Goal: Task Accomplishment & Management: Manage account settings

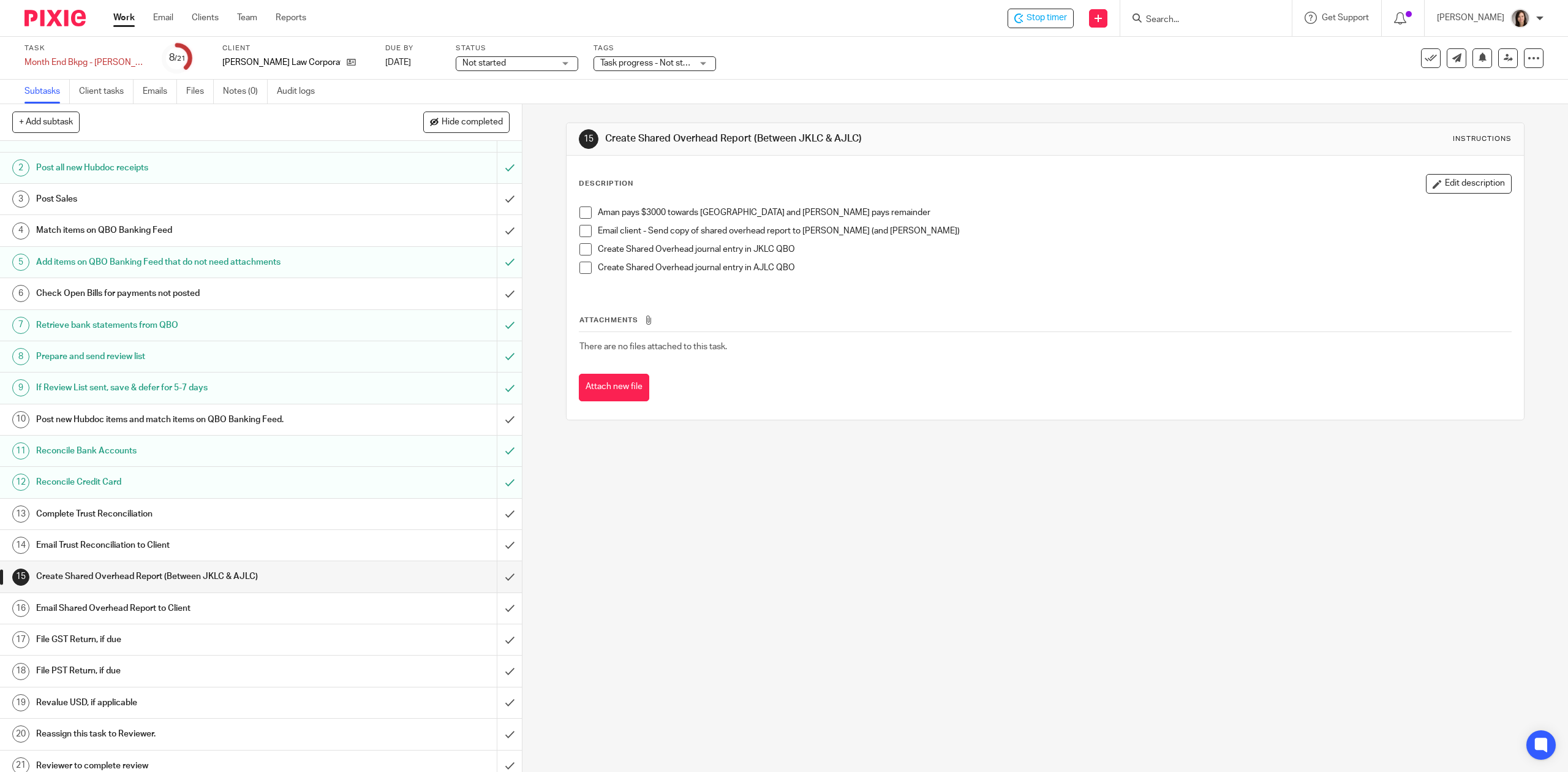
scroll to position [47, 0]
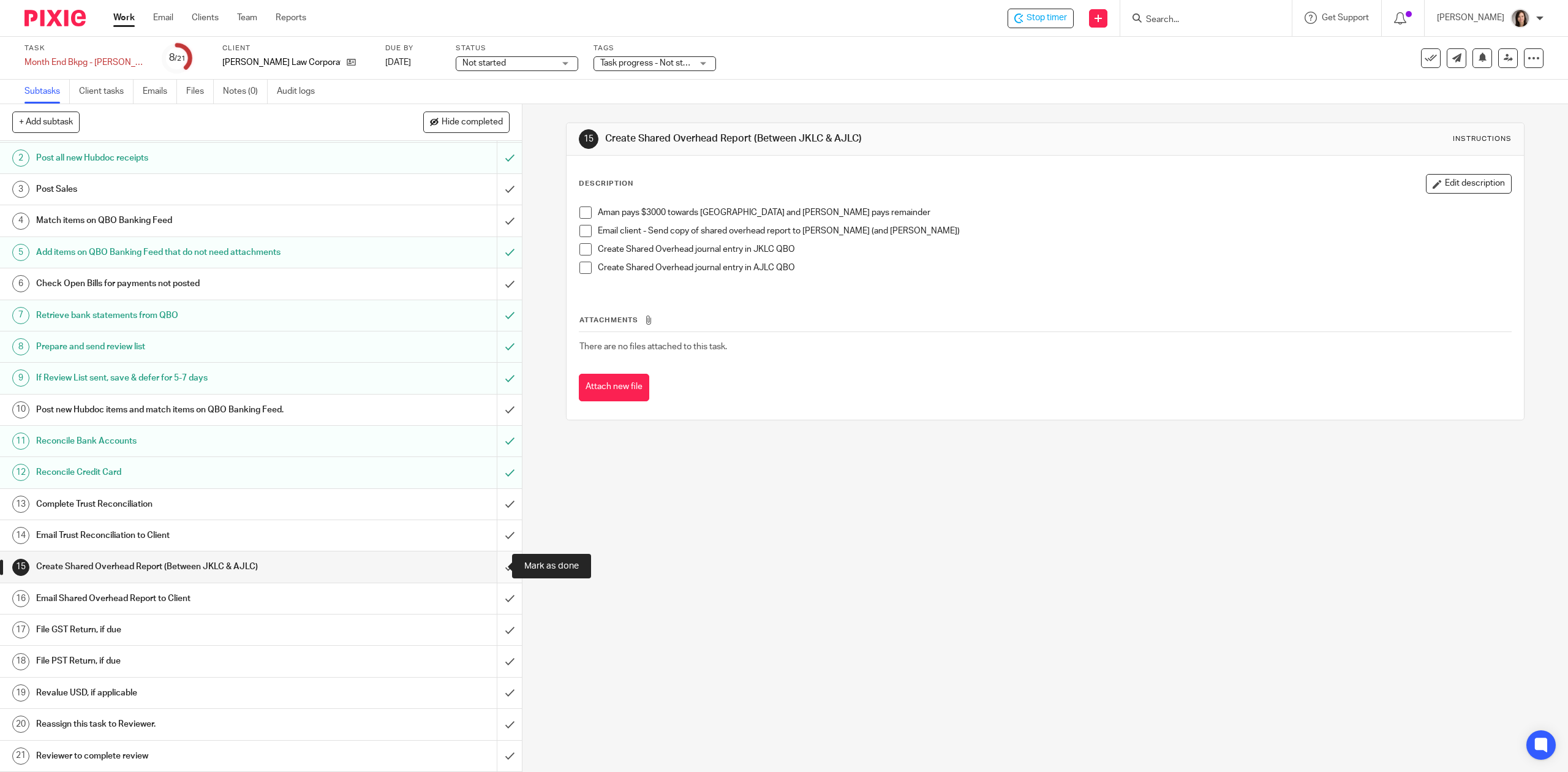
click at [492, 569] on input "submit" at bounding box center [261, 566] width 522 height 30
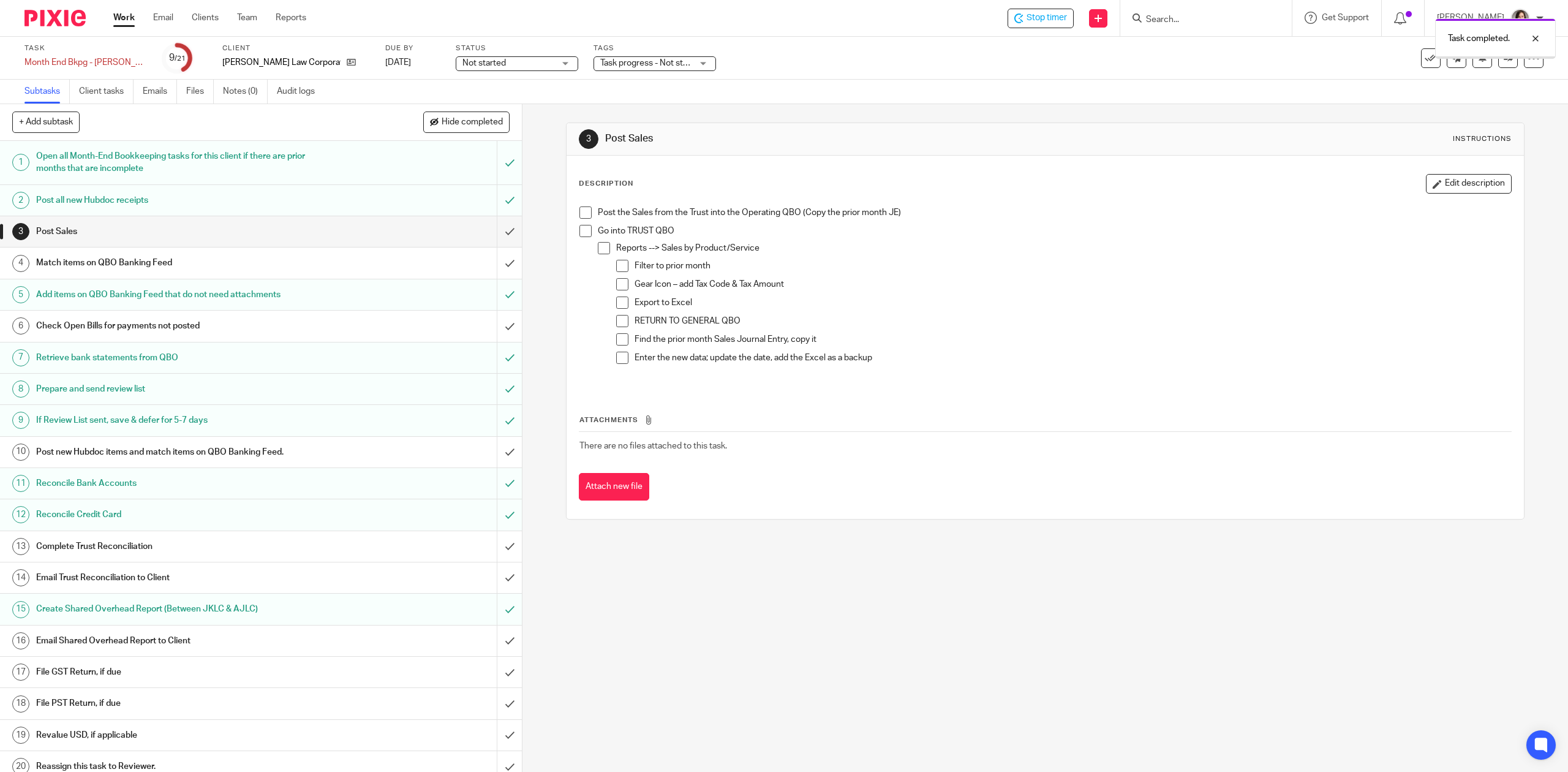
click at [165, 643] on h1 "Email Shared Overhead Report to Client" at bounding box center [185, 641] width 299 height 18
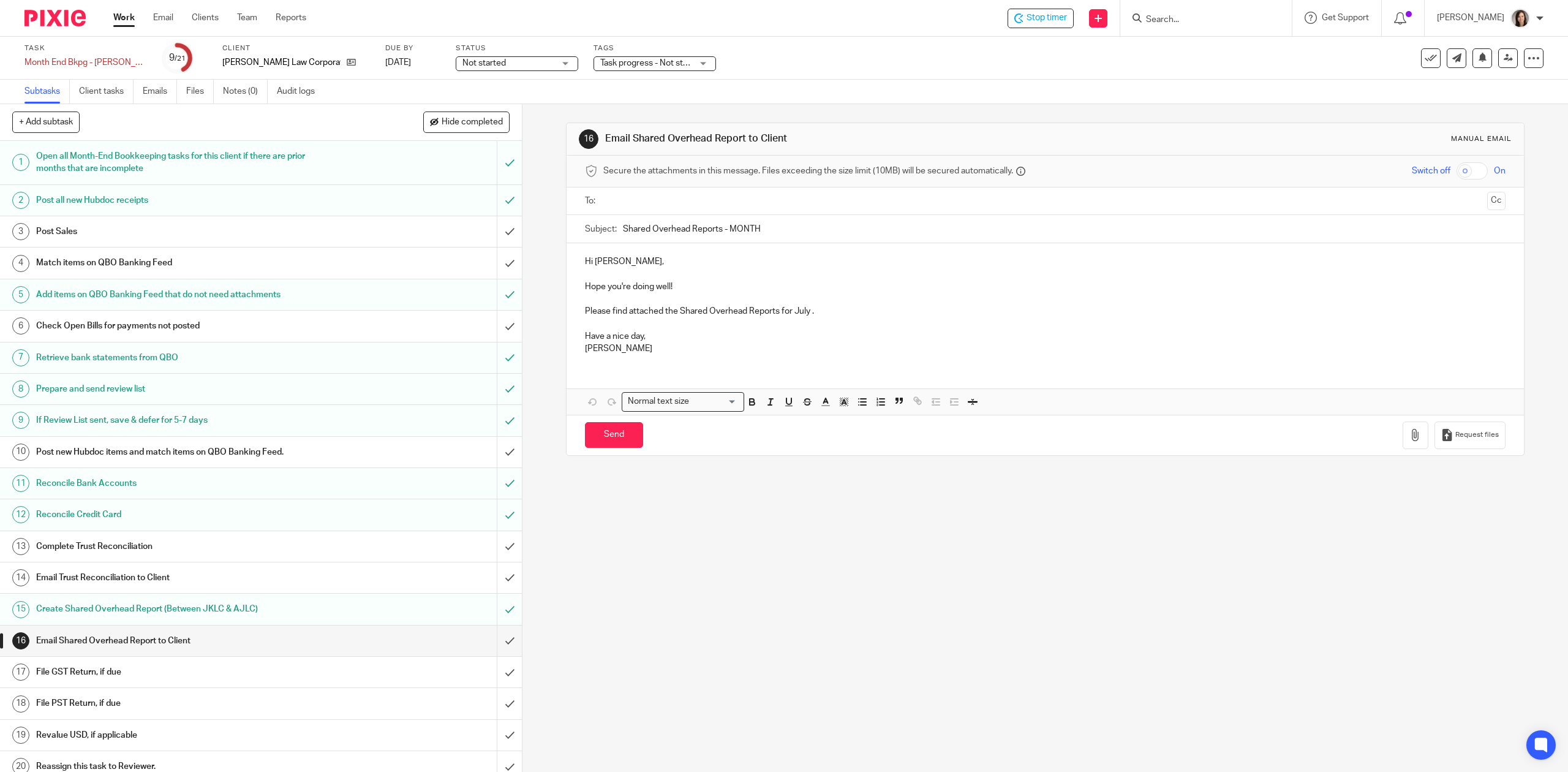
drag, startPoint x: 773, startPoint y: 236, endPoint x: 726, endPoint y: 235, distance: 47.0
click at [726, 235] on input "Shared Overhead Reports - MONTH" at bounding box center [1063, 229] width 882 height 28
type input "Shared Overhead Reports - July"
click at [792, 199] on input "text" at bounding box center [1045, 201] width 874 height 14
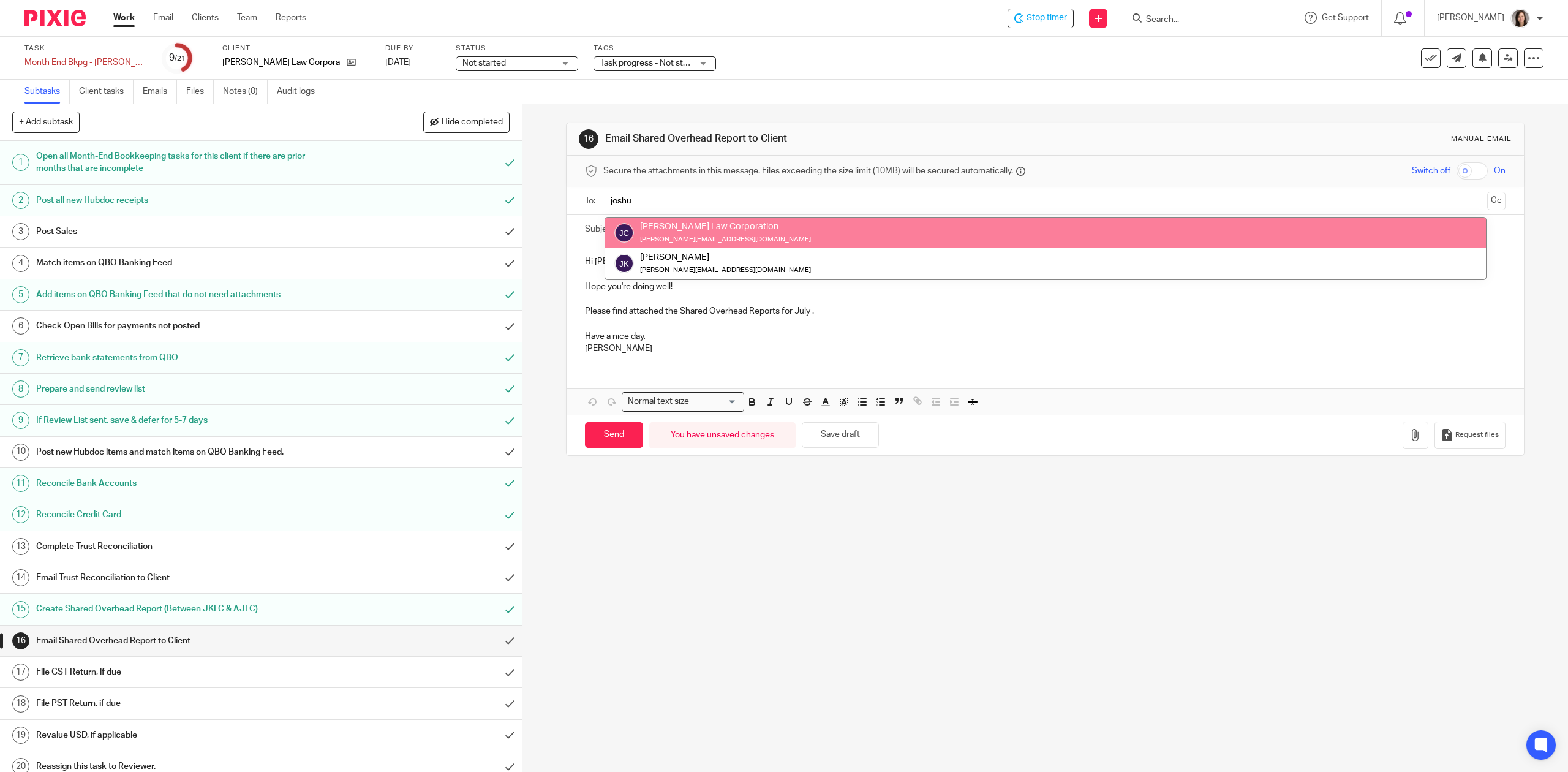
type input "joshu"
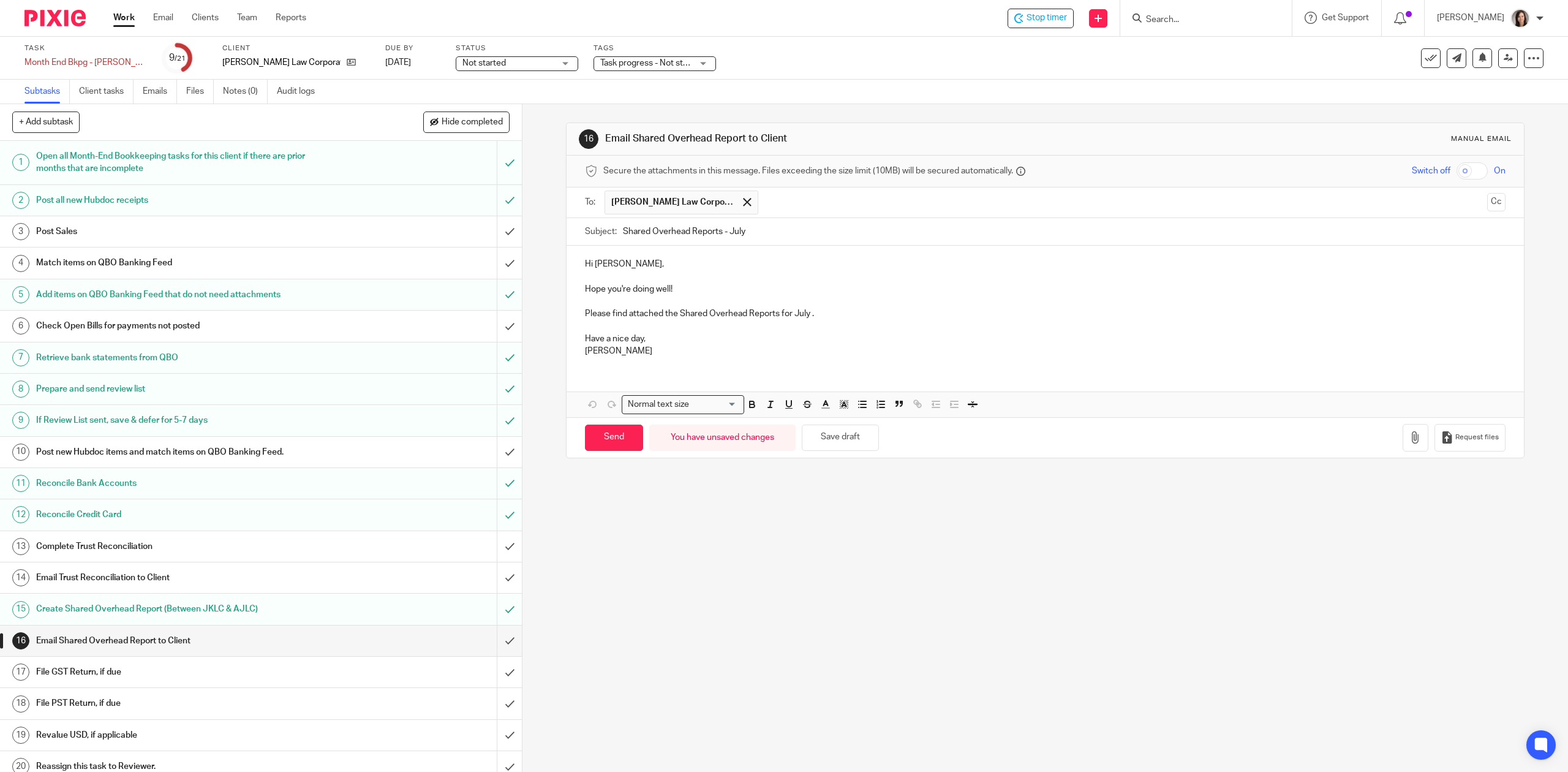
click at [693, 304] on p at bounding box center [1045, 301] width 920 height 12
click at [773, 315] on p "Please find attached the Shared Overhead Reports for July ." at bounding box center [1045, 313] width 920 height 12
click at [1403, 449] on button "button" at bounding box center [1415, 438] width 25 height 28
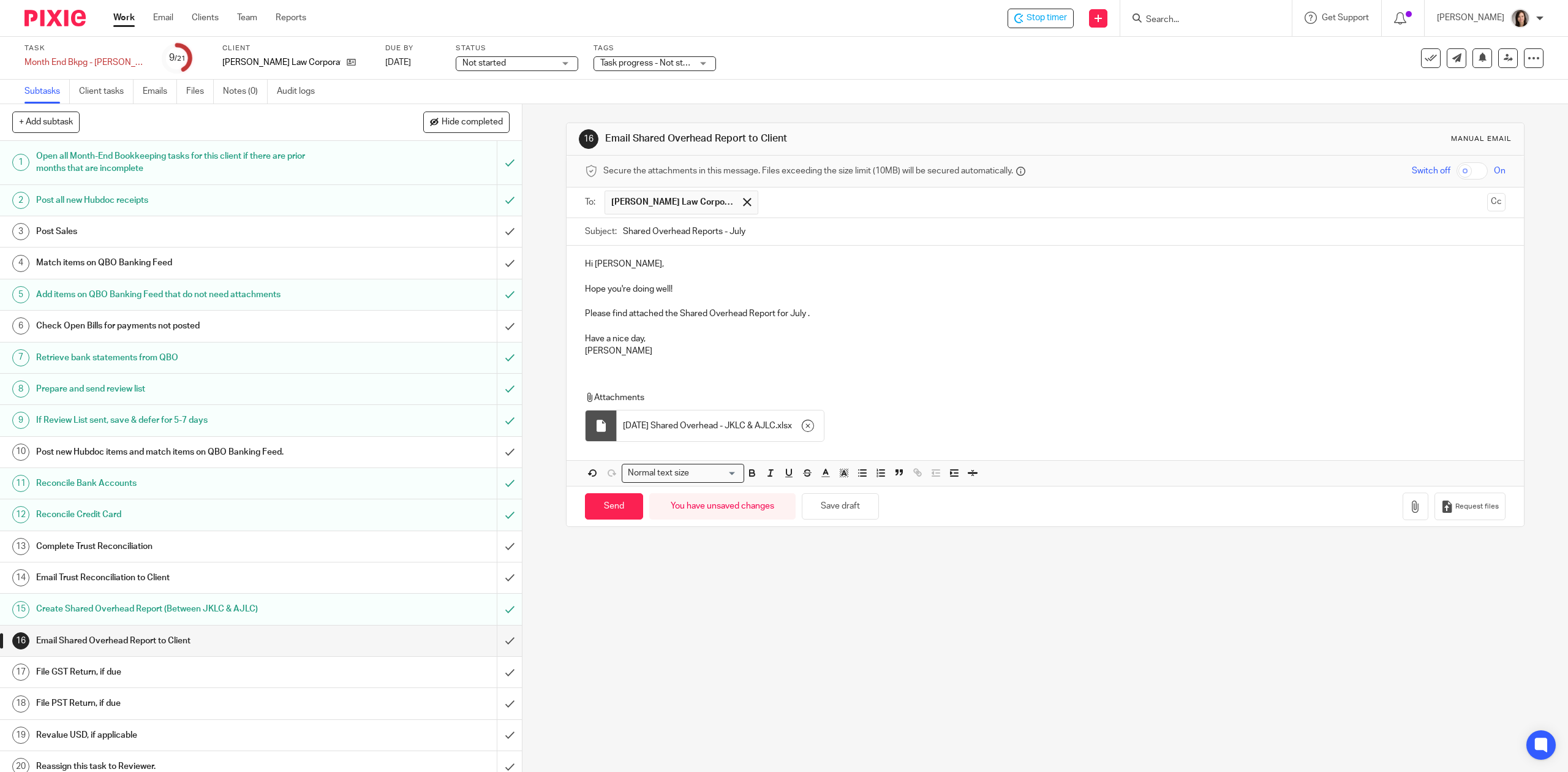
click at [716, 234] on input "Shared Overhead Reports - July" at bounding box center [1063, 232] width 882 height 28
type input "Shared Overhead Report - July"
drag, startPoint x: 682, startPoint y: 293, endPoint x: 579, endPoint y: 295, distance: 103.0
click at [585, 295] on p "Hope you're doing well!" at bounding box center [1045, 288] width 920 height 12
click at [616, 510] on input "Send" at bounding box center [614, 506] width 58 height 26
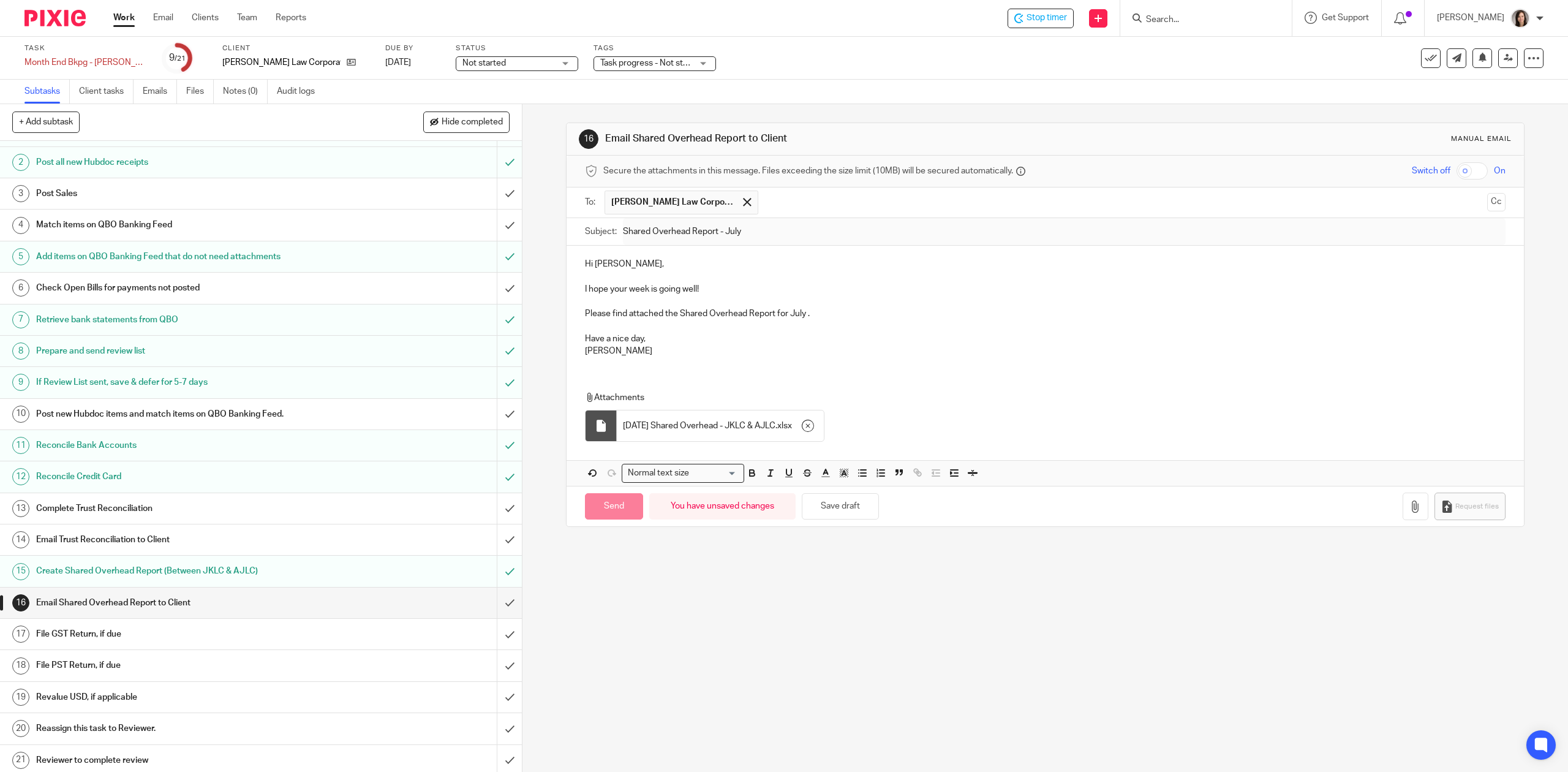
scroll to position [47, 0]
type input "Sent"
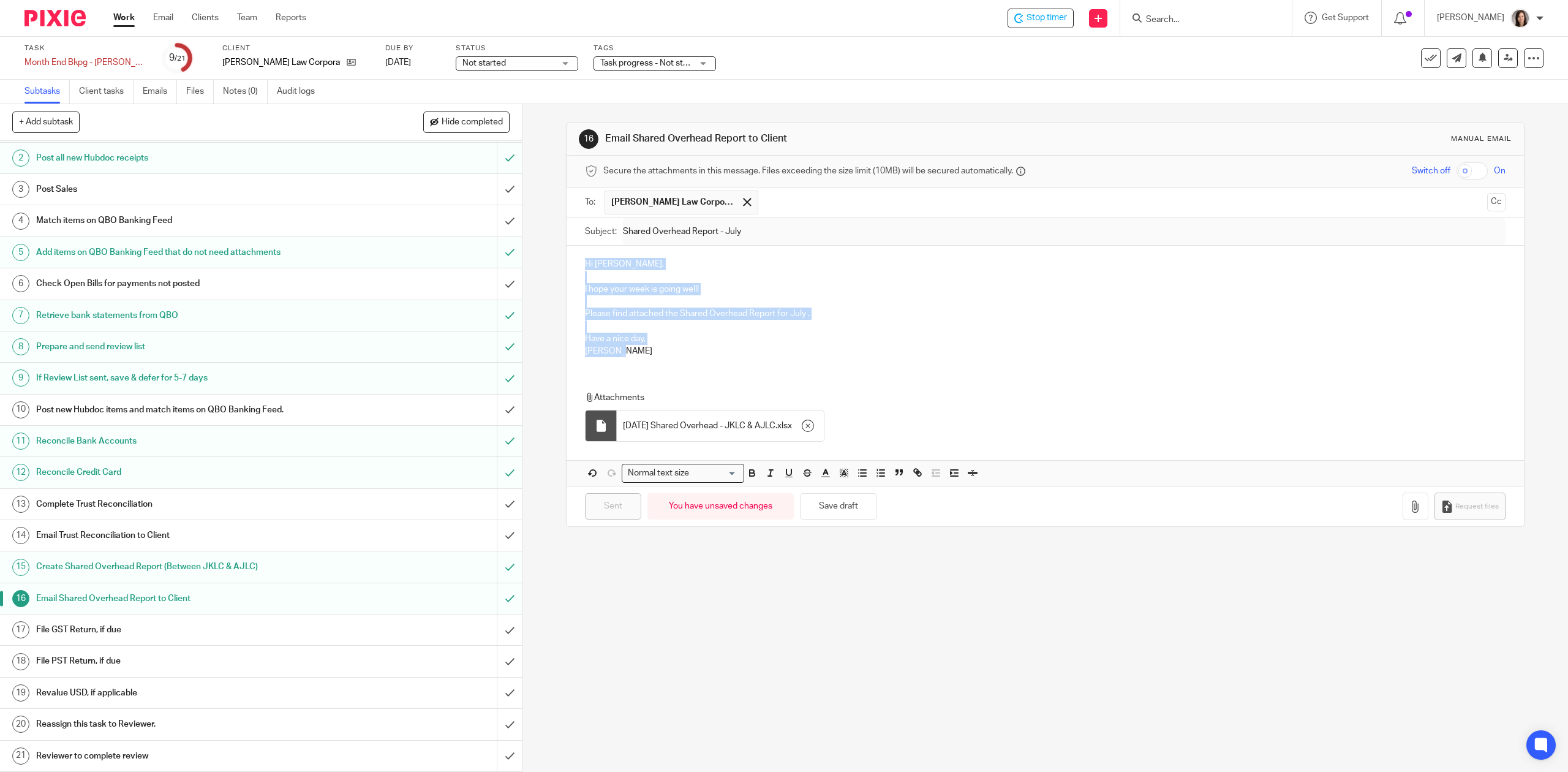
drag, startPoint x: 626, startPoint y: 358, endPoint x: 555, endPoint y: 269, distance: 113.9
click at [555, 269] on div "16 Email Shared Overhead Report to Client Manual email Secure the attachments i…" at bounding box center [1045, 438] width 1045 height 668
copy div "Hi Joshua, I hope your week is going well! Please find attached the Shared Over…"
click at [164, 89] on link "Emails" at bounding box center [160, 91] width 34 height 24
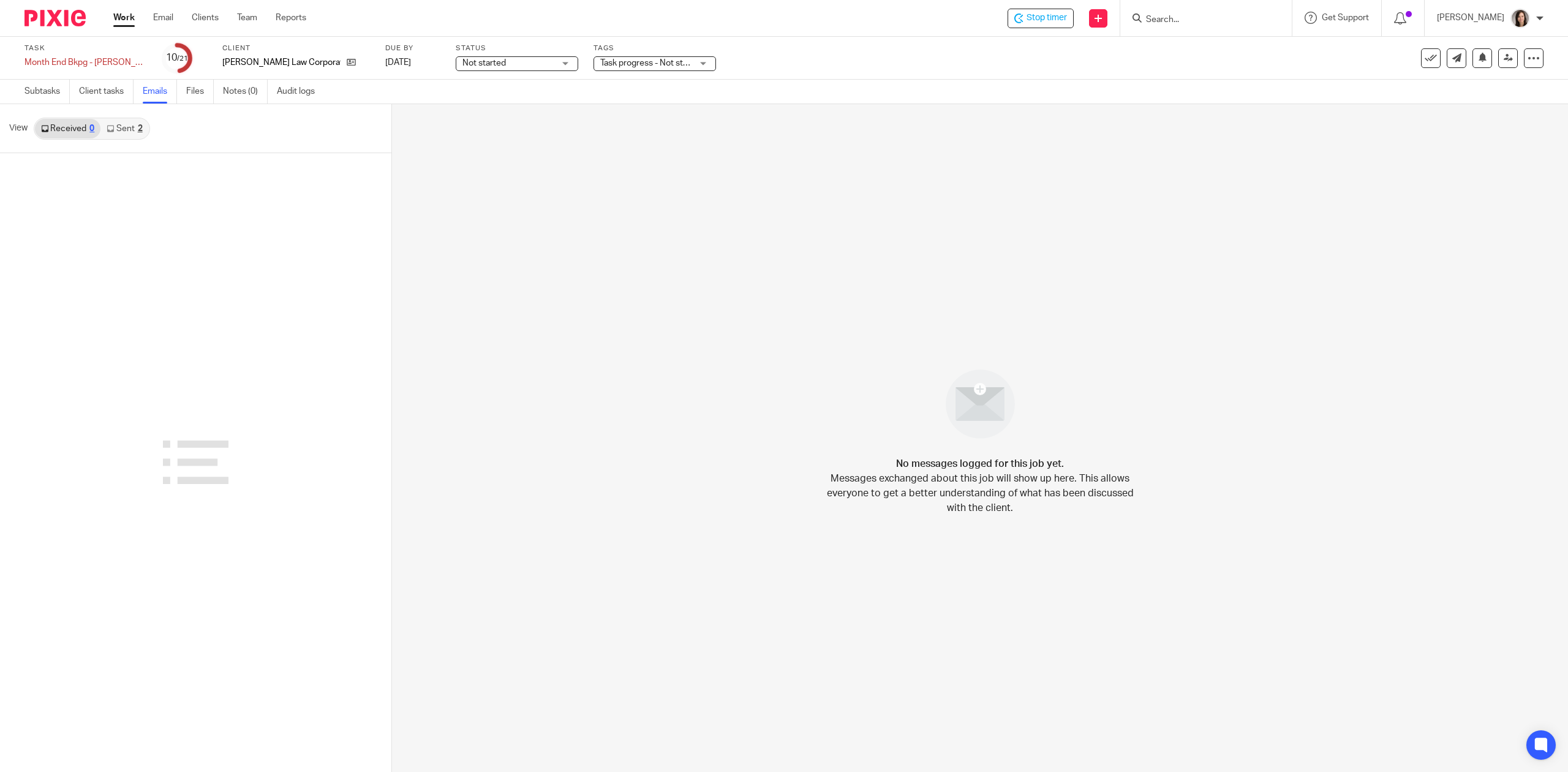
click at [133, 133] on link "Sent 2" at bounding box center [125, 129] width 48 height 20
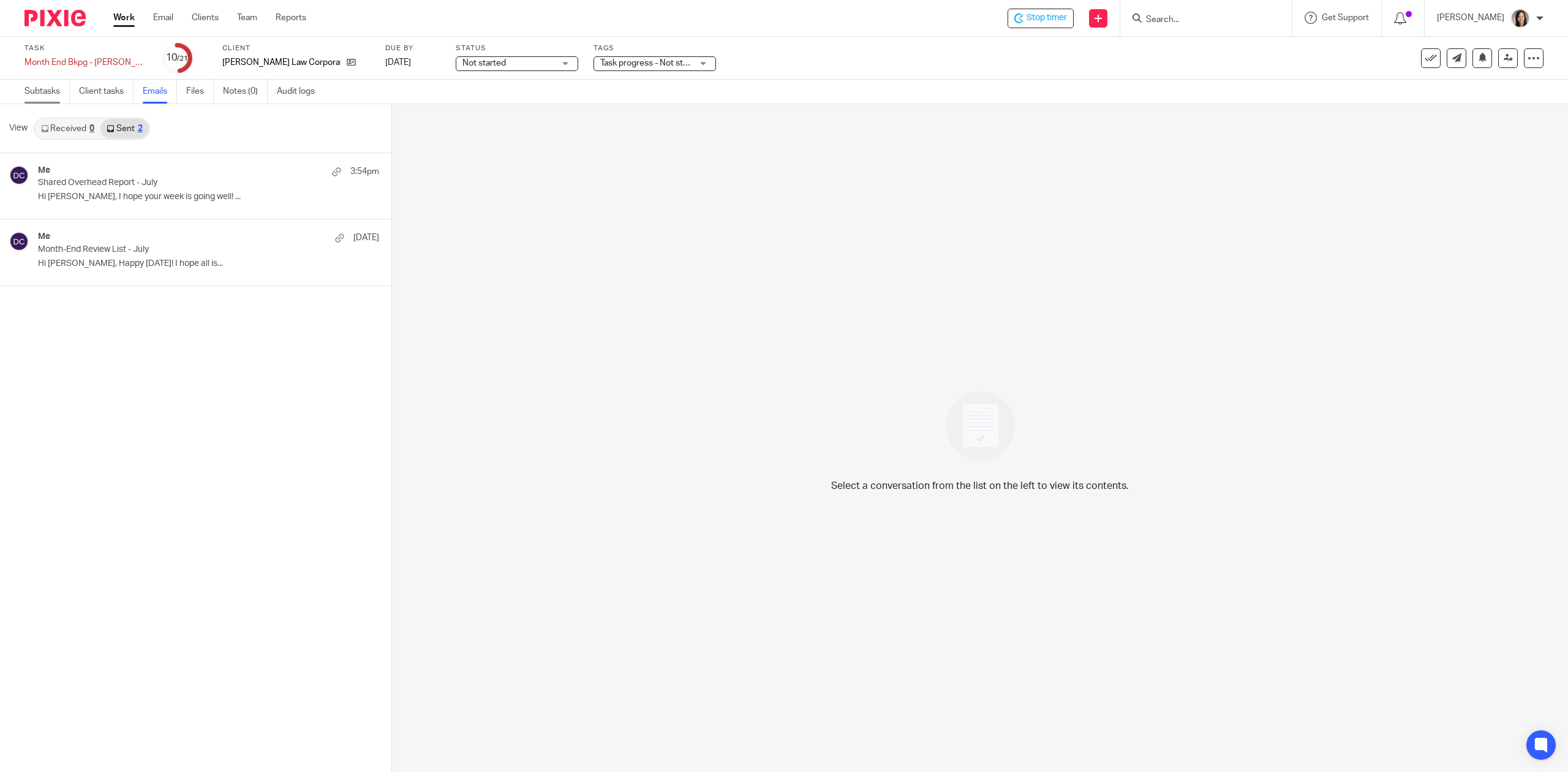
click at [32, 94] on link "Subtasks" at bounding box center [47, 91] width 45 height 24
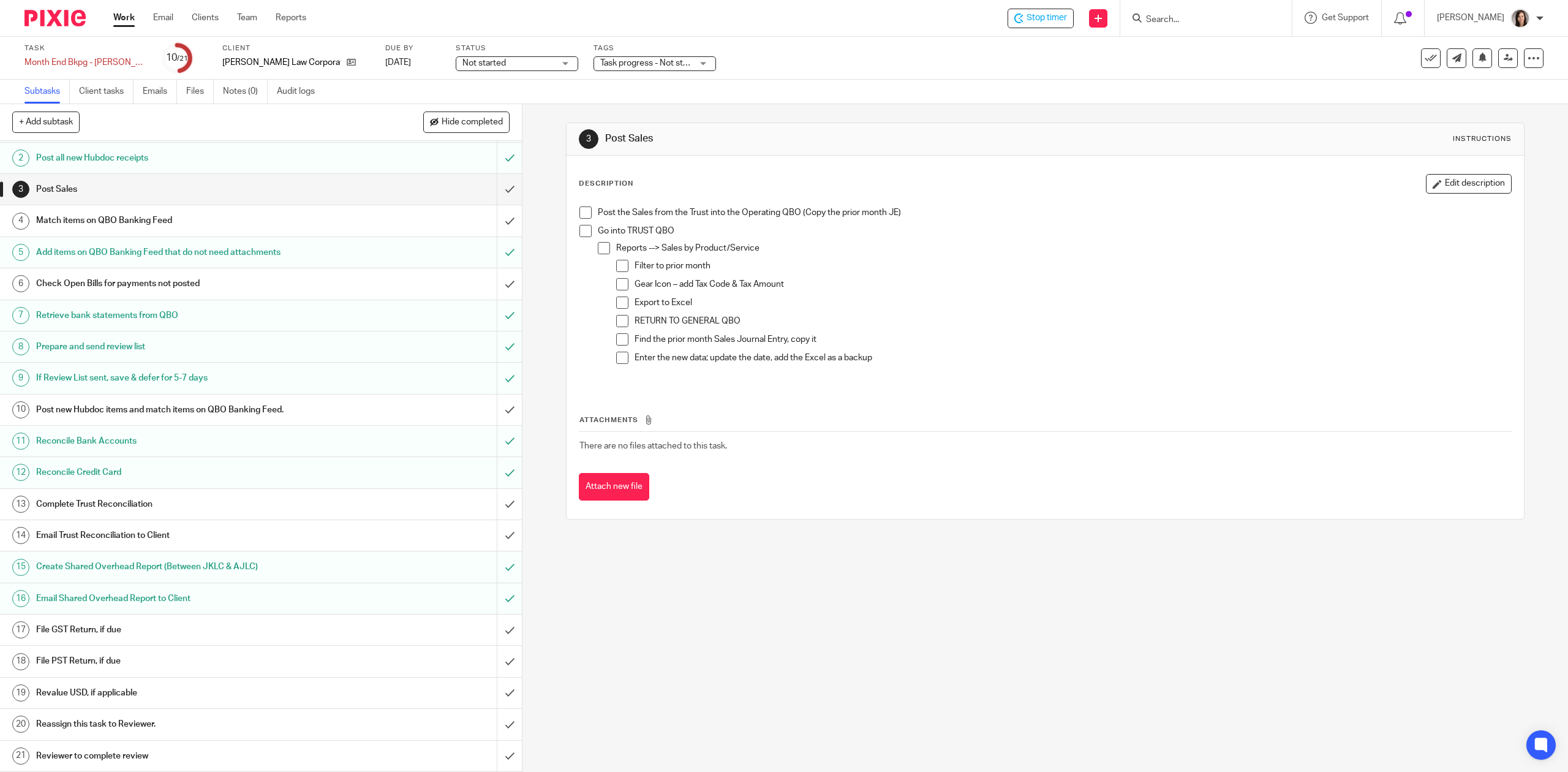
scroll to position [47, 0]
click at [118, 665] on h1 "File PST Return, if due" at bounding box center [185, 661] width 299 height 18
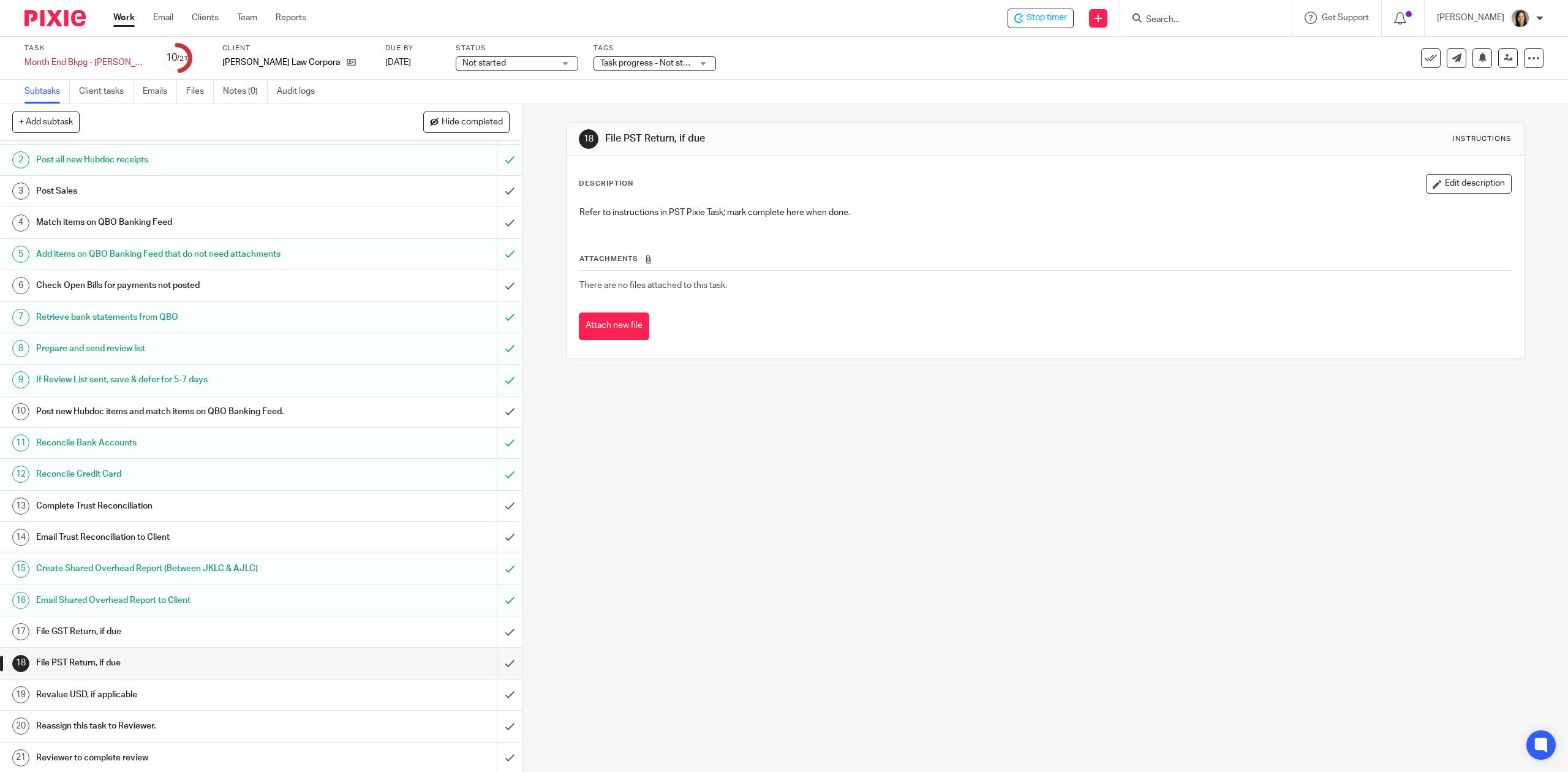
scroll to position [47, 0]
click at [482, 668] on input "submit" at bounding box center [261, 661] width 522 height 30
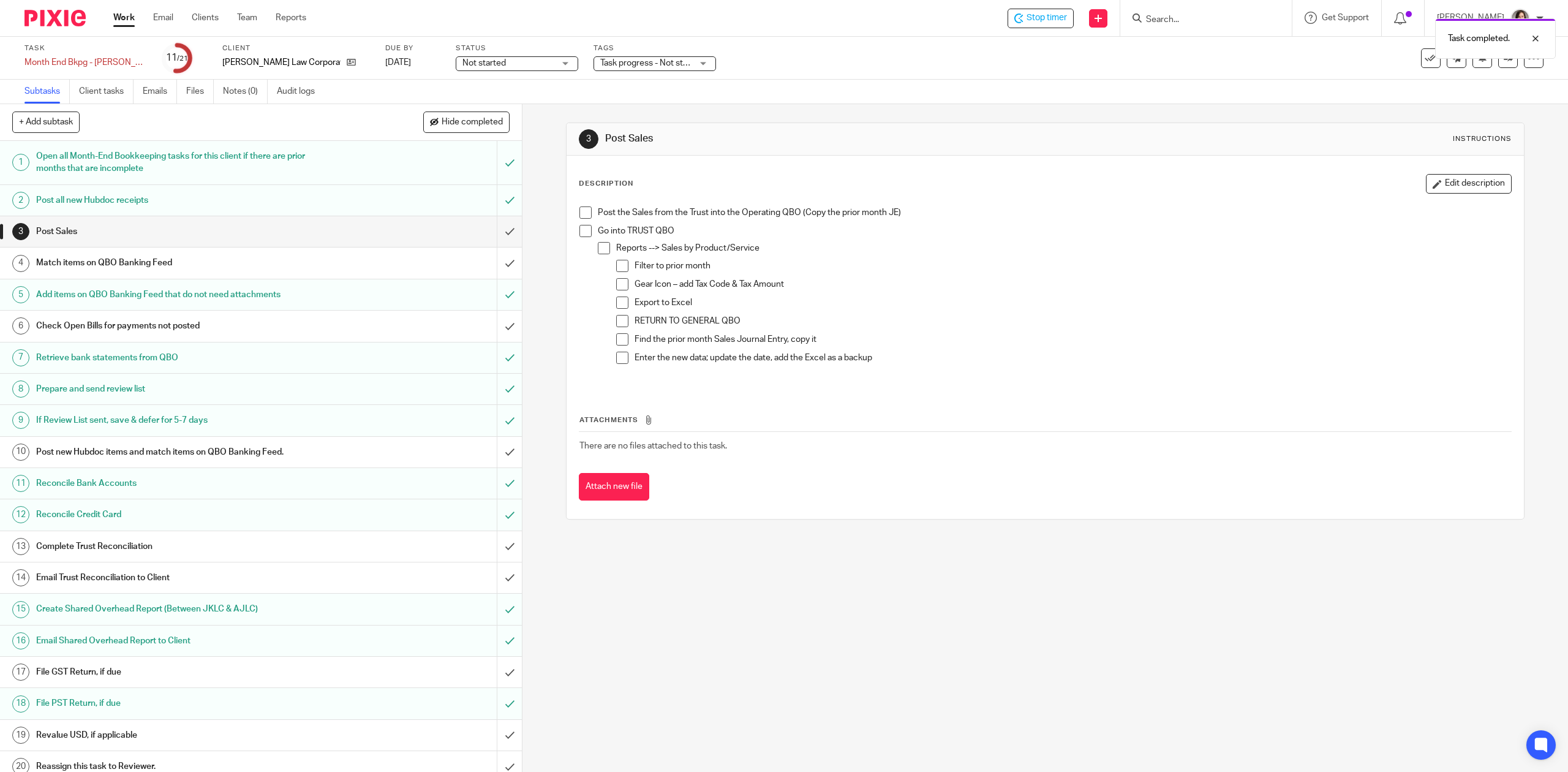
click at [1180, 16] on div "Task completed." at bounding box center [1170, 35] width 772 height 47
click at [1181, 16] on div "Task completed." at bounding box center [1170, 35] width 772 height 47
click at [1206, 20] on div "Task completed." at bounding box center [1170, 35] width 772 height 47
click at [1194, 20] on input "Search" at bounding box center [1200, 20] width 111 height 11
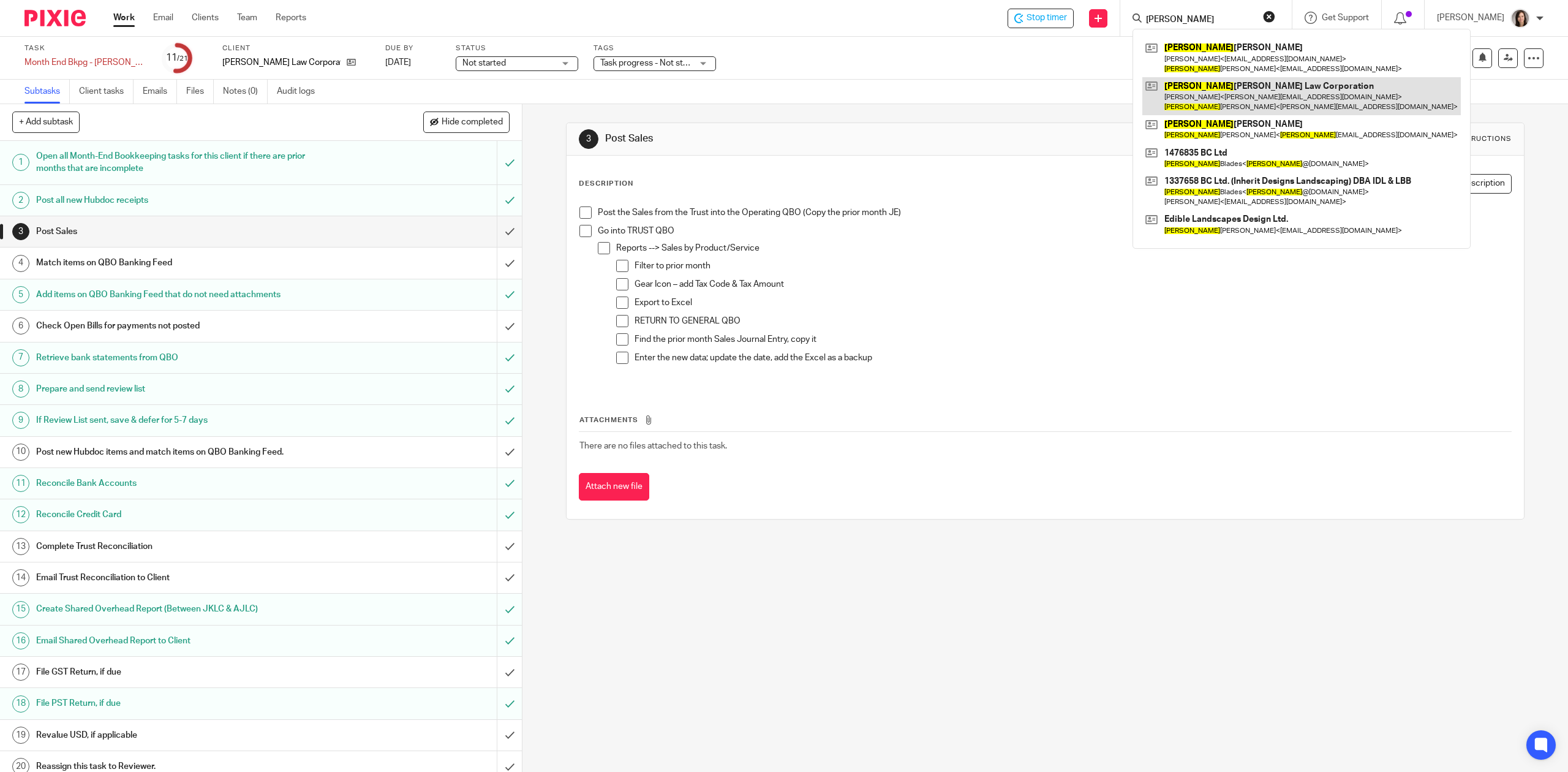
type input "joshua"
click at [1280, 89] on link at bounding box center [1302, 96] width 319 height 38
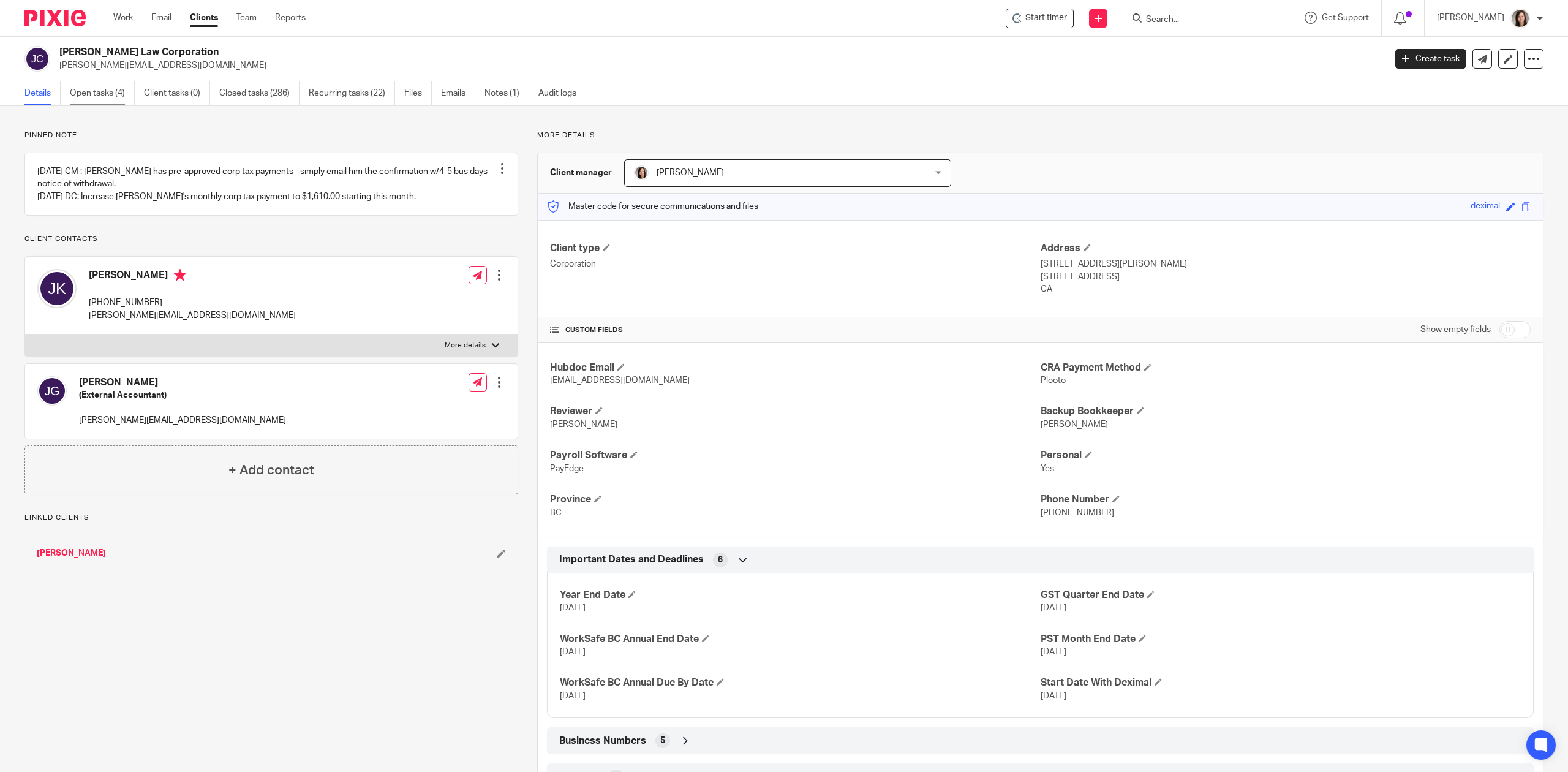
click at [108, 92] on link "Open tasks (4)" at bounding box center [102, 93] width 65 height 24
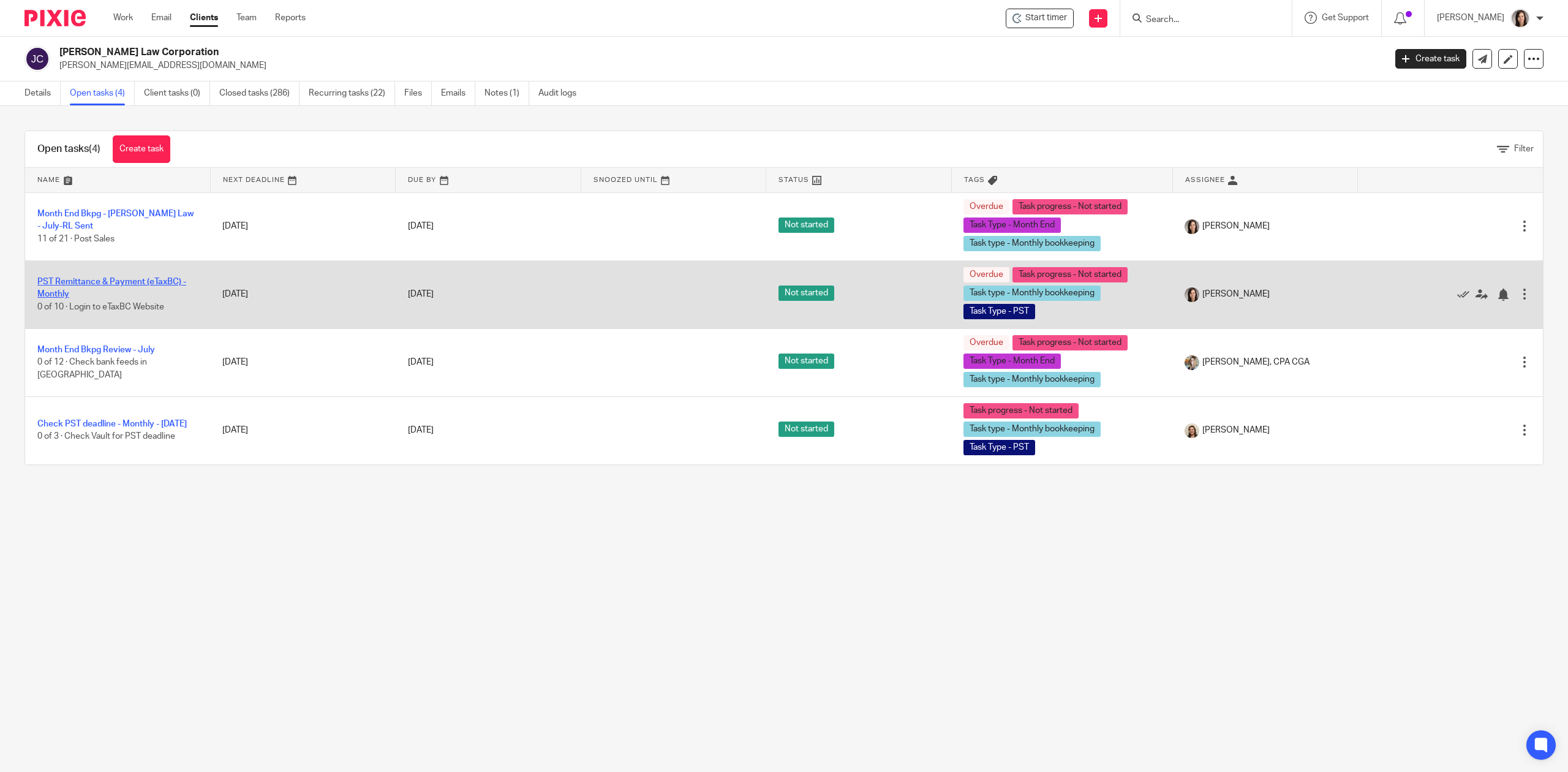
click at [118, 278] on link "PST Remittance & Payment (eTaxBC) - Monthly" at bounding box center [112, 288] width 149 height 20
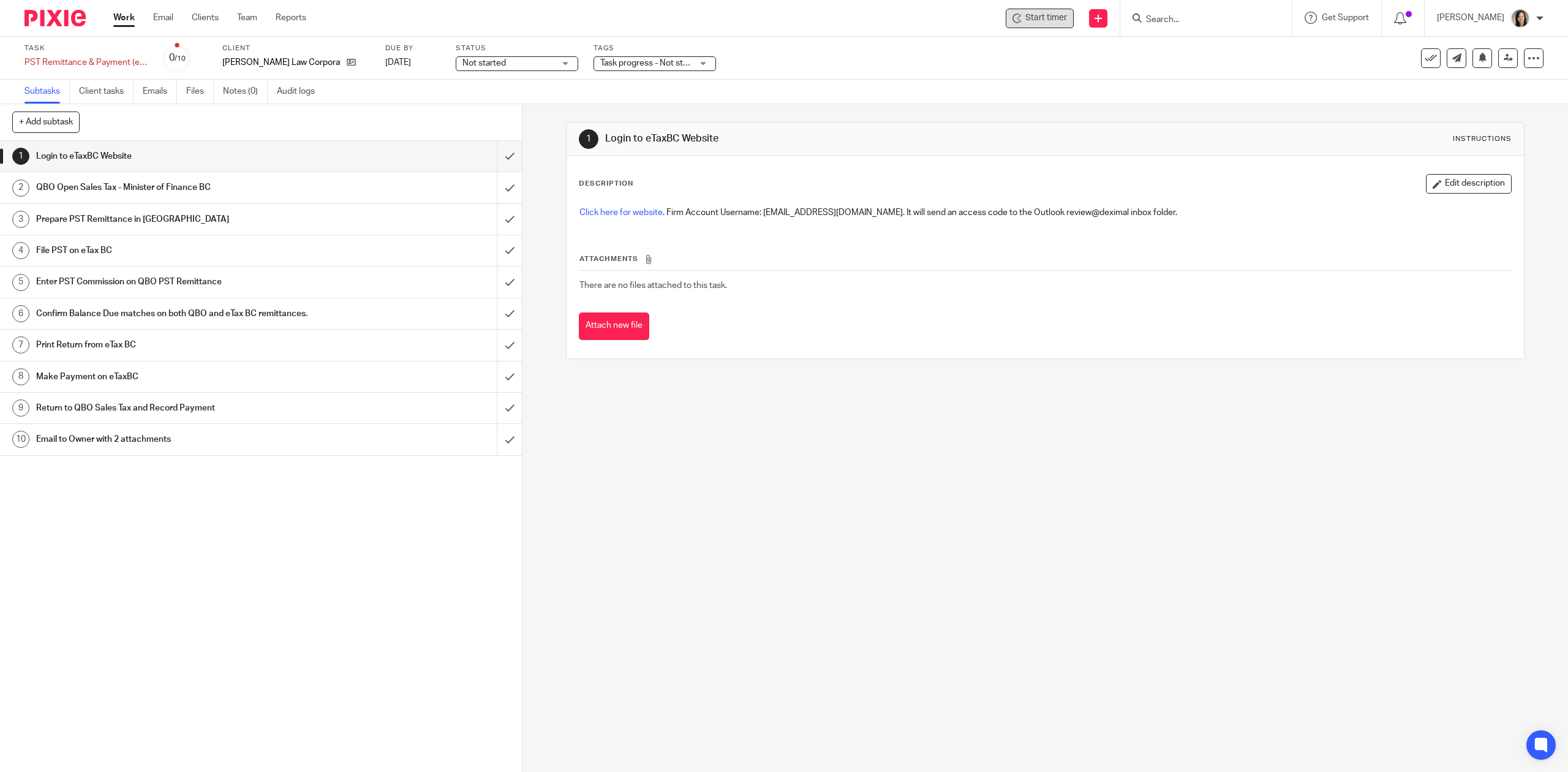
click at [1050, 13] on span "Start timer" at bounding box center [1046, 18] width 42 height 13
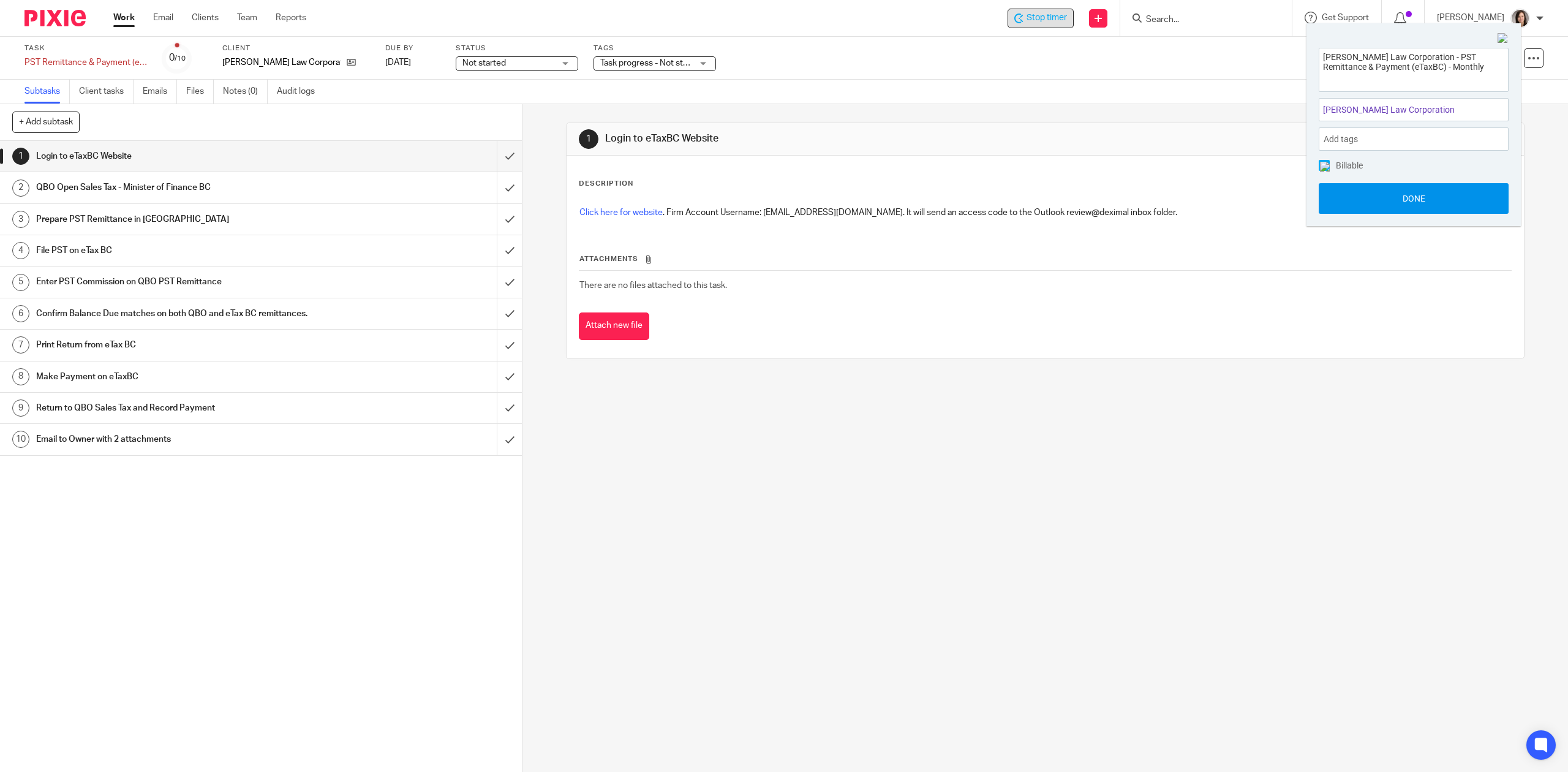
click at [1415, 203] on button "Done" at bounding box center [1414, 198] width 190 height 30
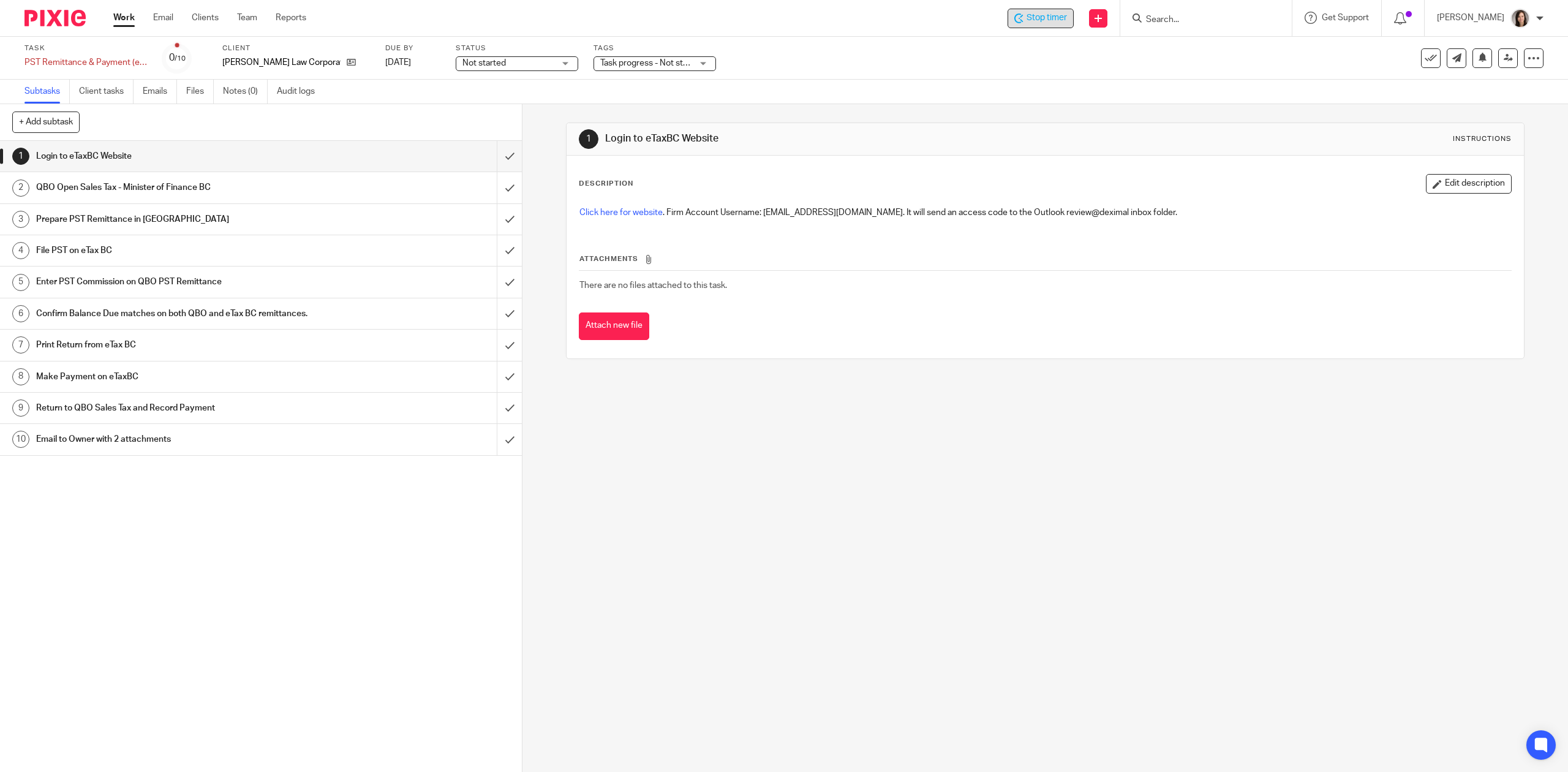
click at [1213, 11] on form at bounding box center [1210, 18] width 130 height 16
click at [1180, 20] on input "Search" at bounding box center [1200, 20] width 111 height 11
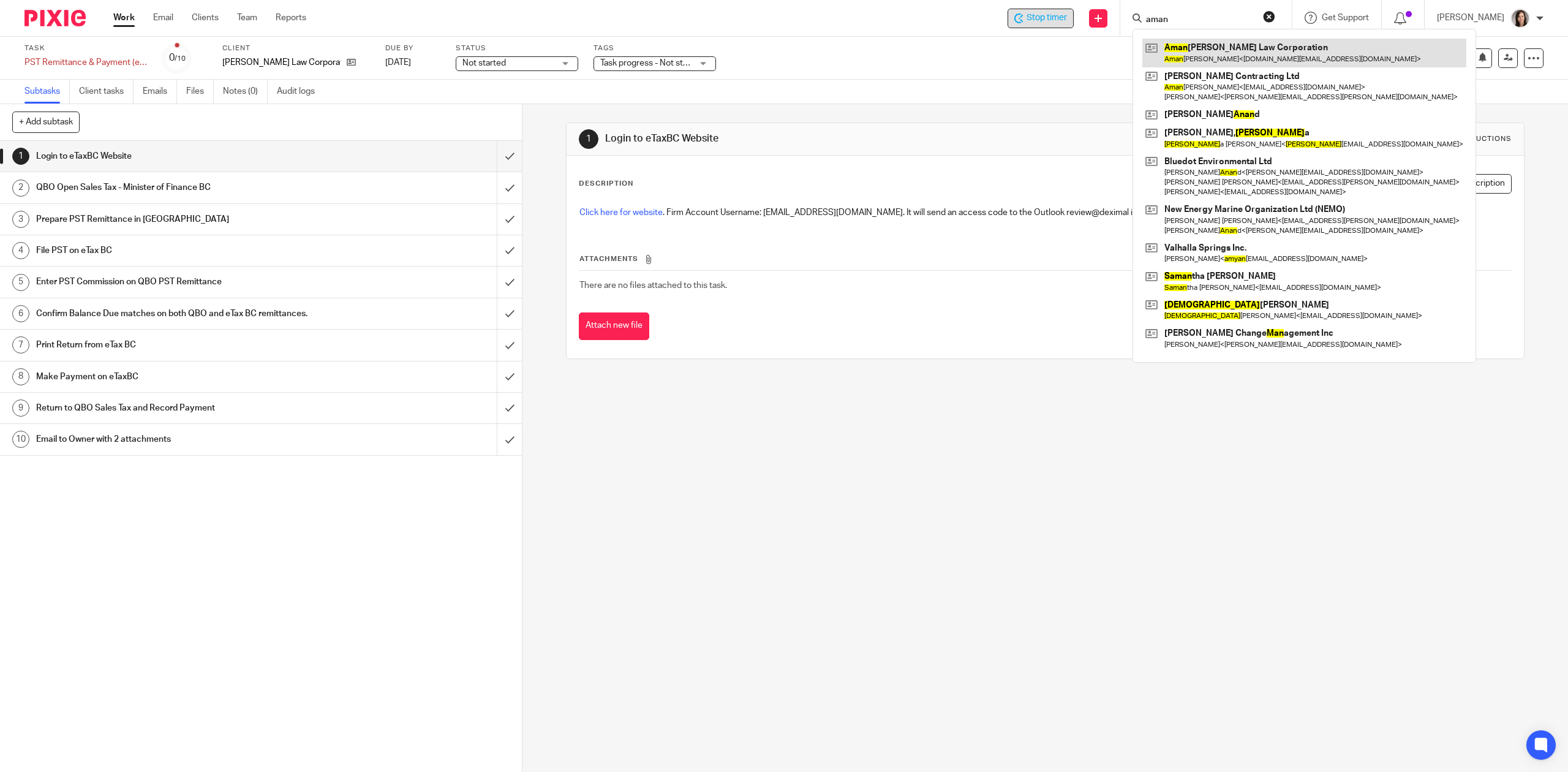
type input "aman"
click at [1196, 57] on link at bounding box center [1305, 52] width 324 height 28
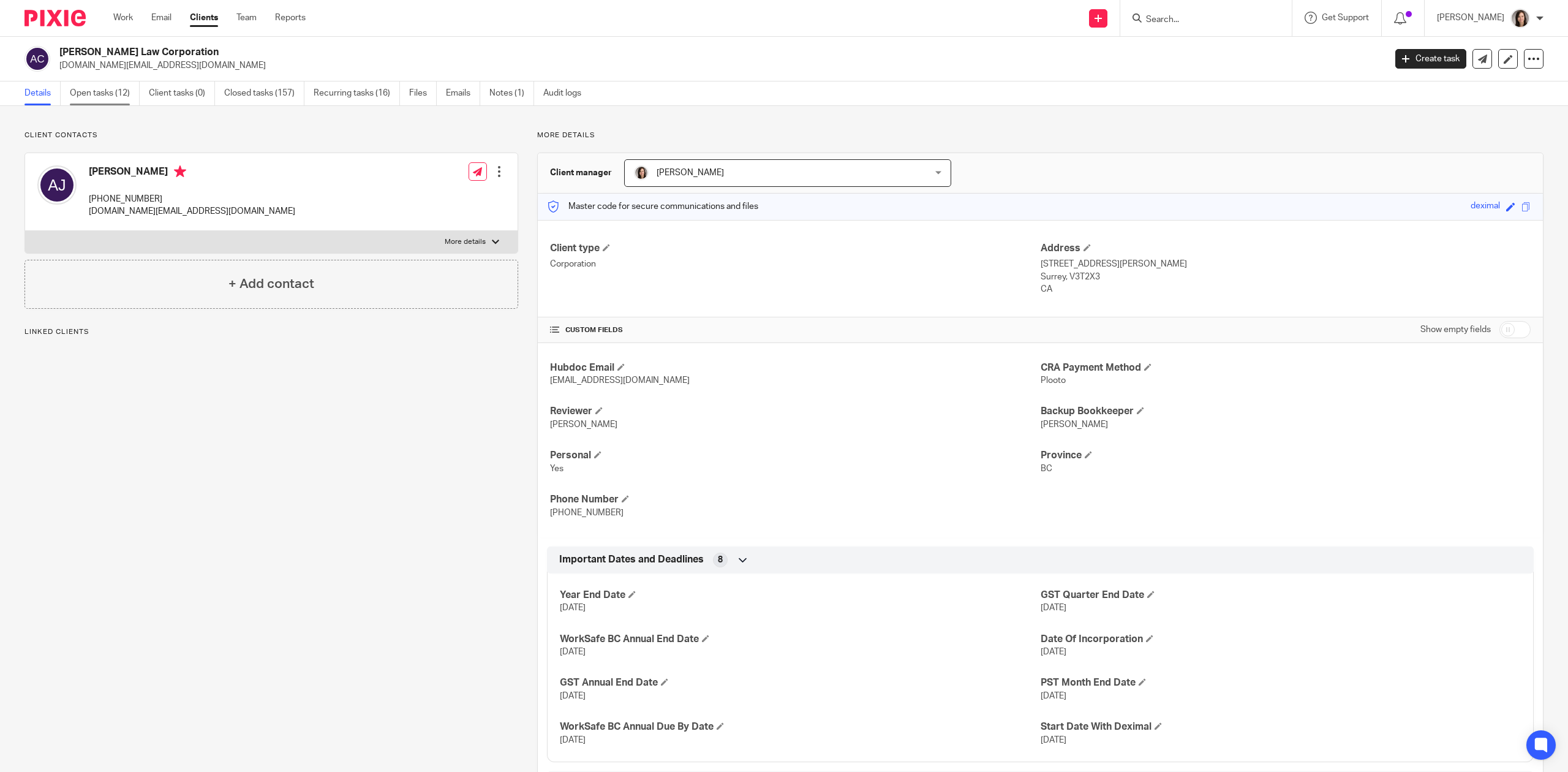
click at [111, 89] on link "Open tasks (12)" at bounding box center [104, 93] width 70 height 24
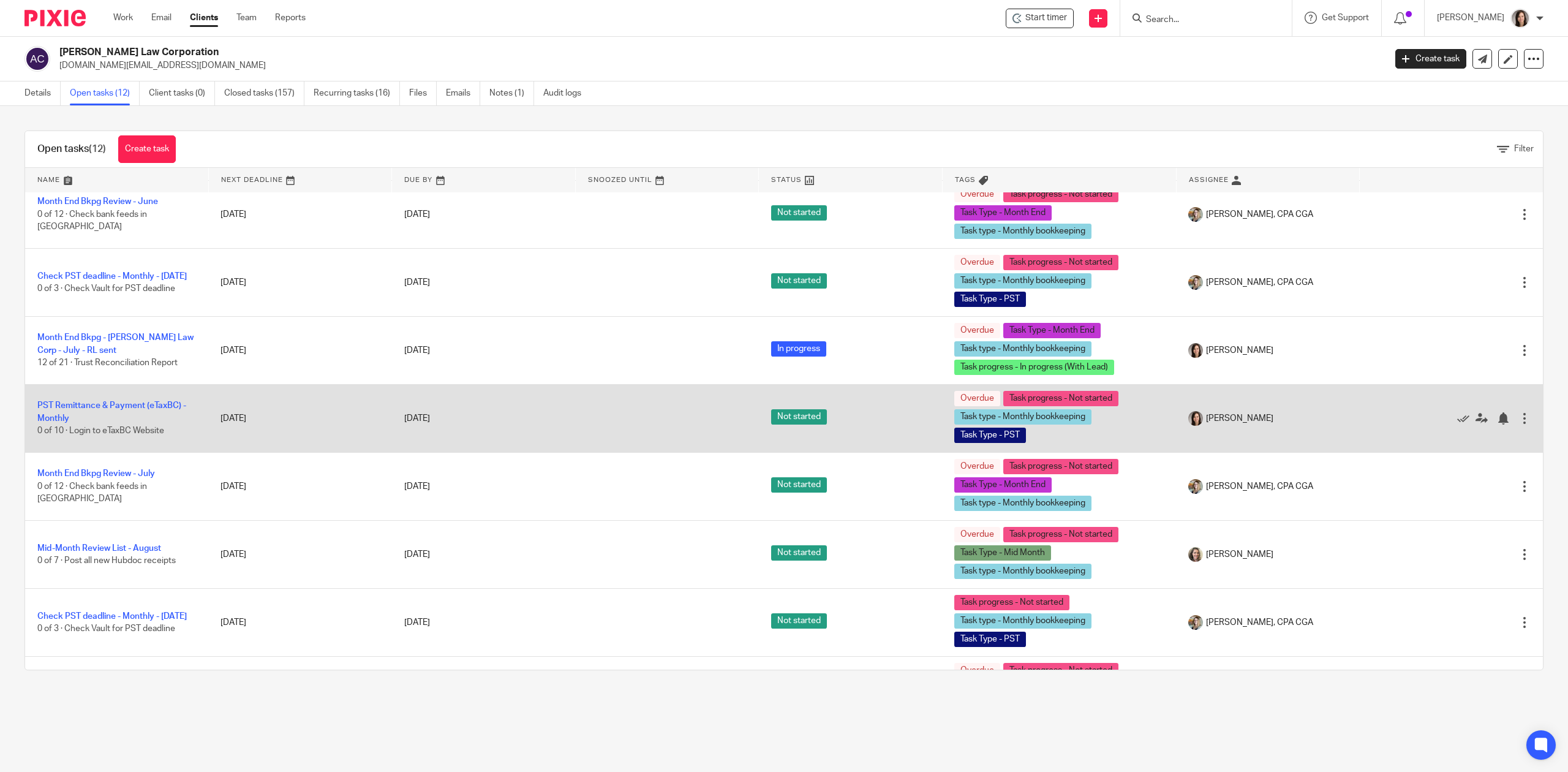
scroll to position [307, 0]
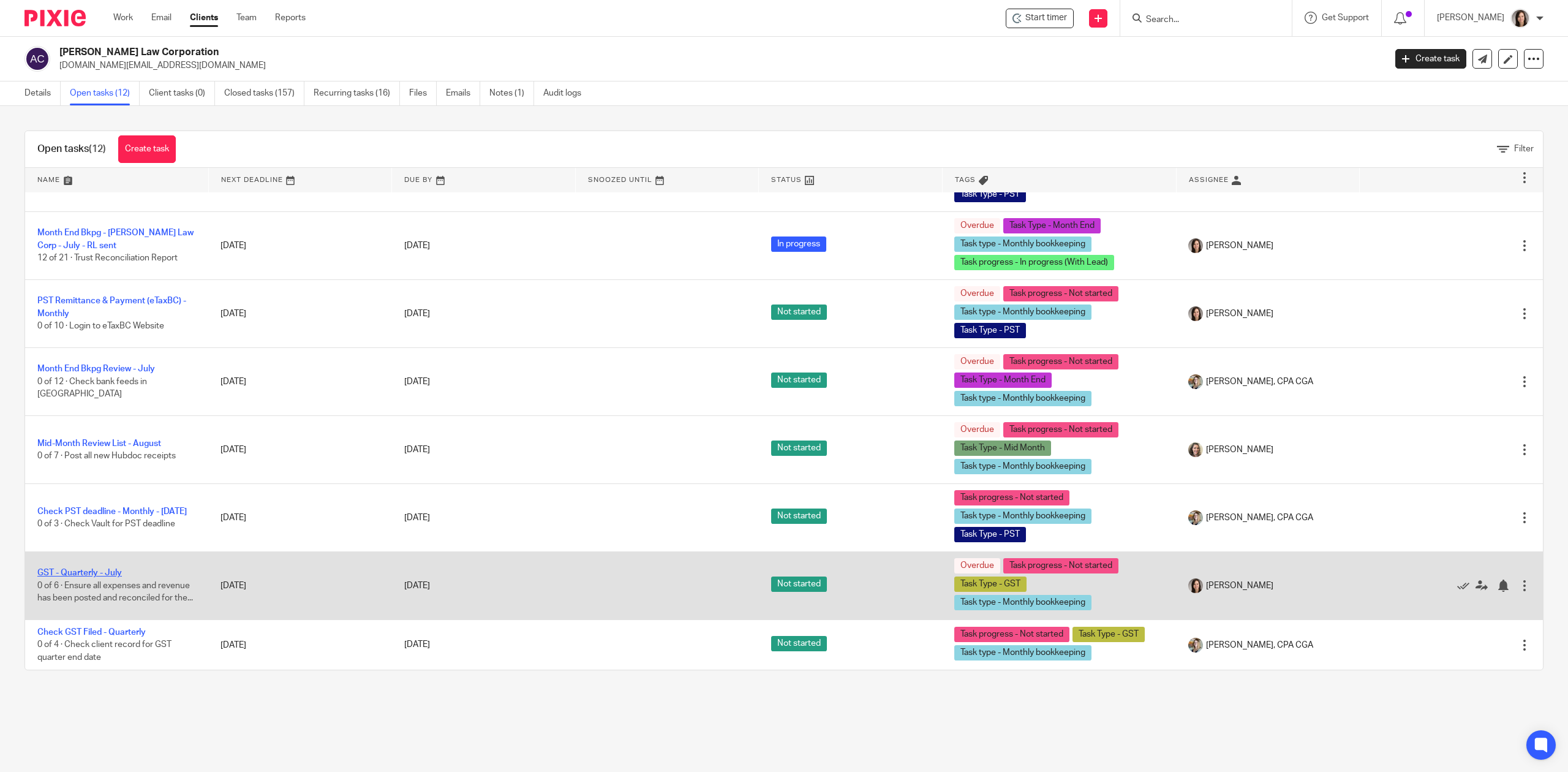
click at [99, 569] on link "GST - Quarterly - July" at bounding box center [79, 573] width 84 height 8
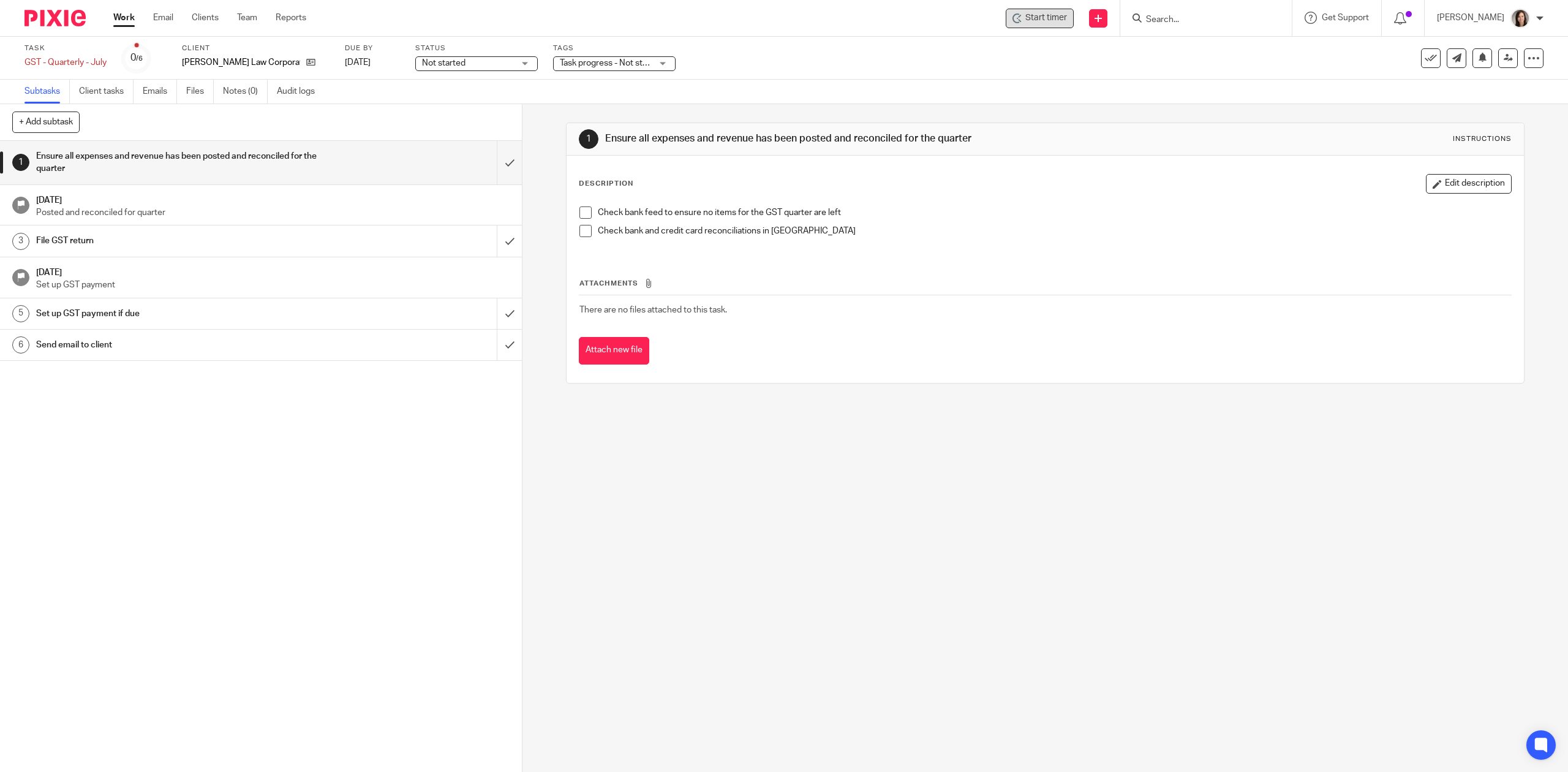
click at [1056, 15] on span "Start timer" at bounding box center [1046, 18] width 42 height 13
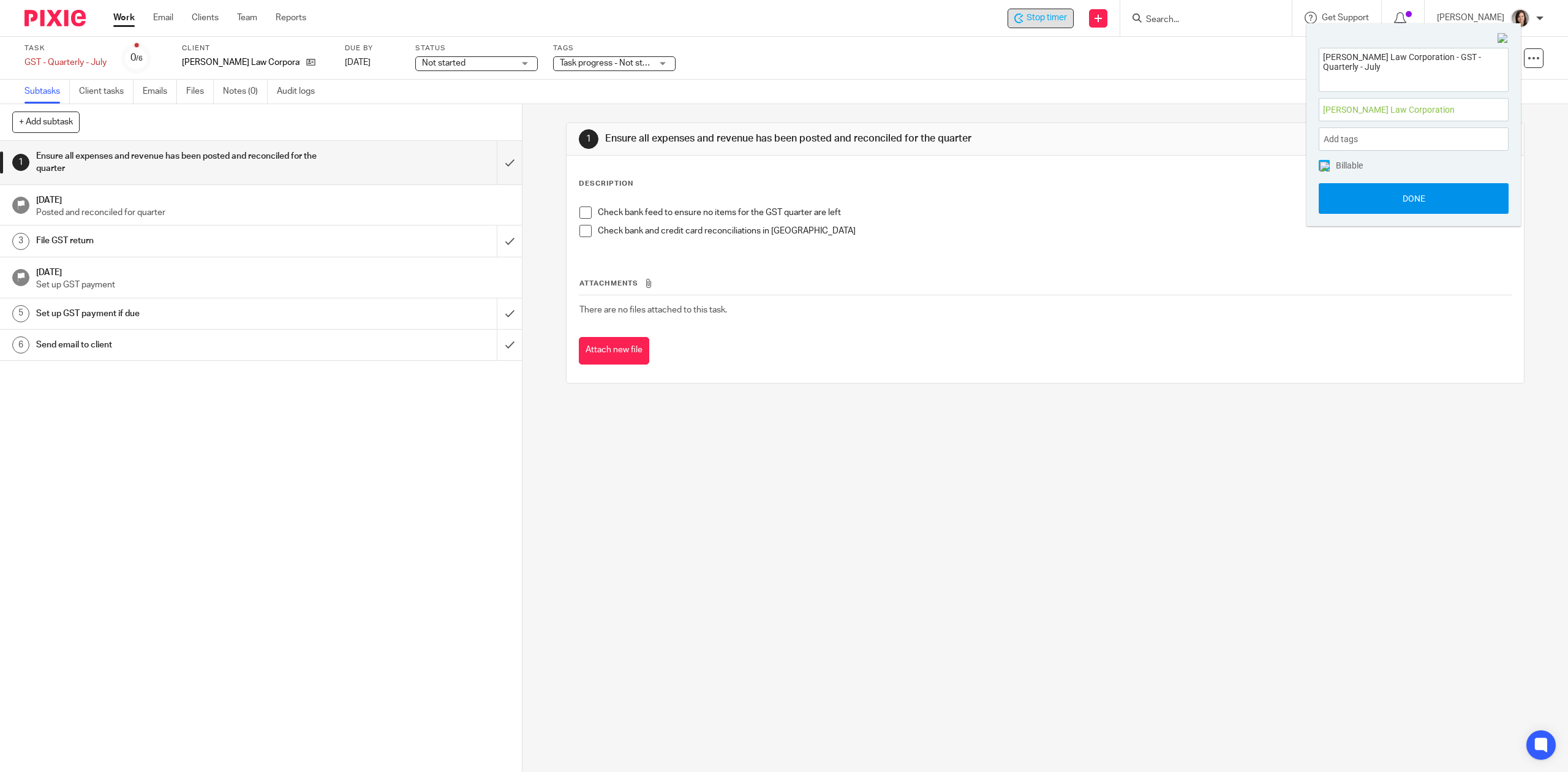
click at [1431, 211] on button "Done" at bounding box center [1414, 198] width 190 height 30
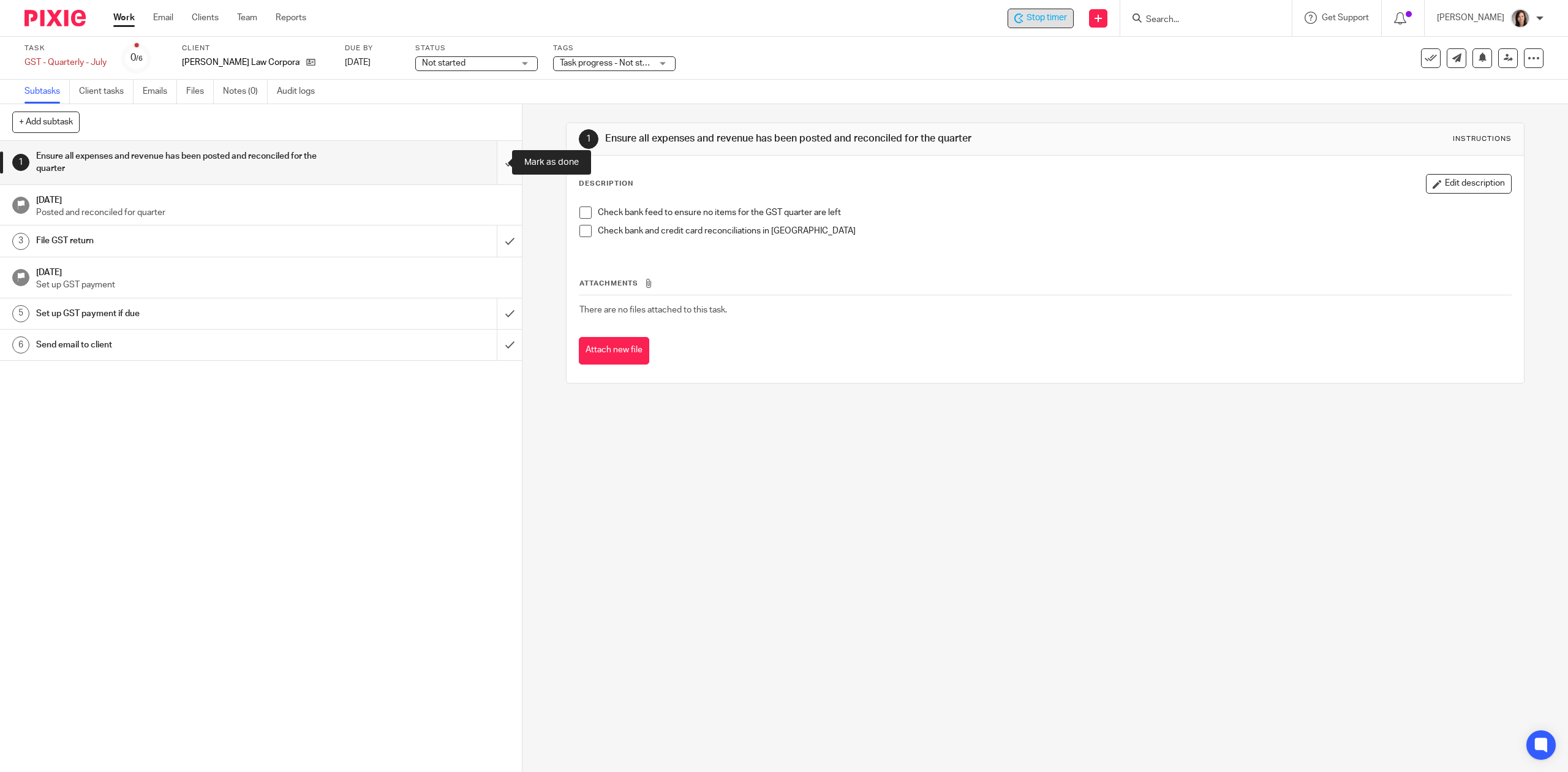
click at [493, 172] on input "submit" at bounding box center [261, 162] width 522 height 43
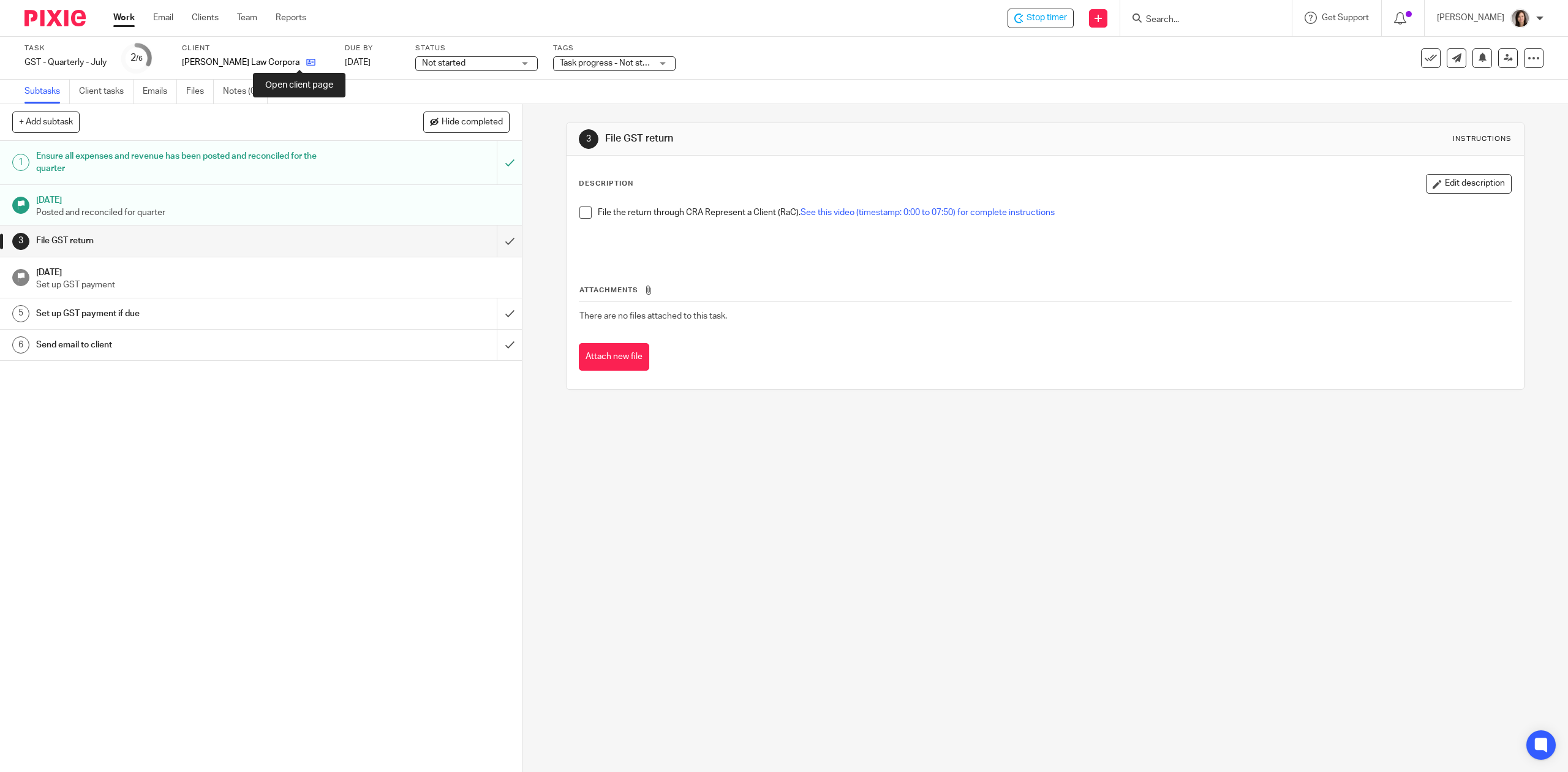
click at [306, 65] on icon at bounding box center [310, 61] width 9 height 9
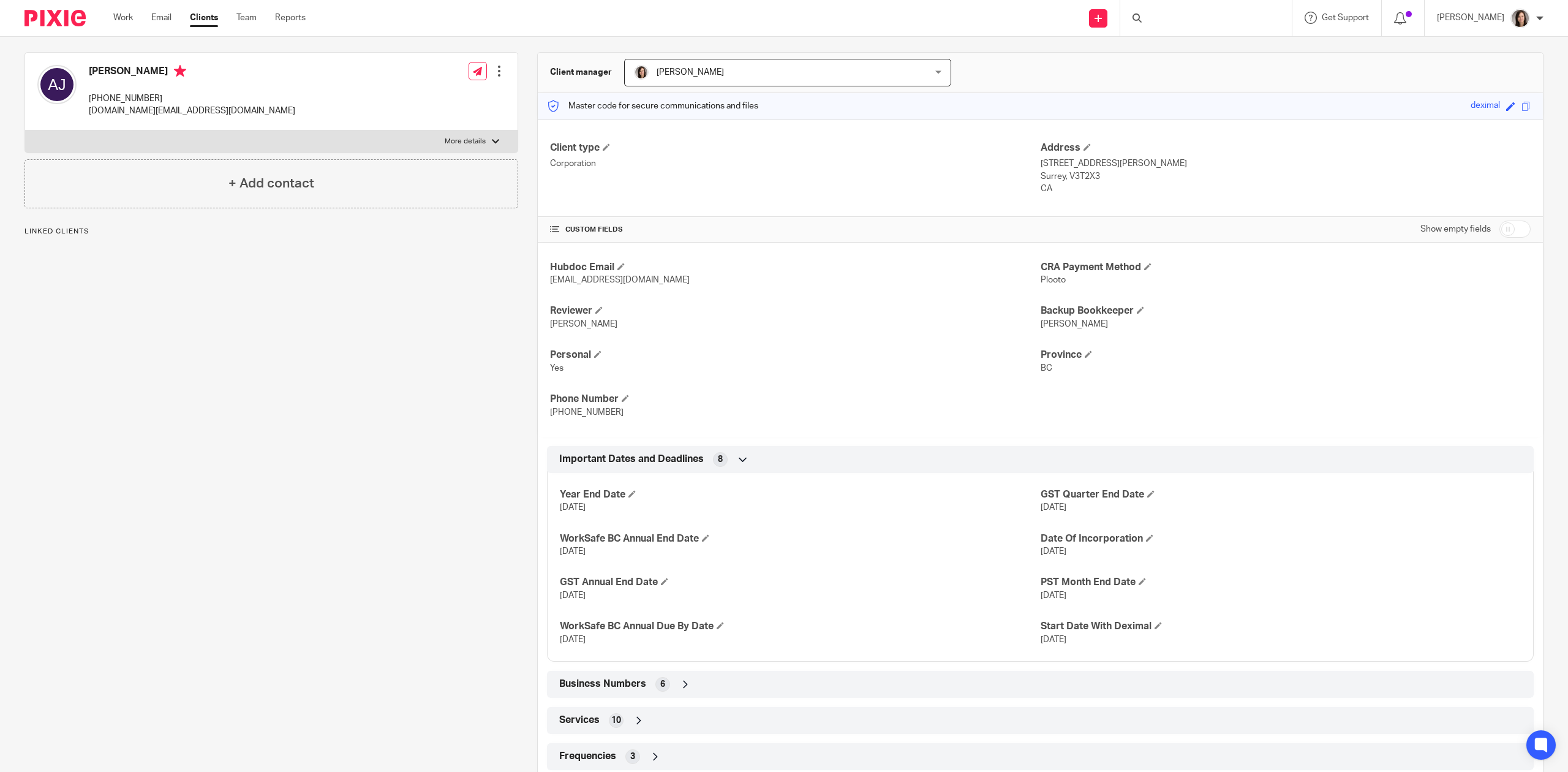
scroll to position [135, 0]
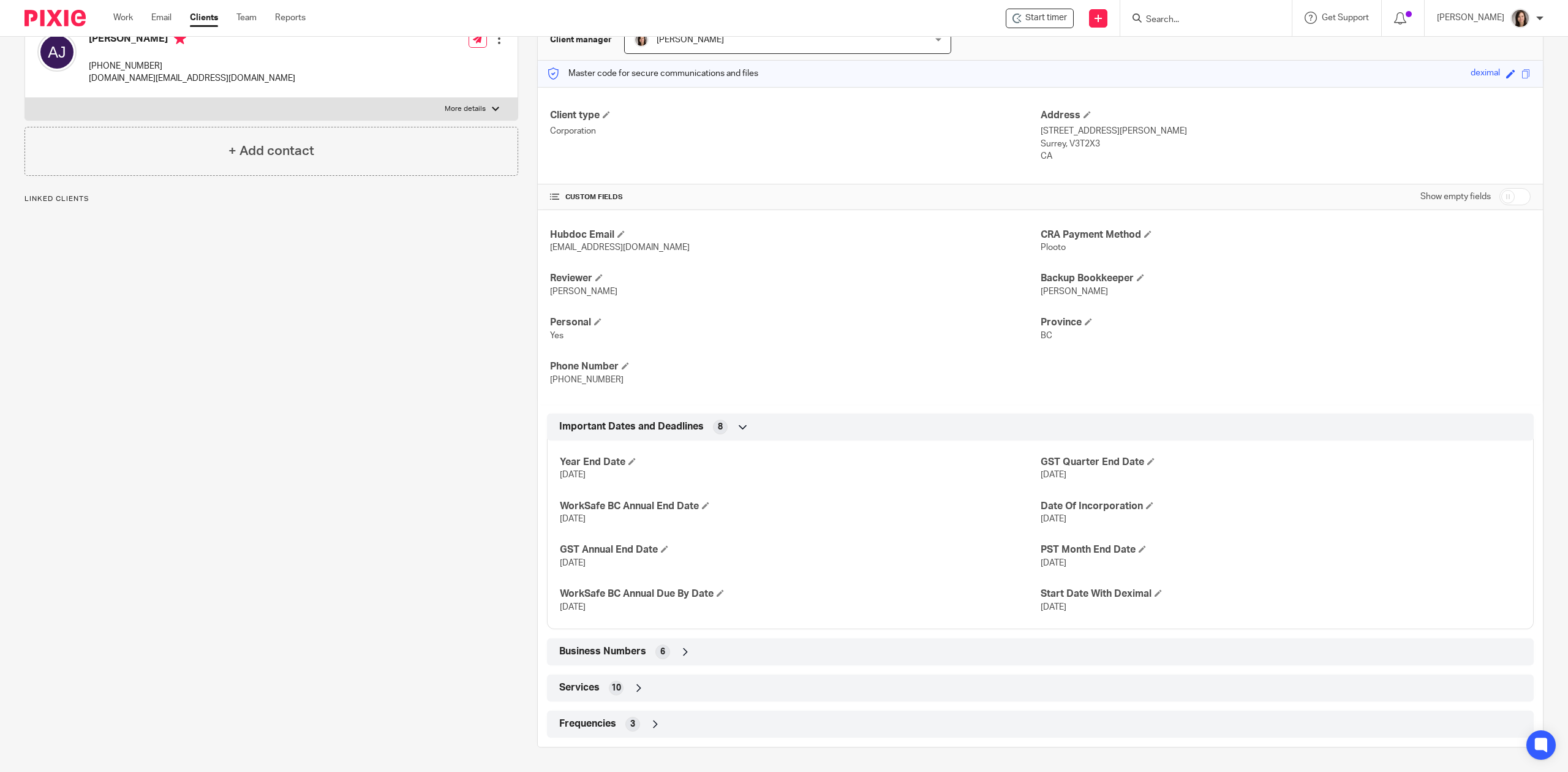
click at [660, 648] on span "6" at bounding box center [663, 652] width 5 height 12
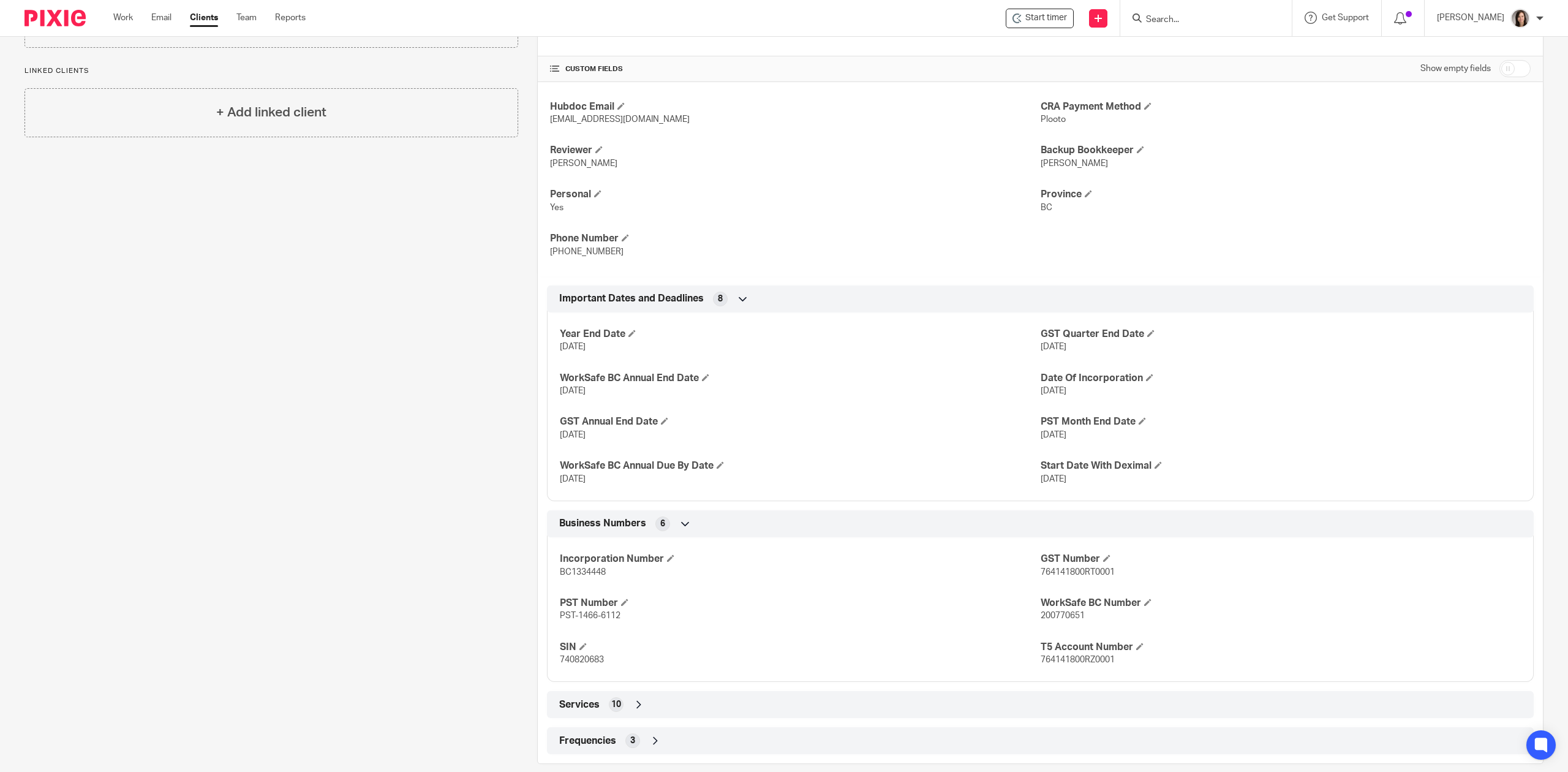
scroll to position [280, 0]
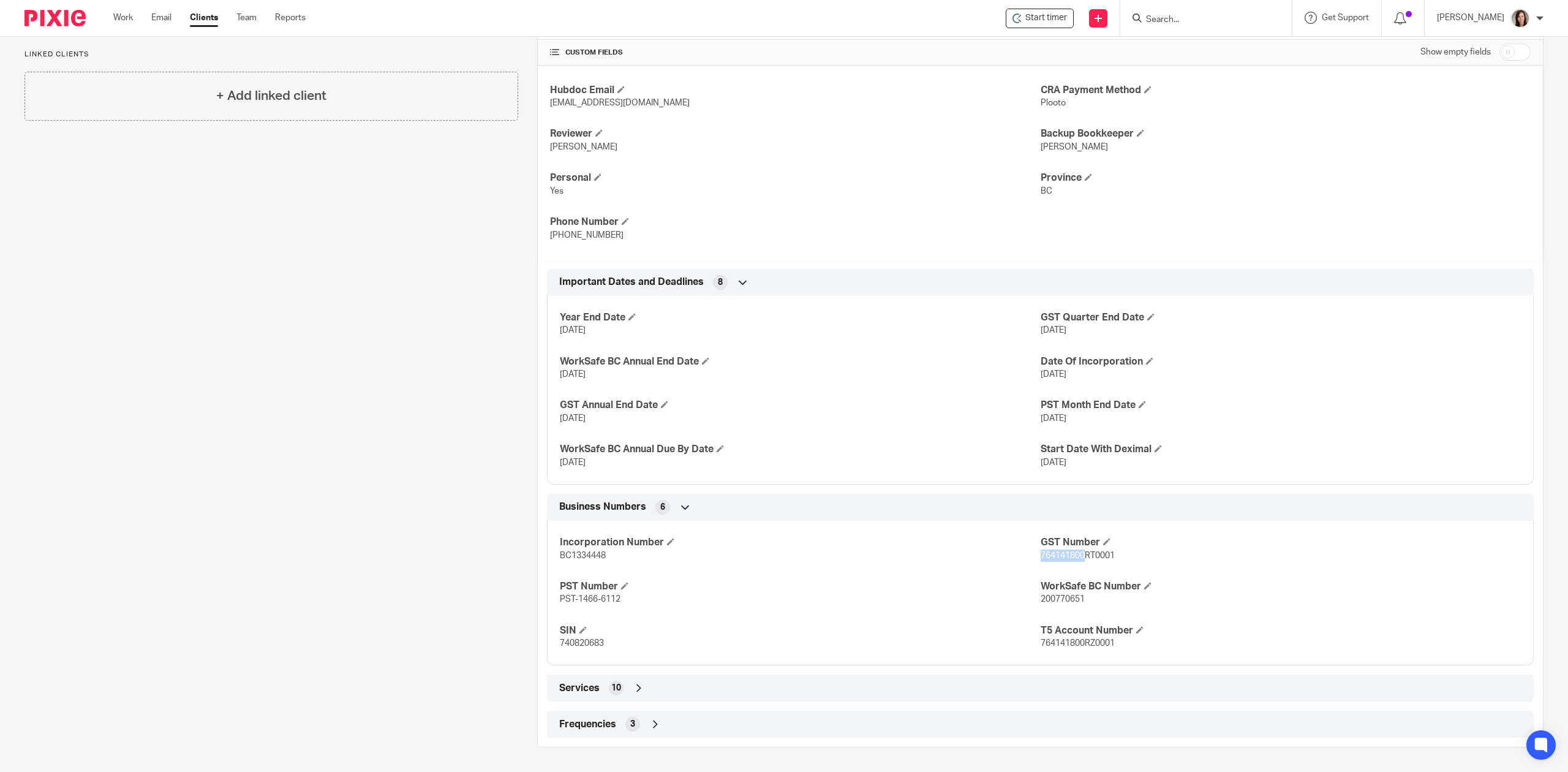
drag, startPoint x: 1076, startPoint y: 556, endPoint x: 1034, endPoint y: 557, distance: 42.0
click at [1040, 557] on span "764141800RT0001" at bounding box center [1077, 556] width 74 height 8
copy span "764141800"
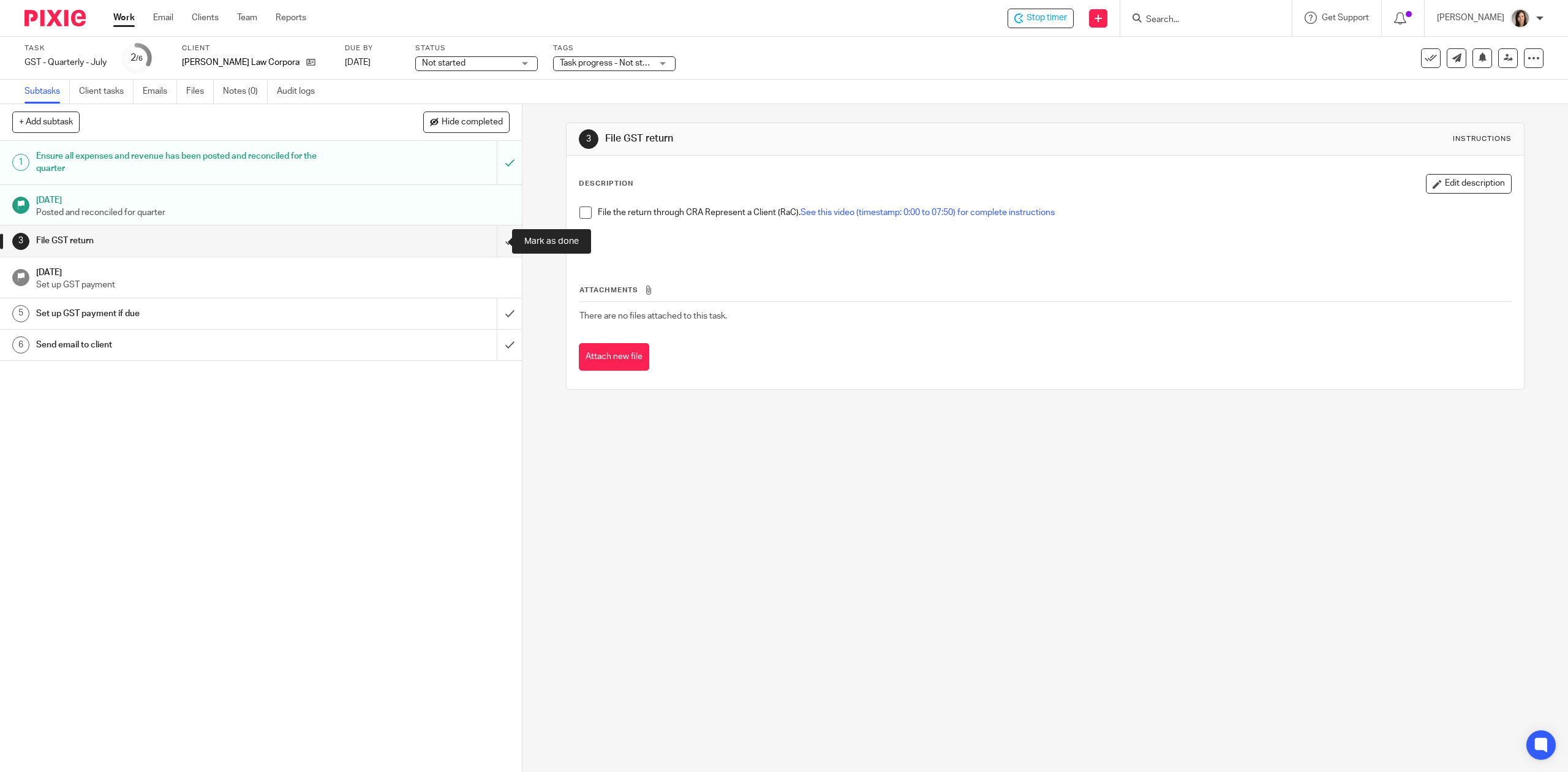
drag, startPoint x: 490, startPoint y: 246, endPoint x: 459, endPoint y: 257, distance: 32.9
click at [490, 246] on input "submit" at bounding box center [261, 240] width 522 height 30
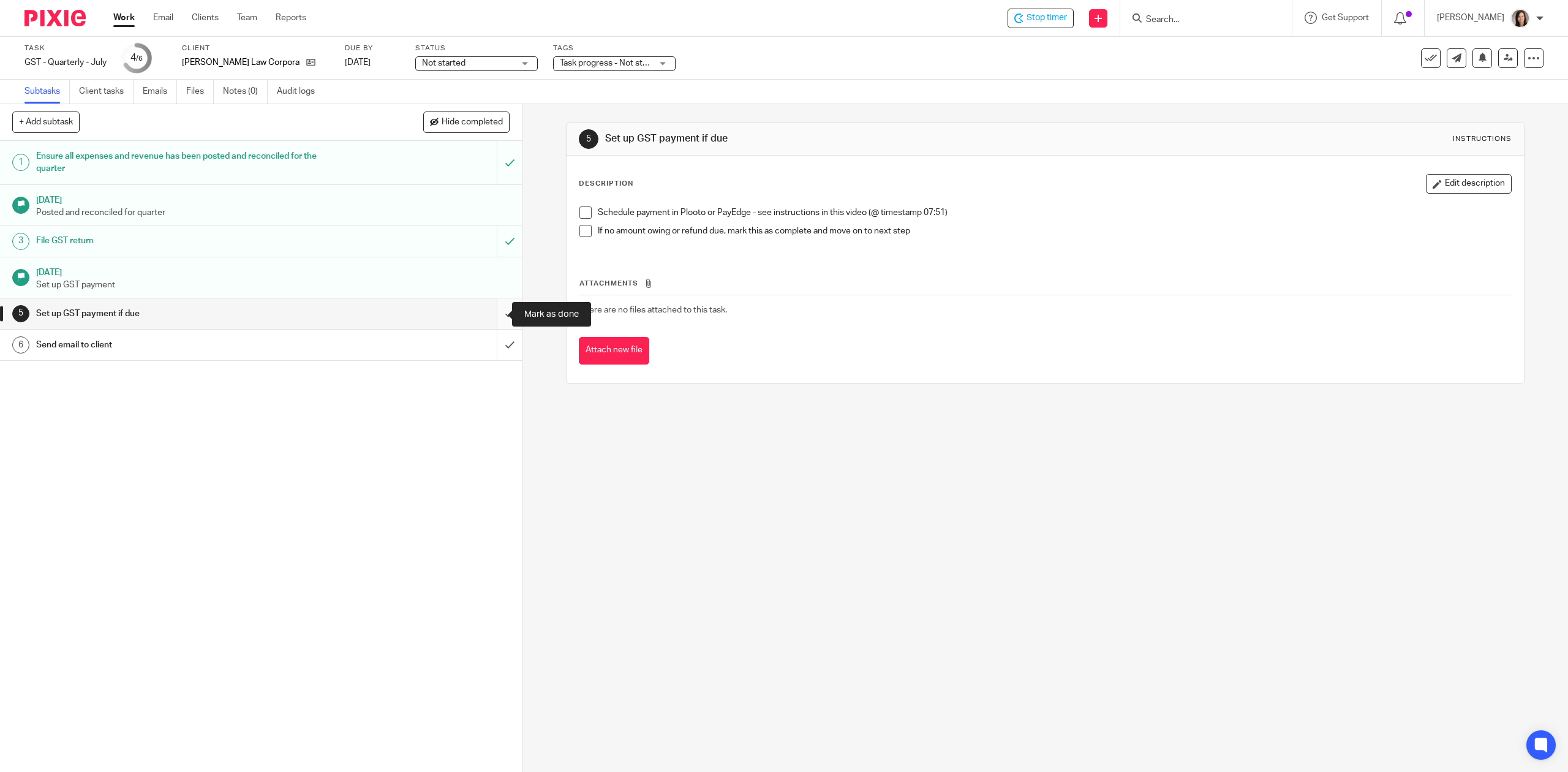
click at [493, 316] on input "submit" at bounding box center [261, 313] width 522 height 30
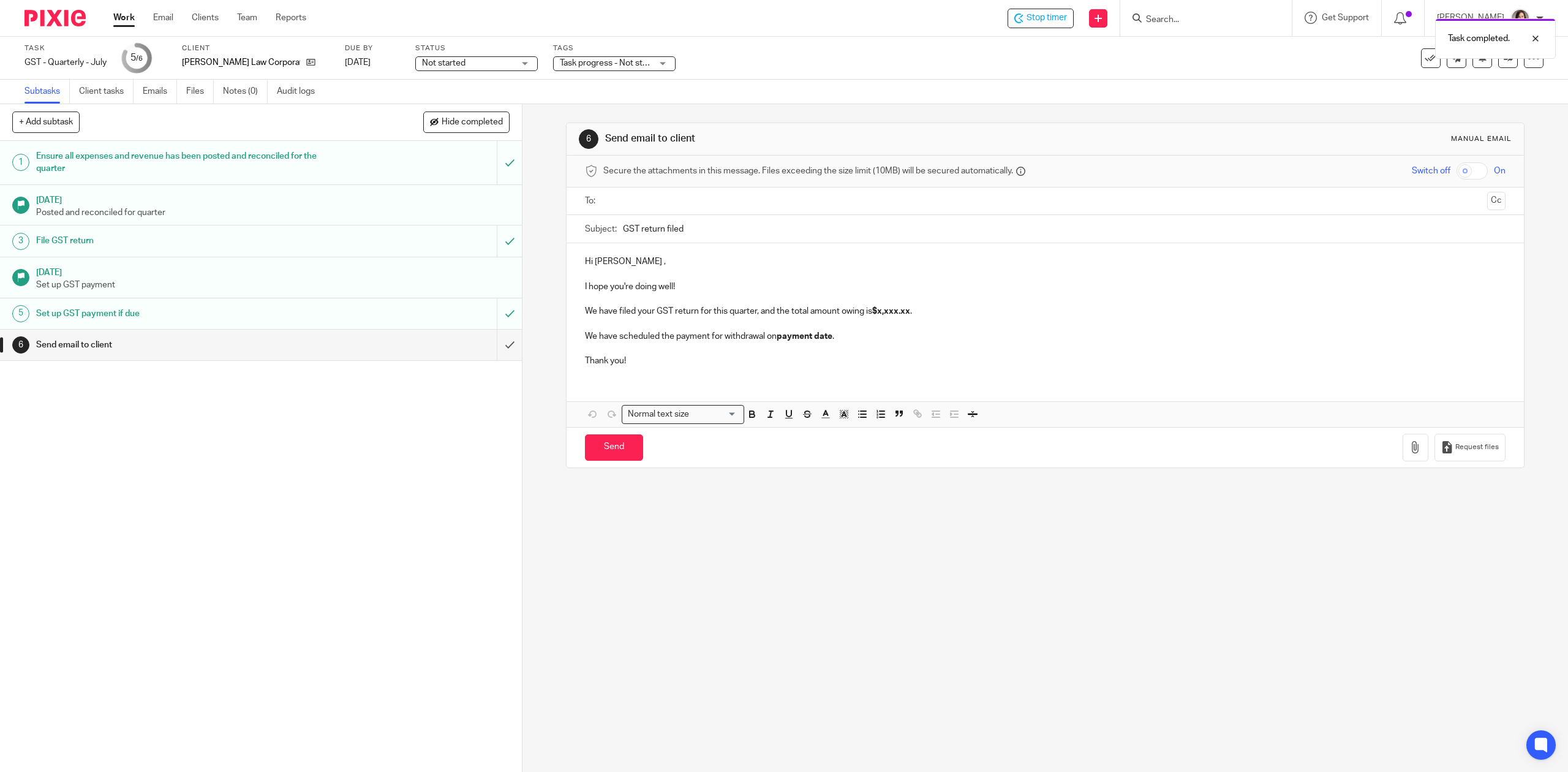
click at [718, 229] on input "GST return filed" at bounding box center [1063, 229] width 882 height 28
type input "GST return filed"
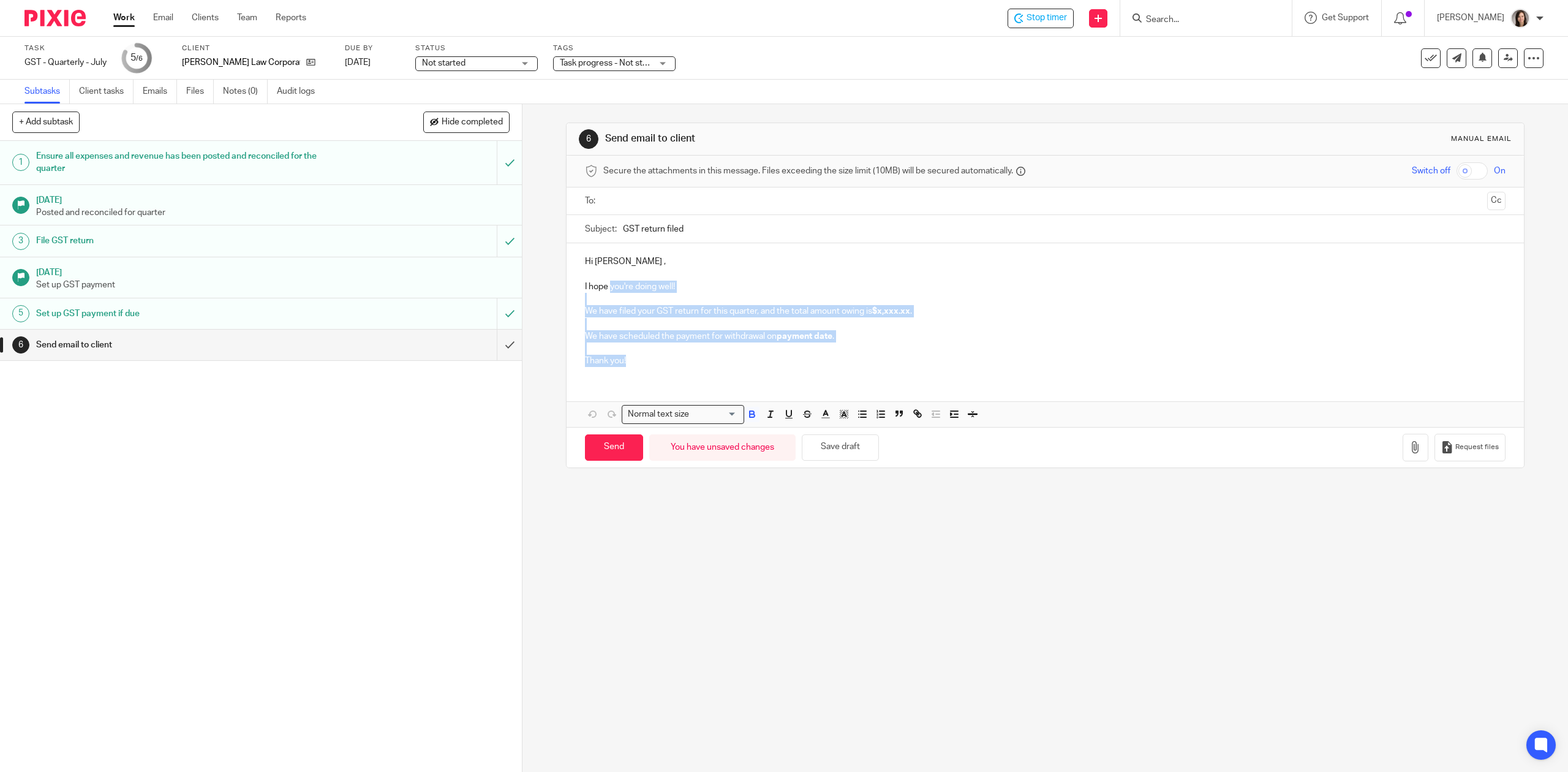
drag, startPoint x: 645, startPoint y: 361, endPoint x: 606, endPoint y: 290, distance: 81.0
click at [606, 290] on div "Hi Aman , I hope you're doing well! We have filed your GST return for this quar…" at bounding box center [1045, 310] width 957 height 133
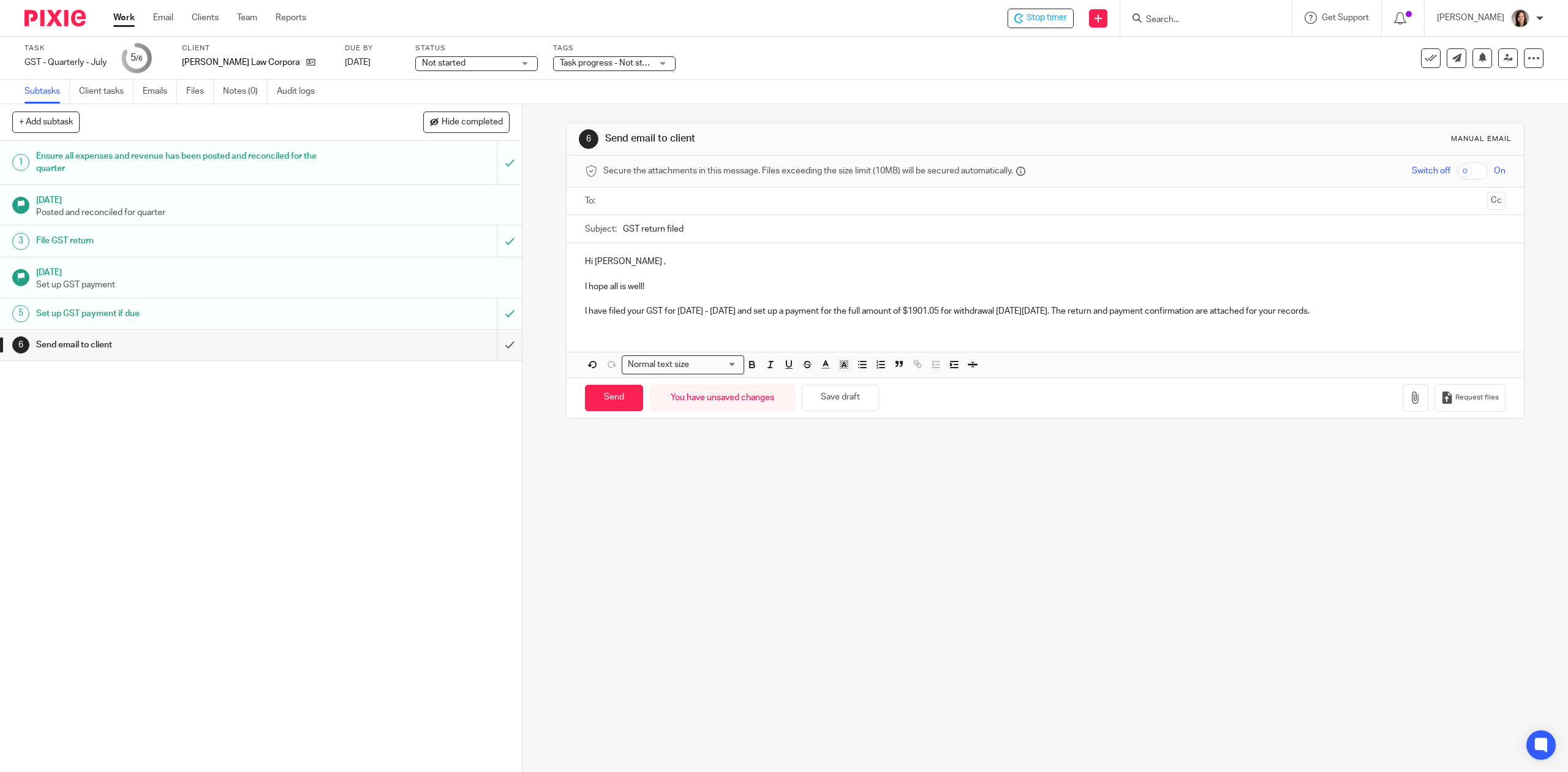
click at [939, 314] on p "I have filed your GST for May - July 2025 and set up a payment for the full amo…" at bounding box center [1045, 311] width 920 height 12
drag, startPoint x: 996, startPoint y: 312, endPoint x: 942, endPoint y: 312, distance: 54.0
click at [942, 312] on p "I have filed your GST for May - July 2025 and set up a payment for the full amo…" at bounding box center [1045, 311] width 920 height 12
drag, startPoint x: 1077, startPoint y: 309, endPoint x: 1053, endPoint y: 315, distance: 24.7
click at [1053, 315] on p "I have filed your GST for May - July 2025 and set up a payment for the full amo…" at bounding box center [1045, 311] width 920 height 12
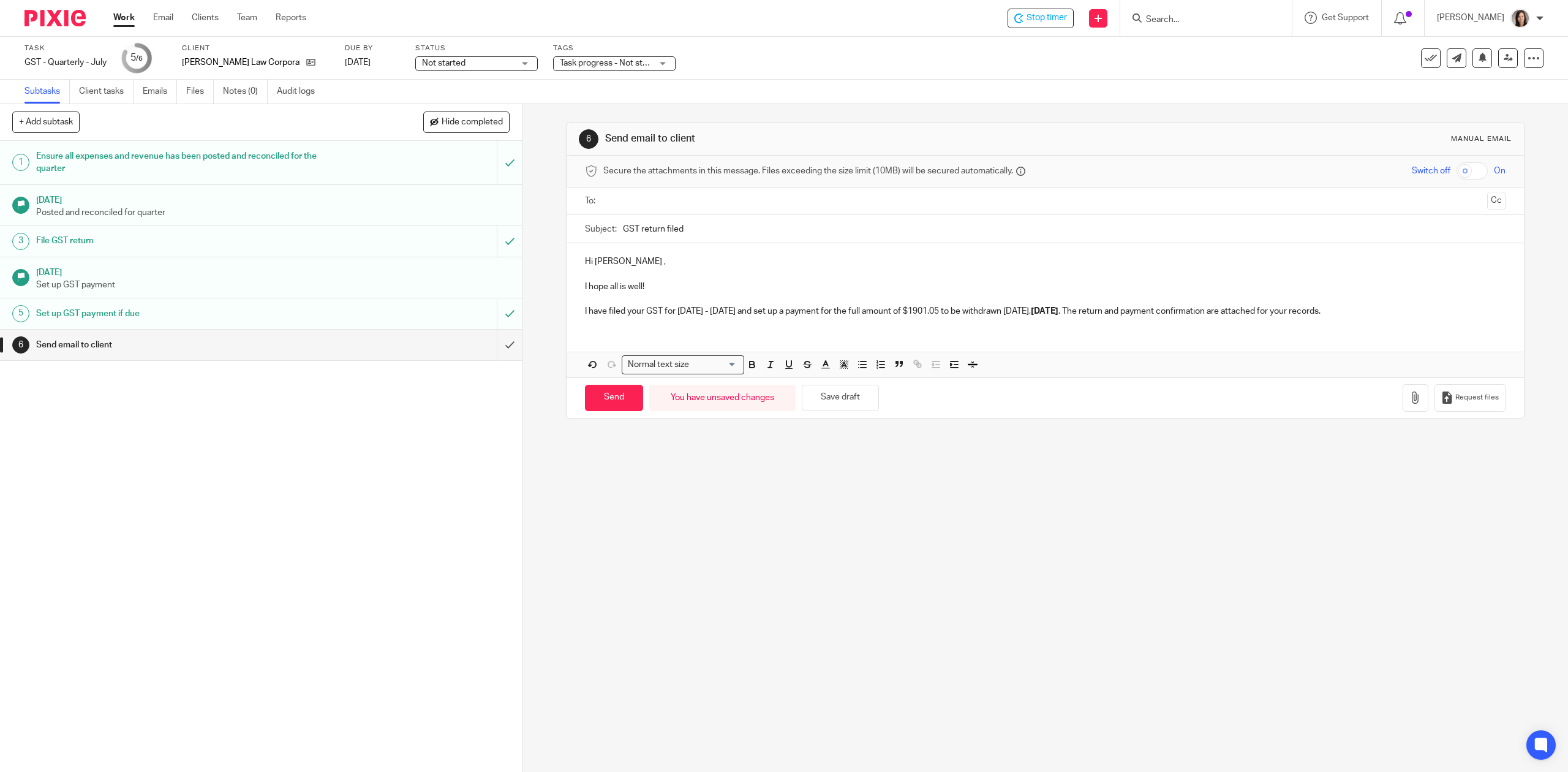
click at [1049, 321] on div "Hi Aman , I hope all is well! I have filed your GST for May - July 2025 and set…" at bounding box center [1045, 285] width 957 height 84
drag, startPoint x: 939, startPoint y: 312, endPoint x: 900, endPoint y: 314, distance: 39.1
click at [900, 314] on p "I have filed your GST for May - July 2025 and set up a payment for the full amo…" at bounding box center [1045, 311] width 920 height 12
click at [823, 321] on div "Hi Aman , I hope all is well! I have filed your GST for May - July 2025 and set…" at bounding box center [1045, 285] width 957 height 84
drag, startPoint x: 672, startPoint y: 310, endPoint x: 662, endPoint y: 314, distance: 10.8
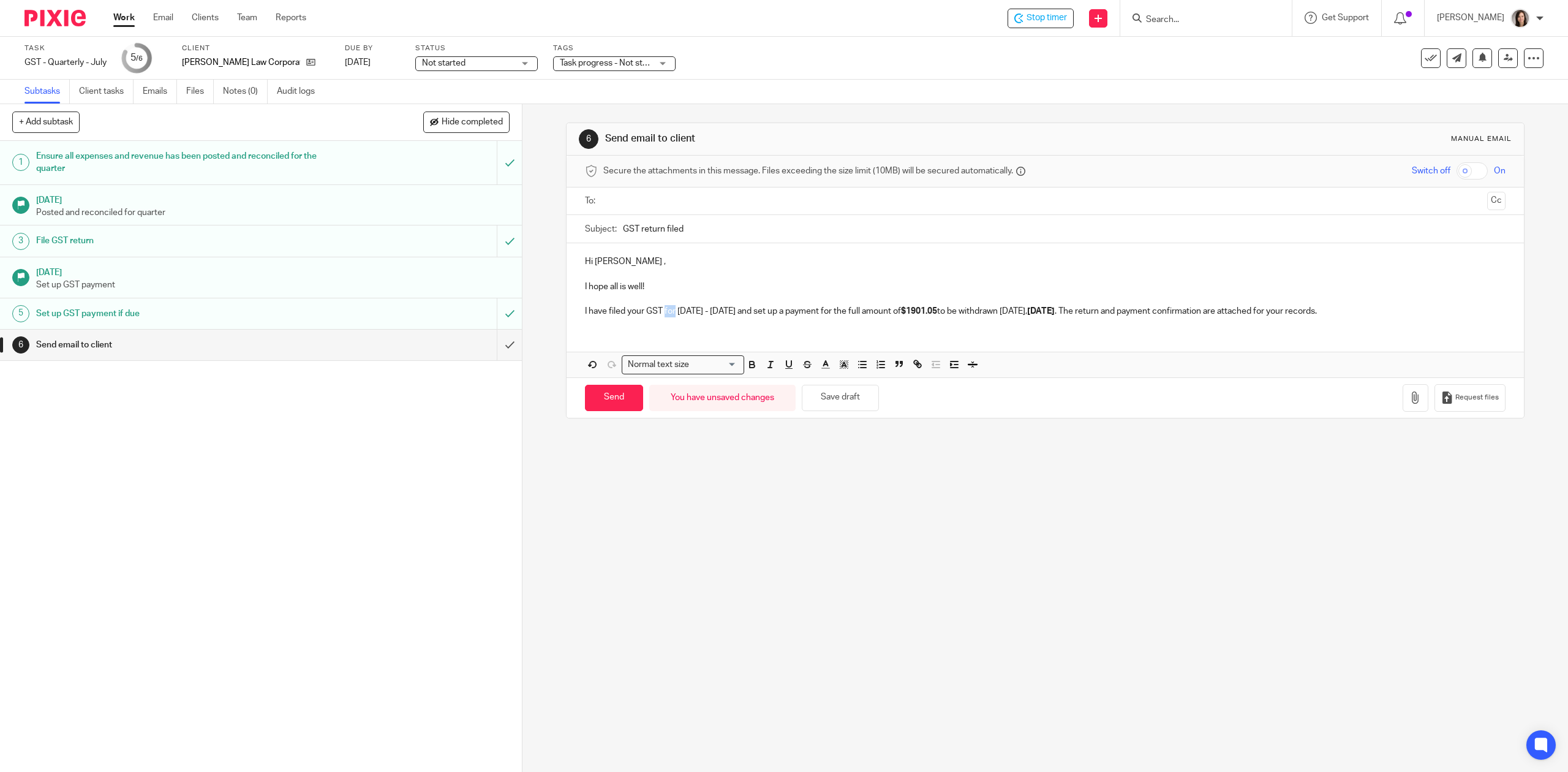
click at [662, 314] on p "I have filed your GST for May - July 2025 and set up a payment for the full amo…" at bounding box center [1045, 311] width 920 height 12
click at [918, 312] on p "I have filed your GST covering May - July 2025 and set up a payment for the ful…" at bounding box center [1045, 311] width 920 height 12
click at [1385, 312] on p "I have filed your GST covering May - July 2025 and set up a payment for the ful…" at bounding box center [1045, 311] width 920 height 12
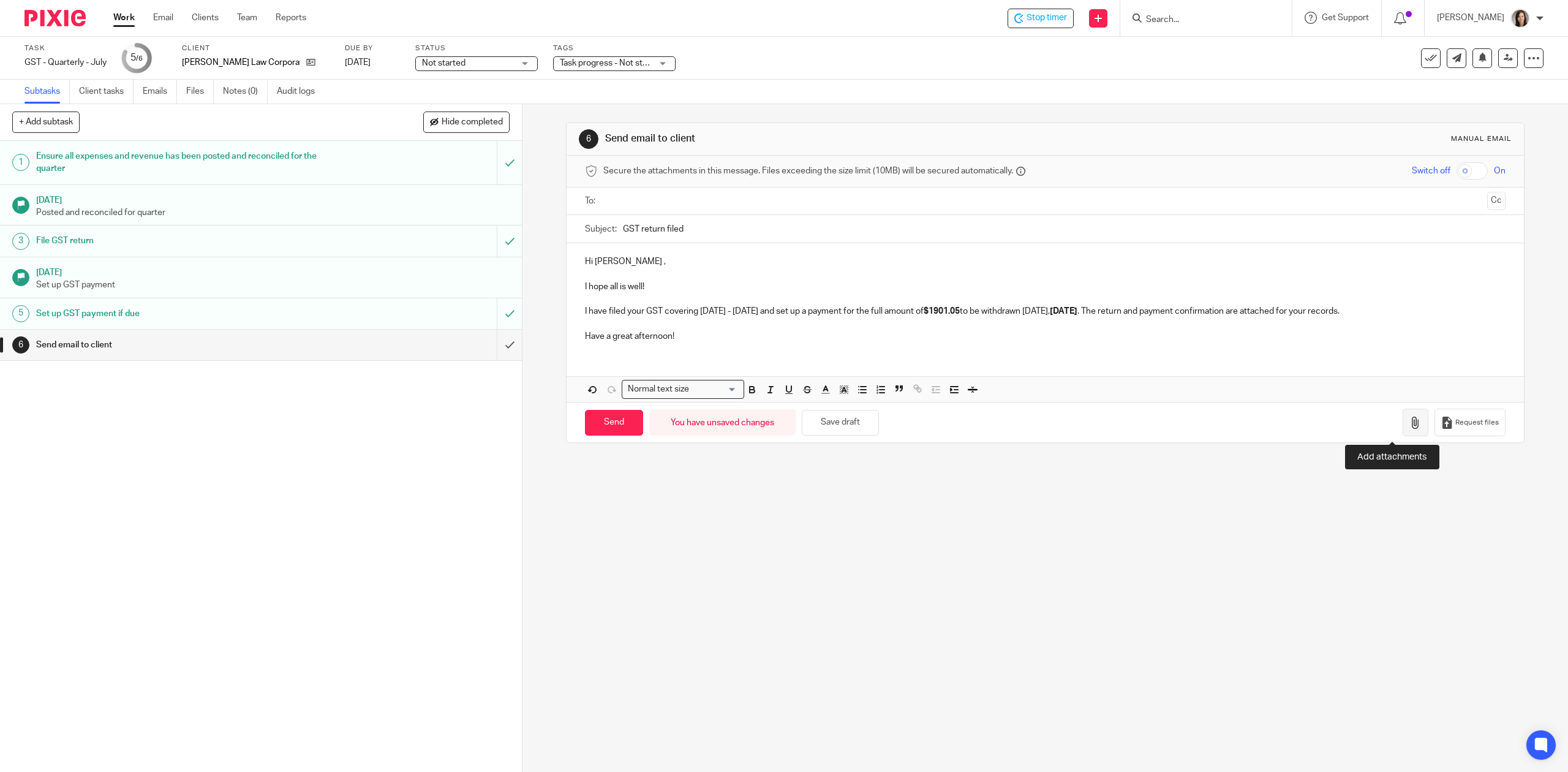
click at [1410, 423] on icon "button" at bounding box center [1416, 422] width 12 height 12
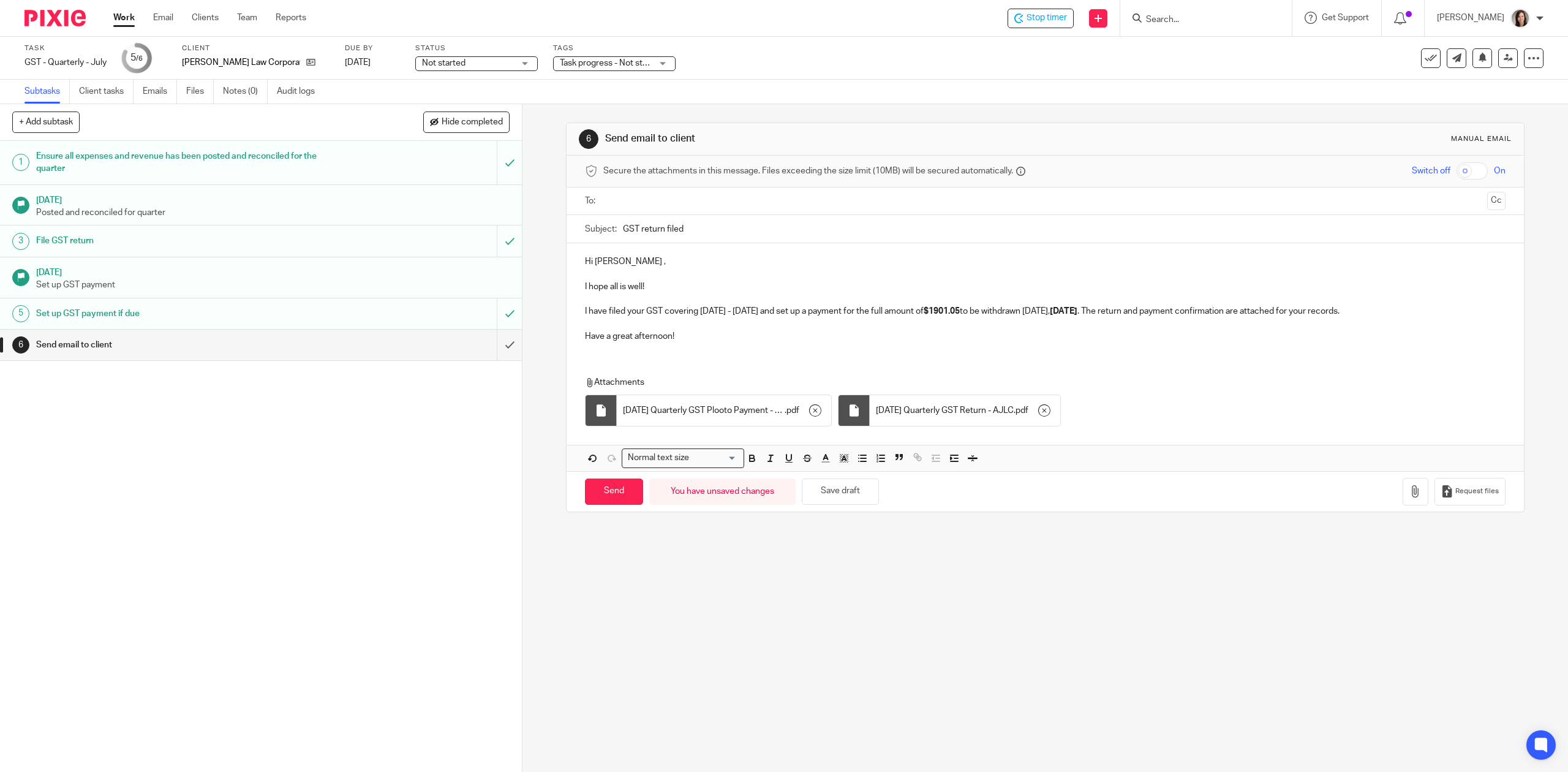
click at [616, 265] on p "Hi Aman ," at bounding box center [1045, 261] width 920 height 12
click at [647, 201] on input "text" at bounding box center [1045, 201] width 874 height 14
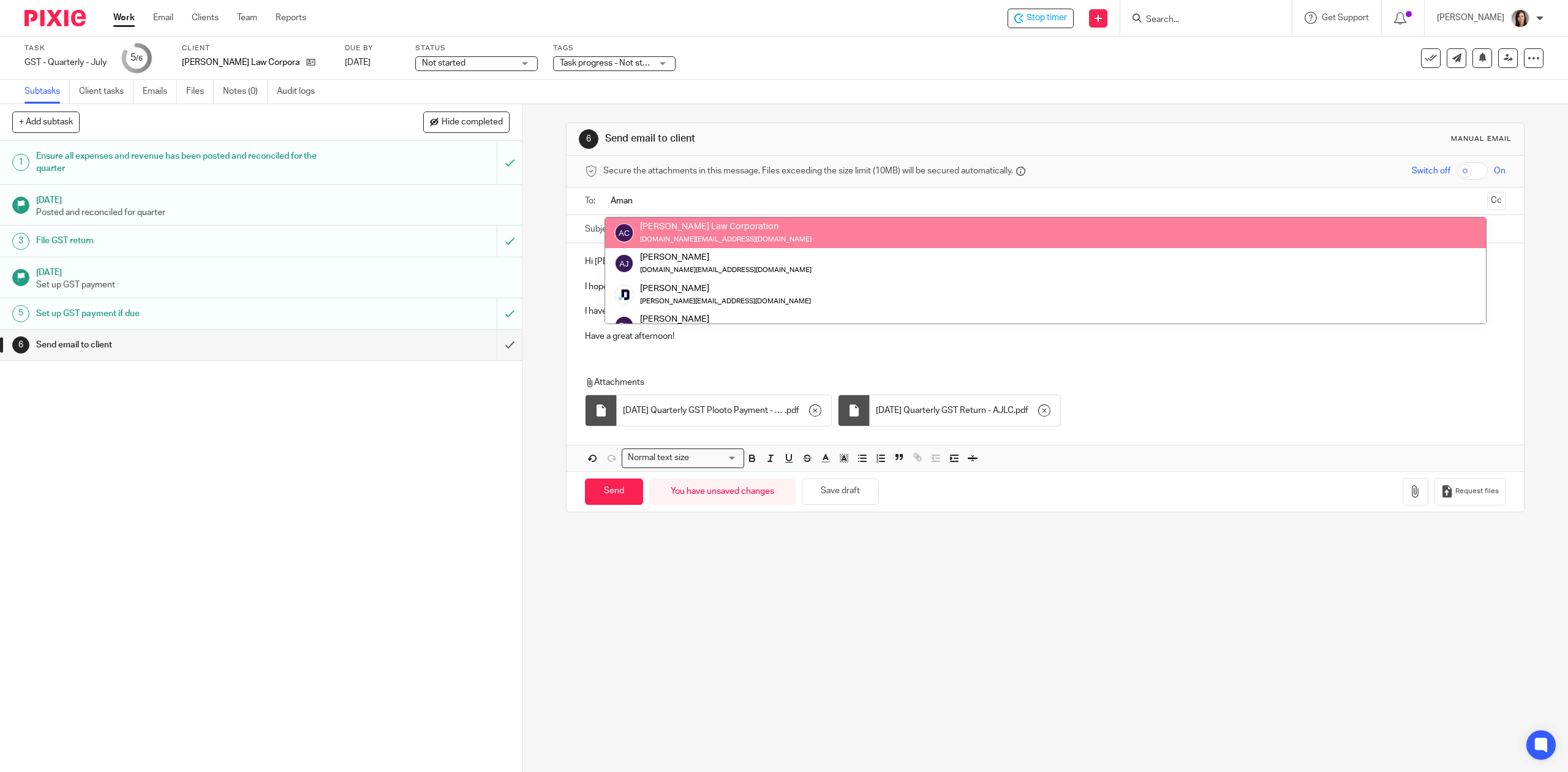
type input "Aman"
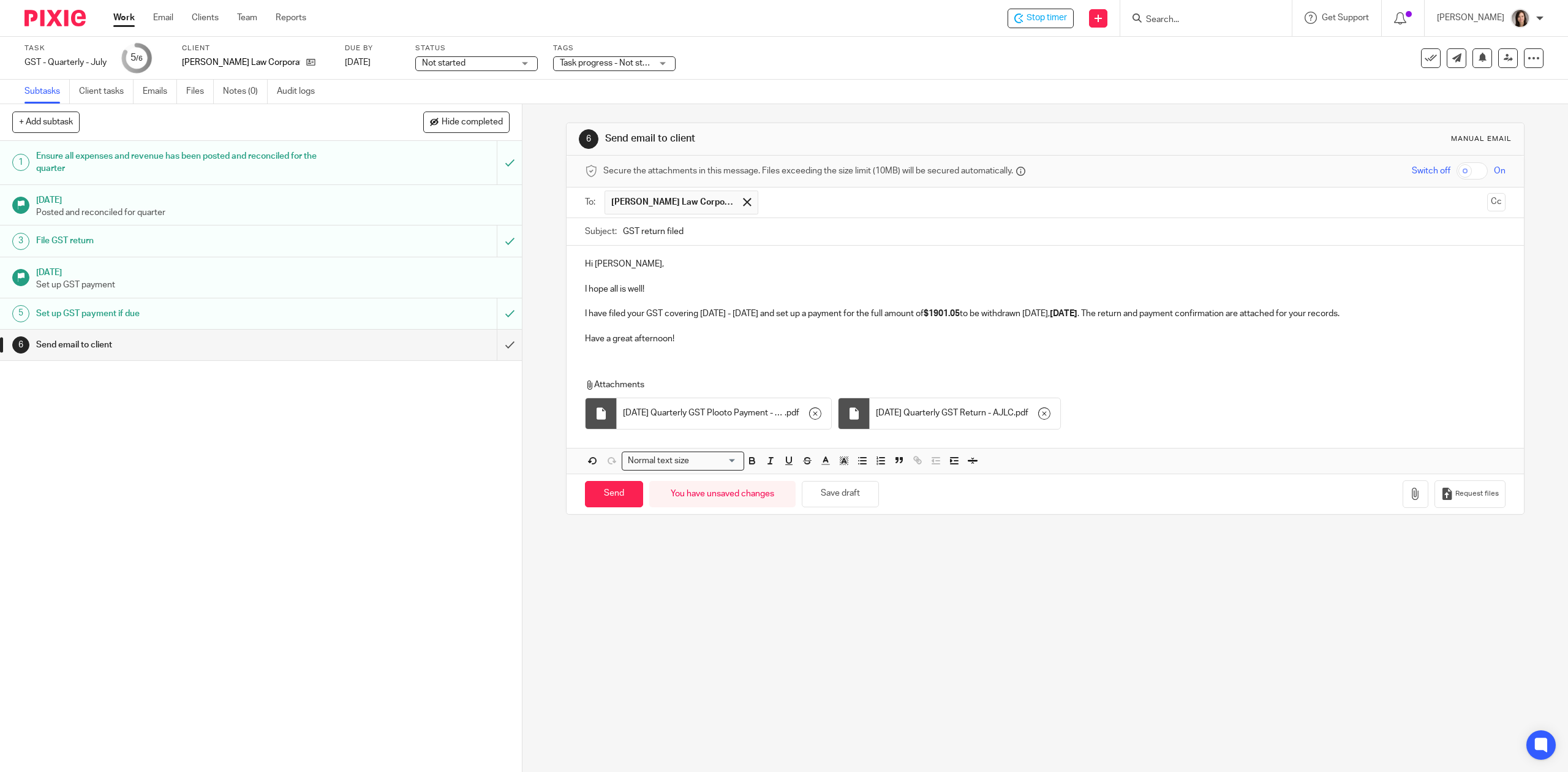
click at [759, 317] on p "I have filed your GST covering May - July 2025 and set up a payment for the ful…" at bounding box center [1045, 313] width 920 height 12
click at [608, 502] on input "Send" at bounding box center [614, 494] width 58 height 26
type input "Sent"
click at [487, 356] on input "submit" at bounding box center [261, 344] width 522 height 30
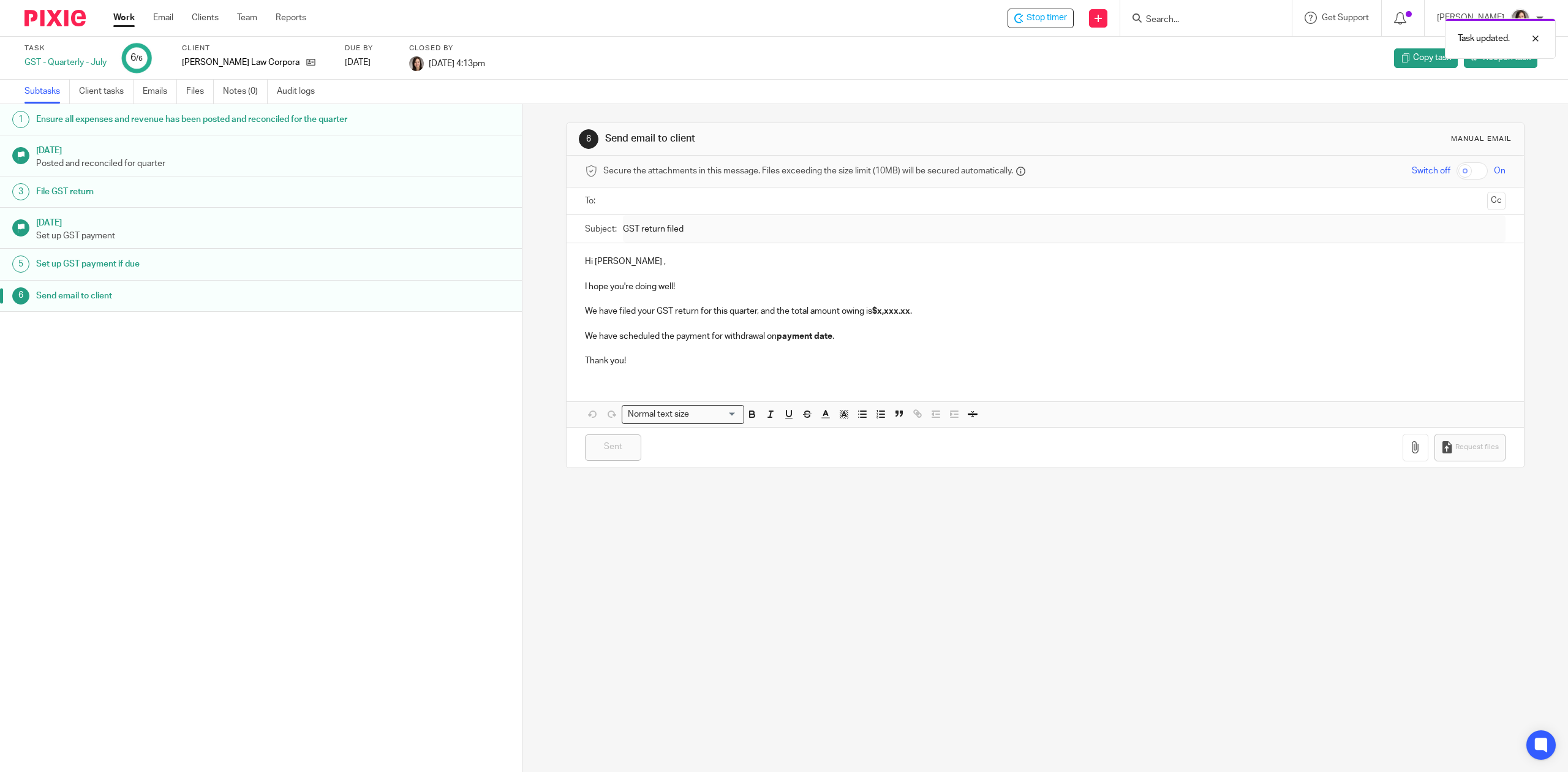
click at [126, 20] on link "Work" at bounding box center [124, 17] width 21 height 12
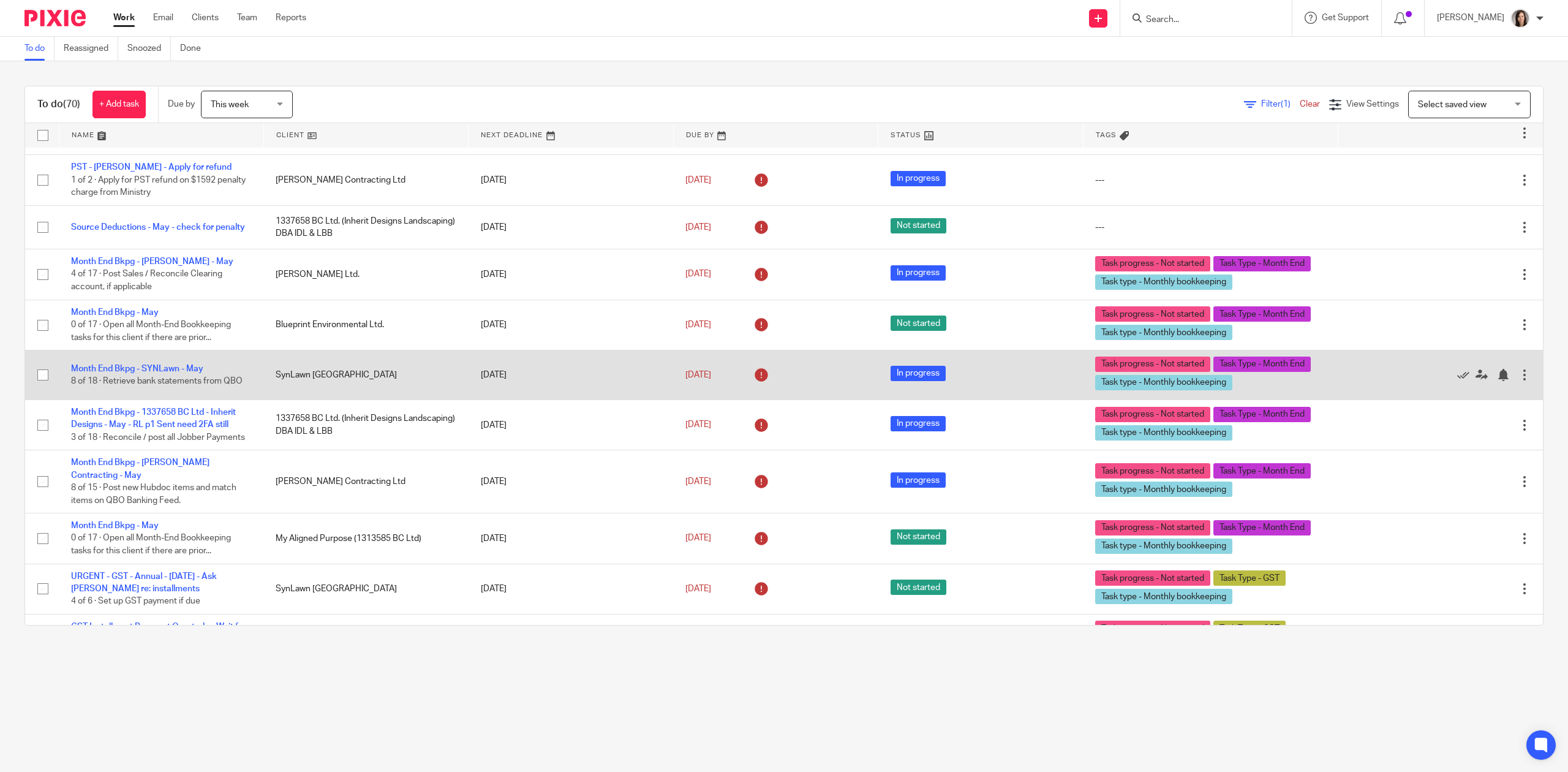
scroll to position [871, 0]
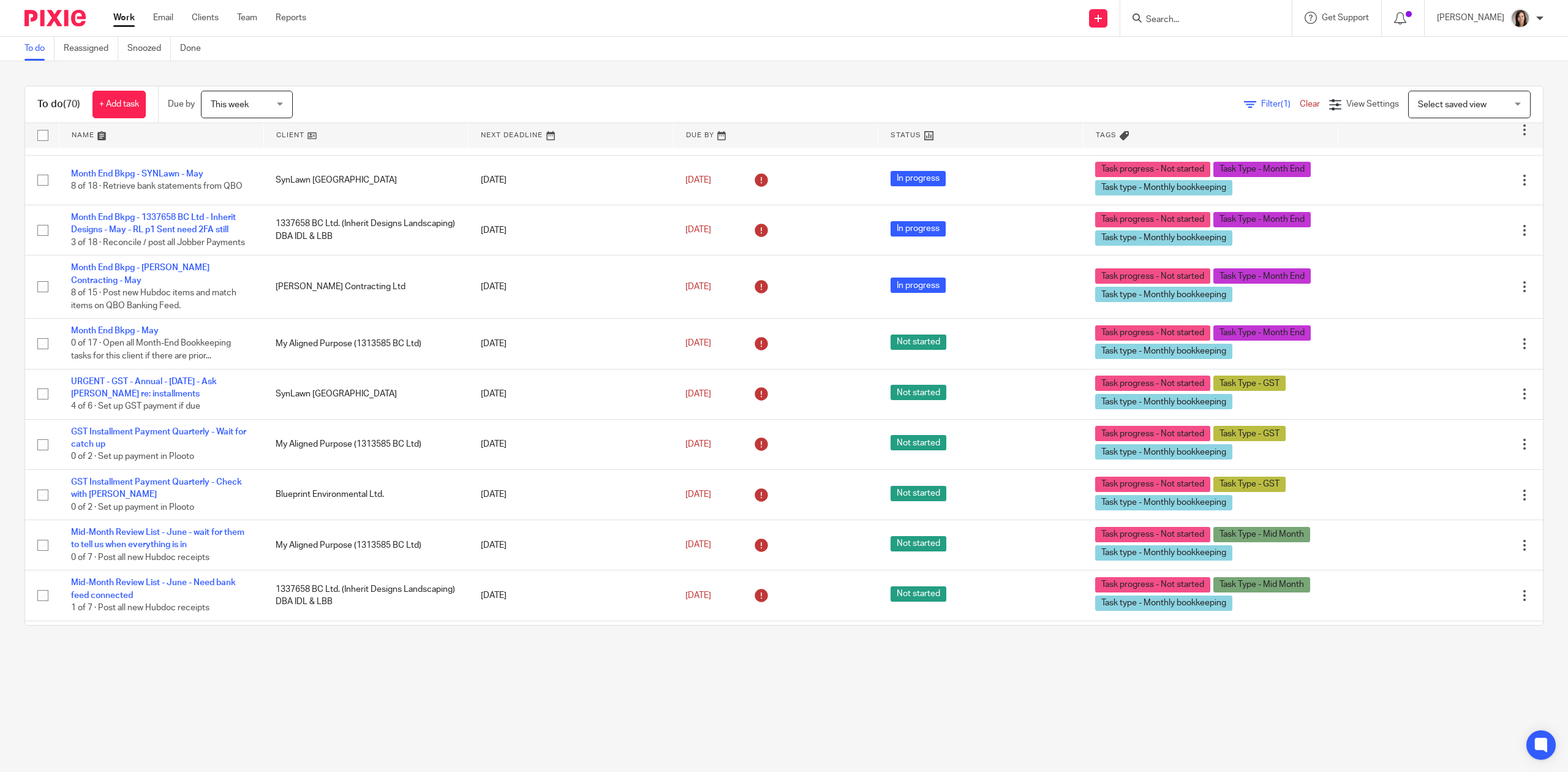
click at [1201, 16] on input "Search" at bounding box center [1200, 20] width 111 height 11
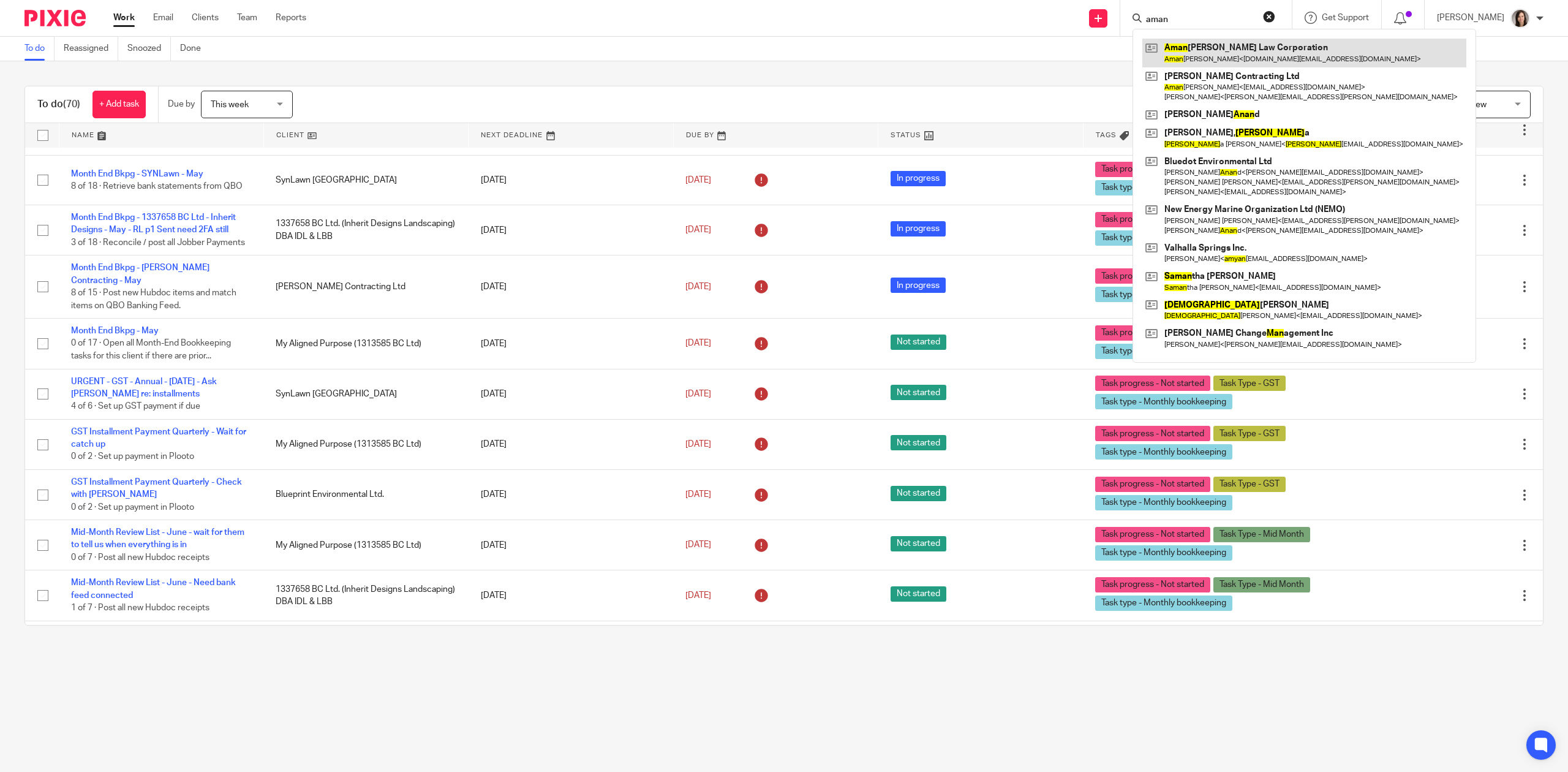
type input "aman"
click at [1260, 47] on link at bounding box center [1305, 52] width 324 height 28
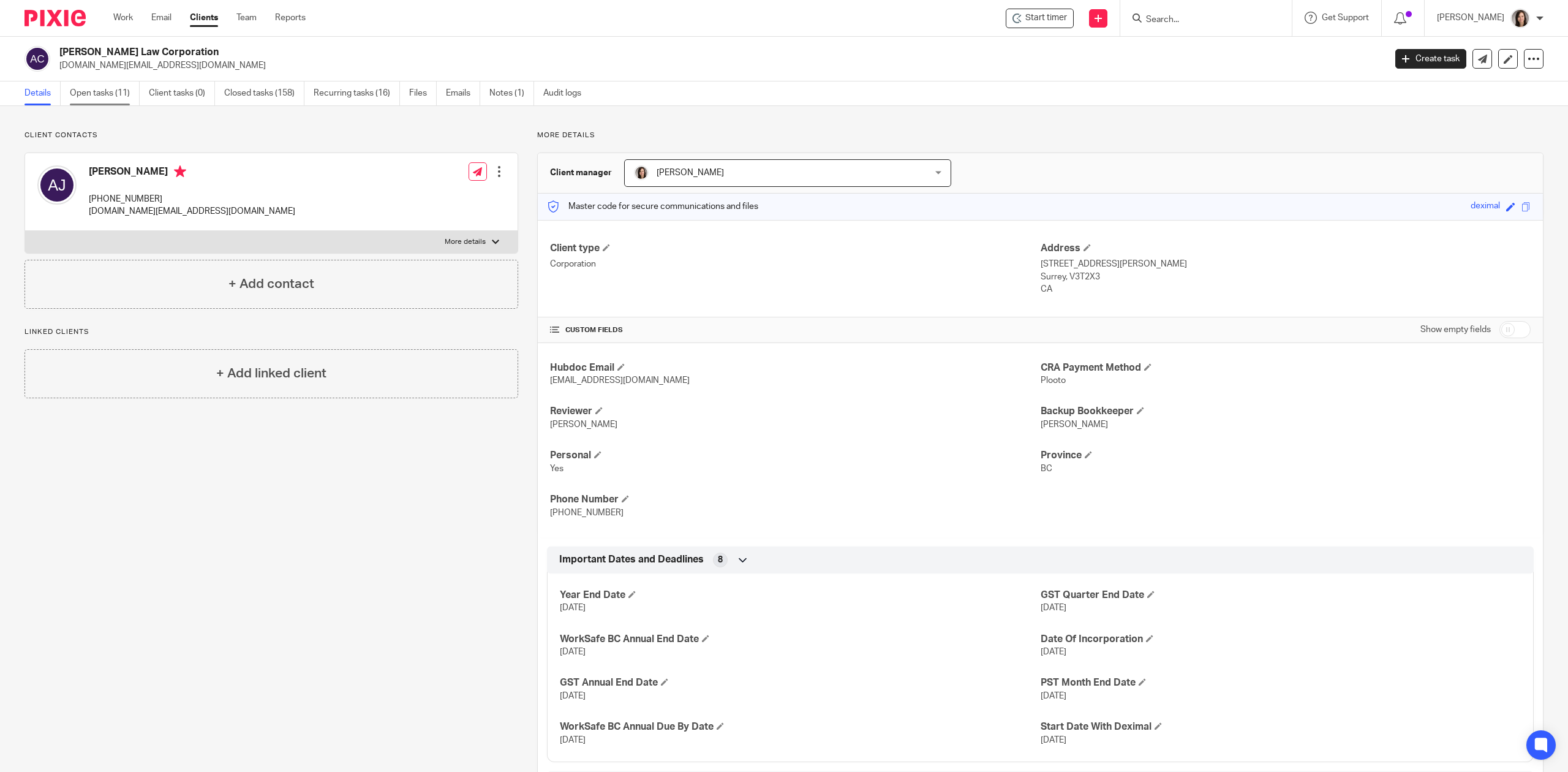
click at [97, 96] on link "Open tasks (11)" at bounding box center [104, 93] width 70 height 24
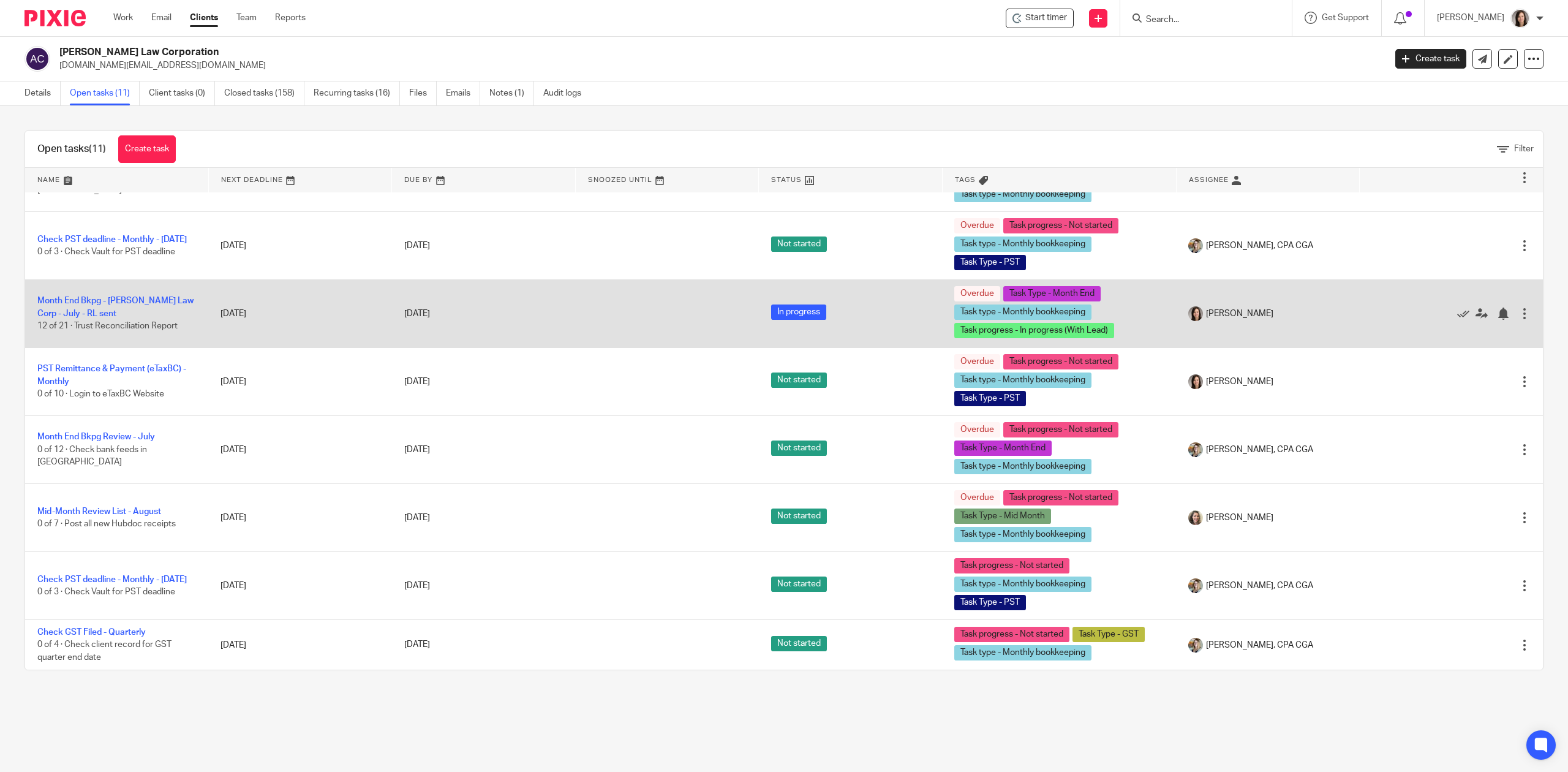
scroll to position [238, 0]
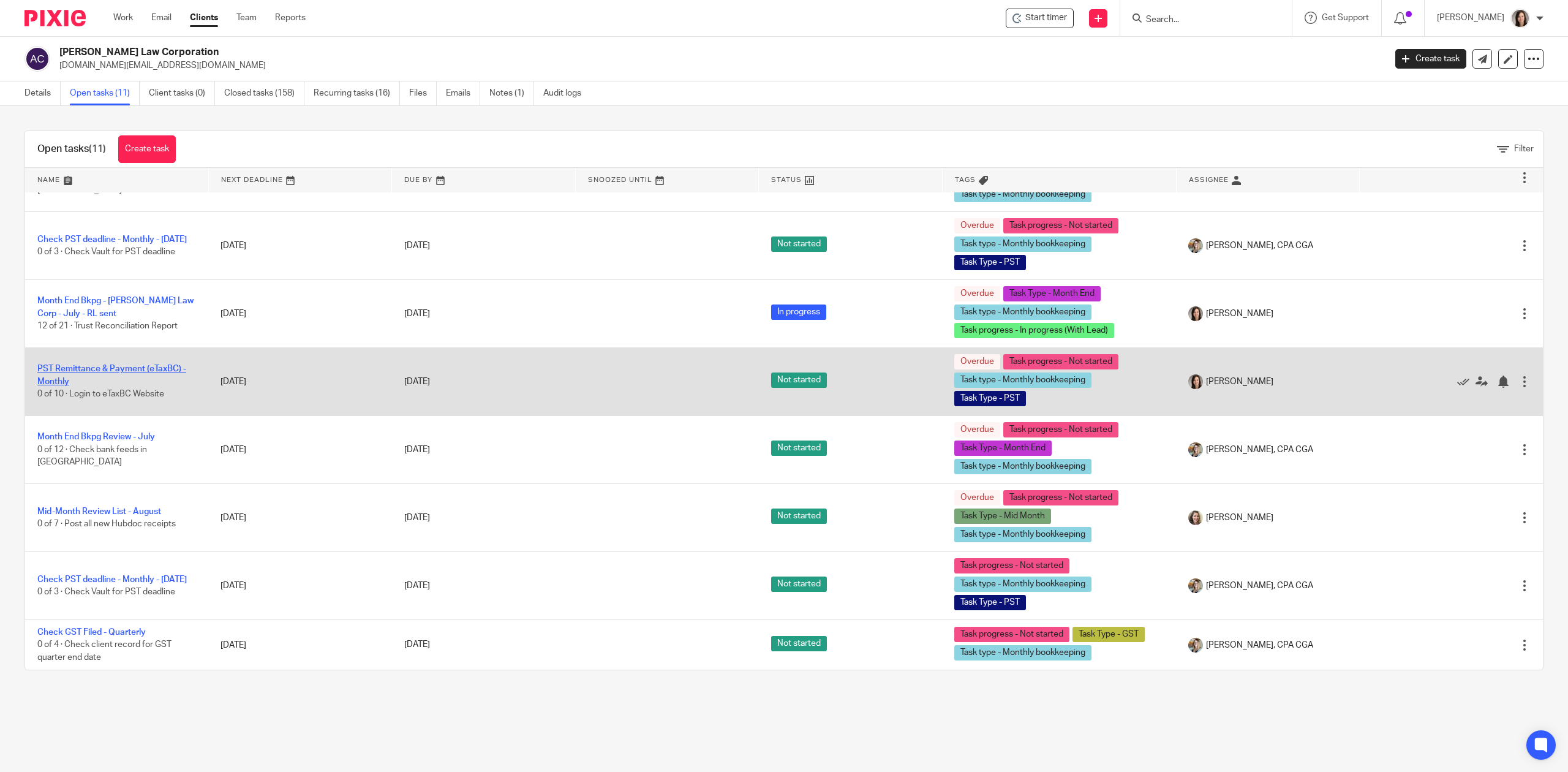
click at [124, 368] on link "PST Remittance & Payment (eTaxBC) - Monthly" at bounding box center [112, 375] width 149 height 20
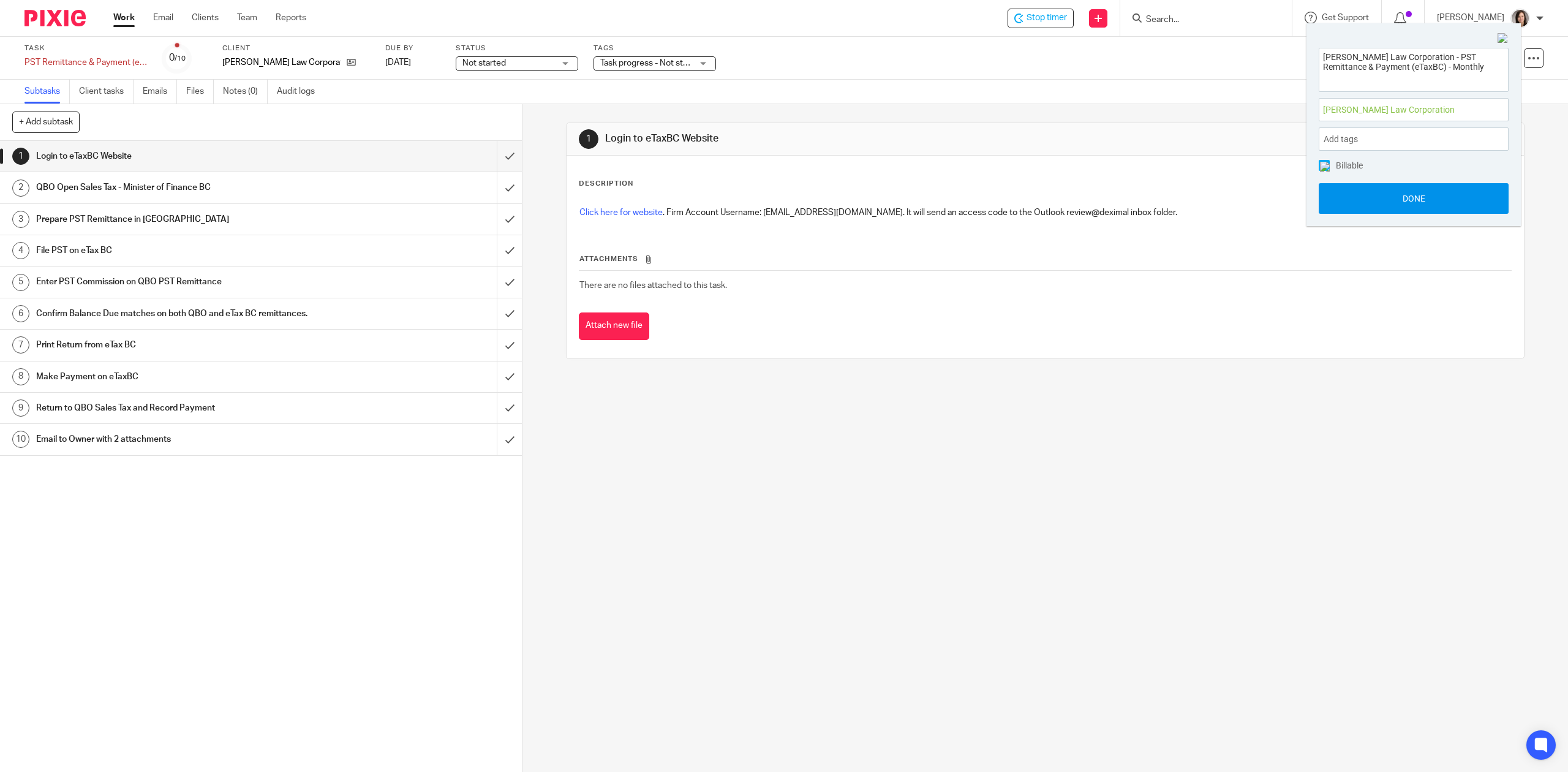
click at [1430, 188] on button "Done" at bounding box center [1414, 198] width 190 height 30
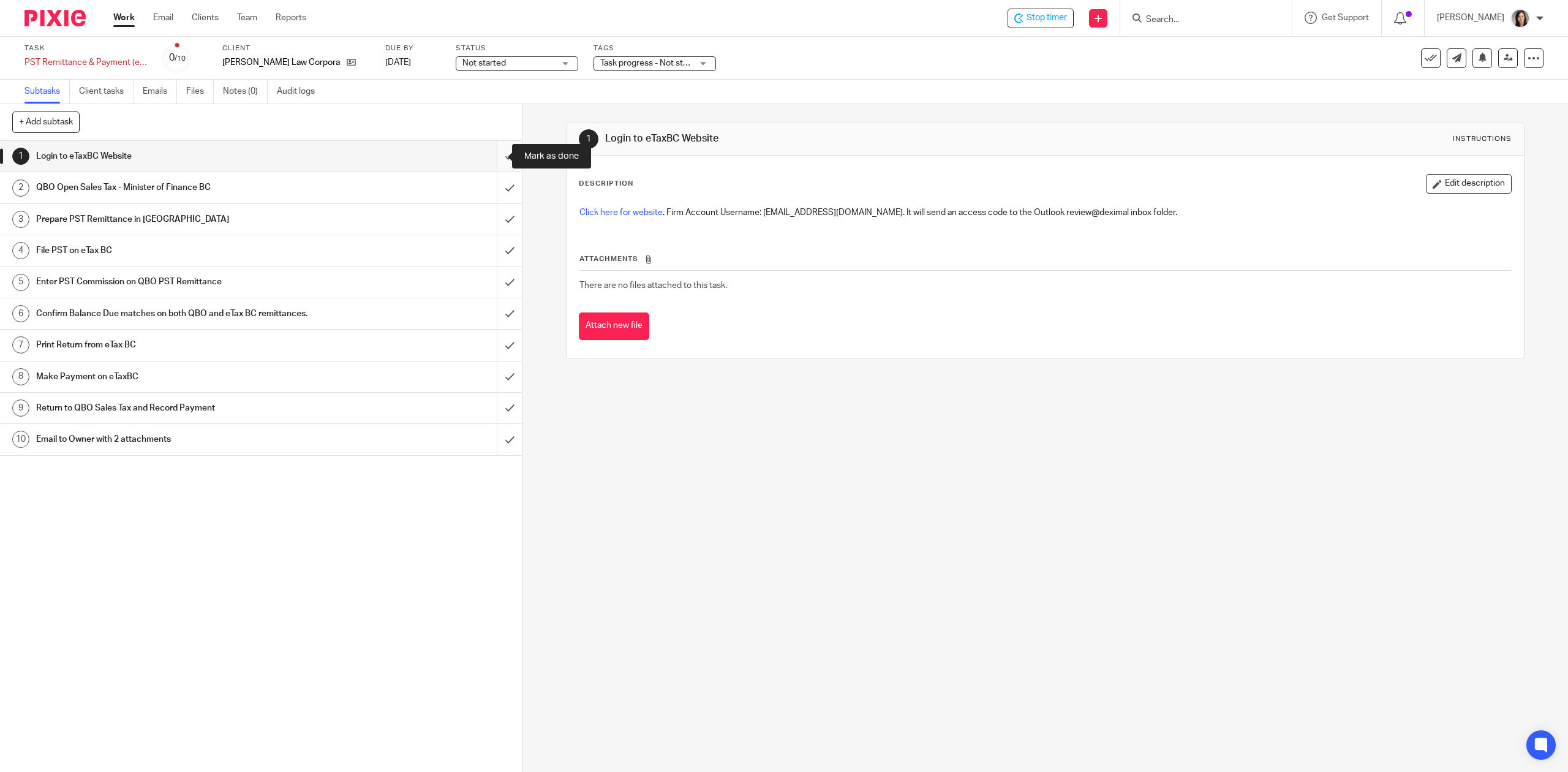
click at [489, 161] on input "submit" at bounding box center [261, 156] width 522 height 30
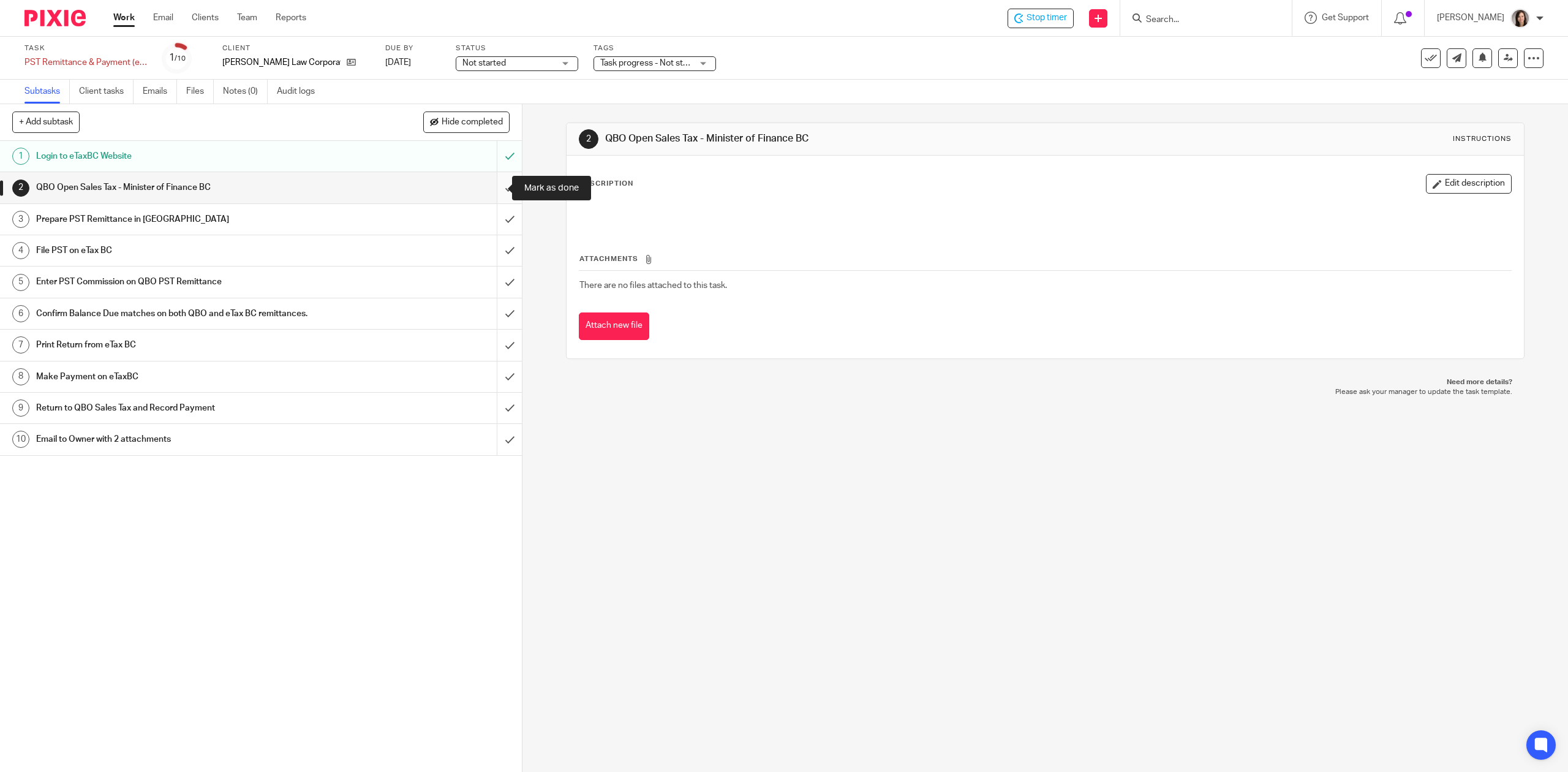
click at [494, 194] on input "submit" at bounding box center [261, 187] width 522 height 30
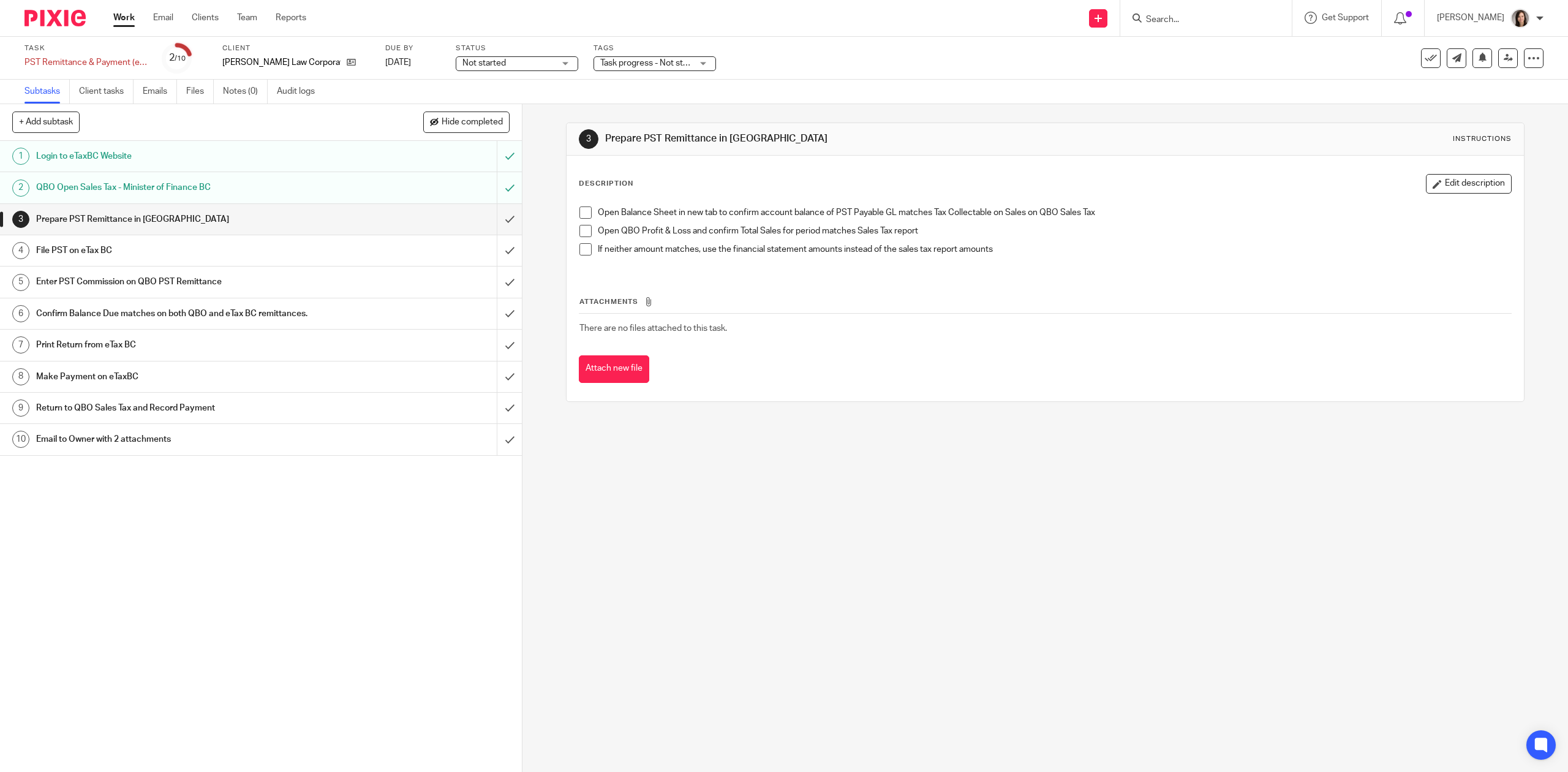
click at [493, 225] on input "submit" at bounding box center [261, 219] width 522 height 30
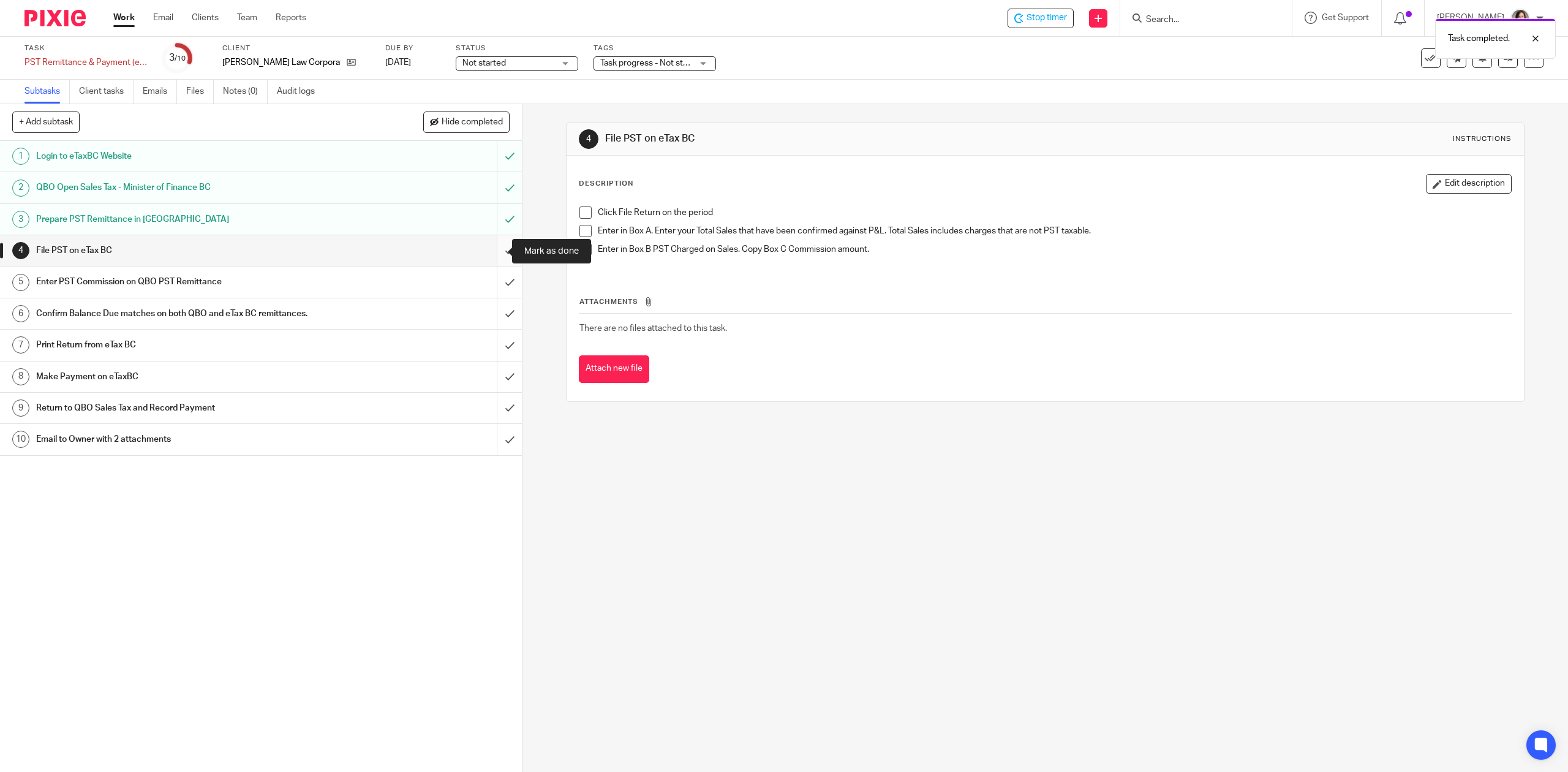
click at [487, 256] on input "submit" at bounding box center [261, 250] width 522 height 30
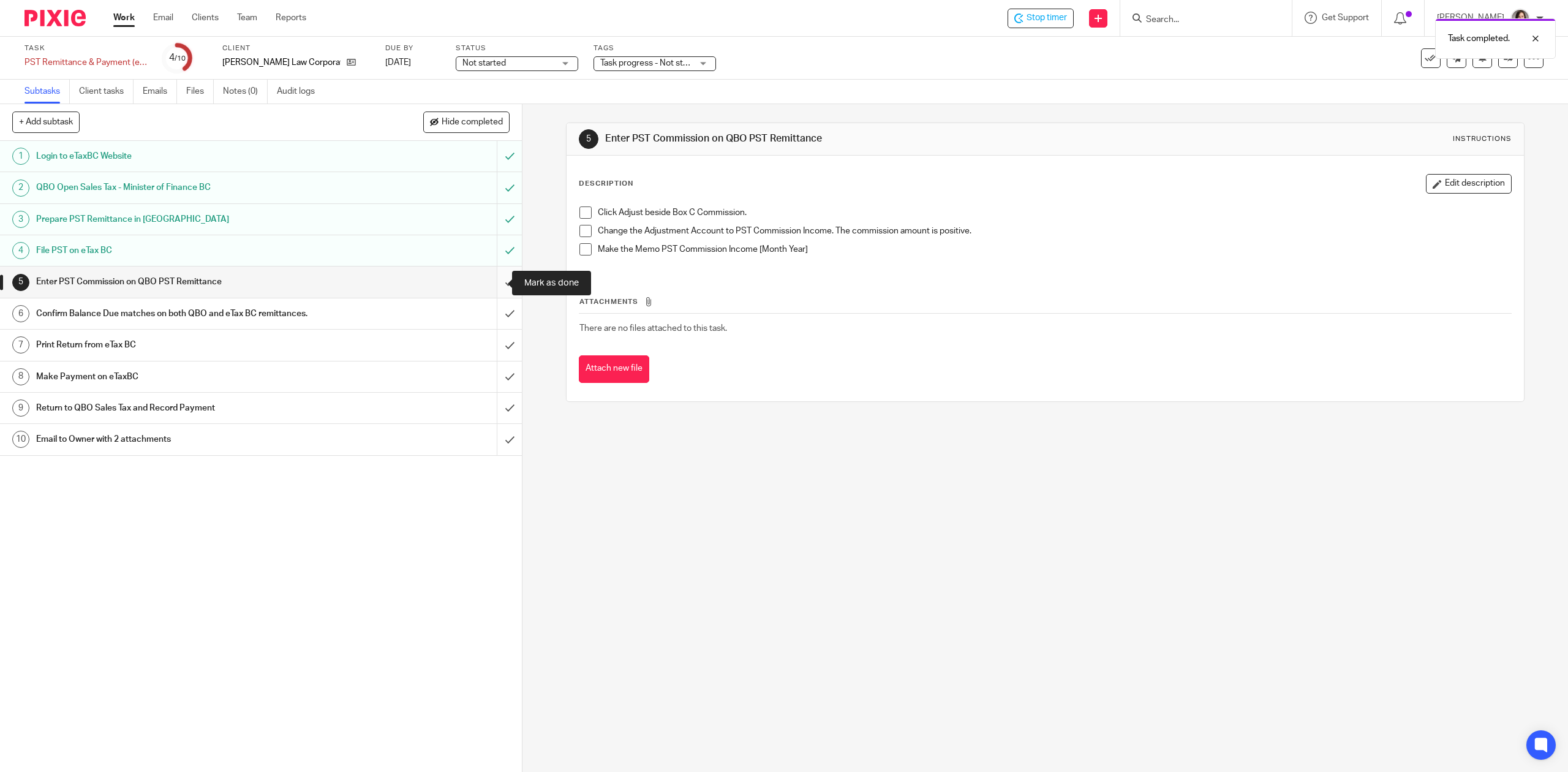
click at [498, 288] on input "submit" at bounding box center [261, 281] width 522 height 30
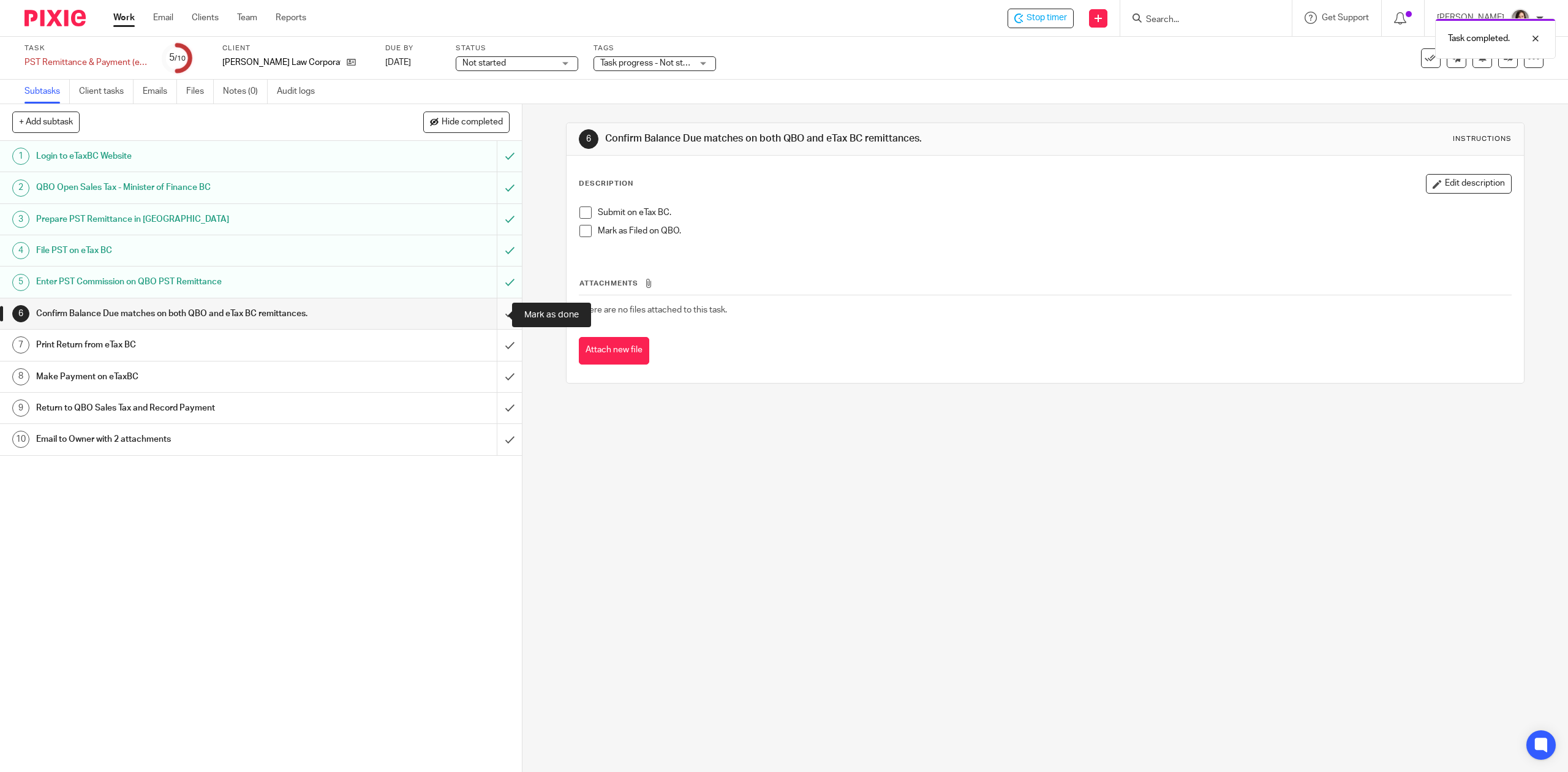
click at [492, 315] on input "submit" at bounding box center [261, 313] width 522 height 30
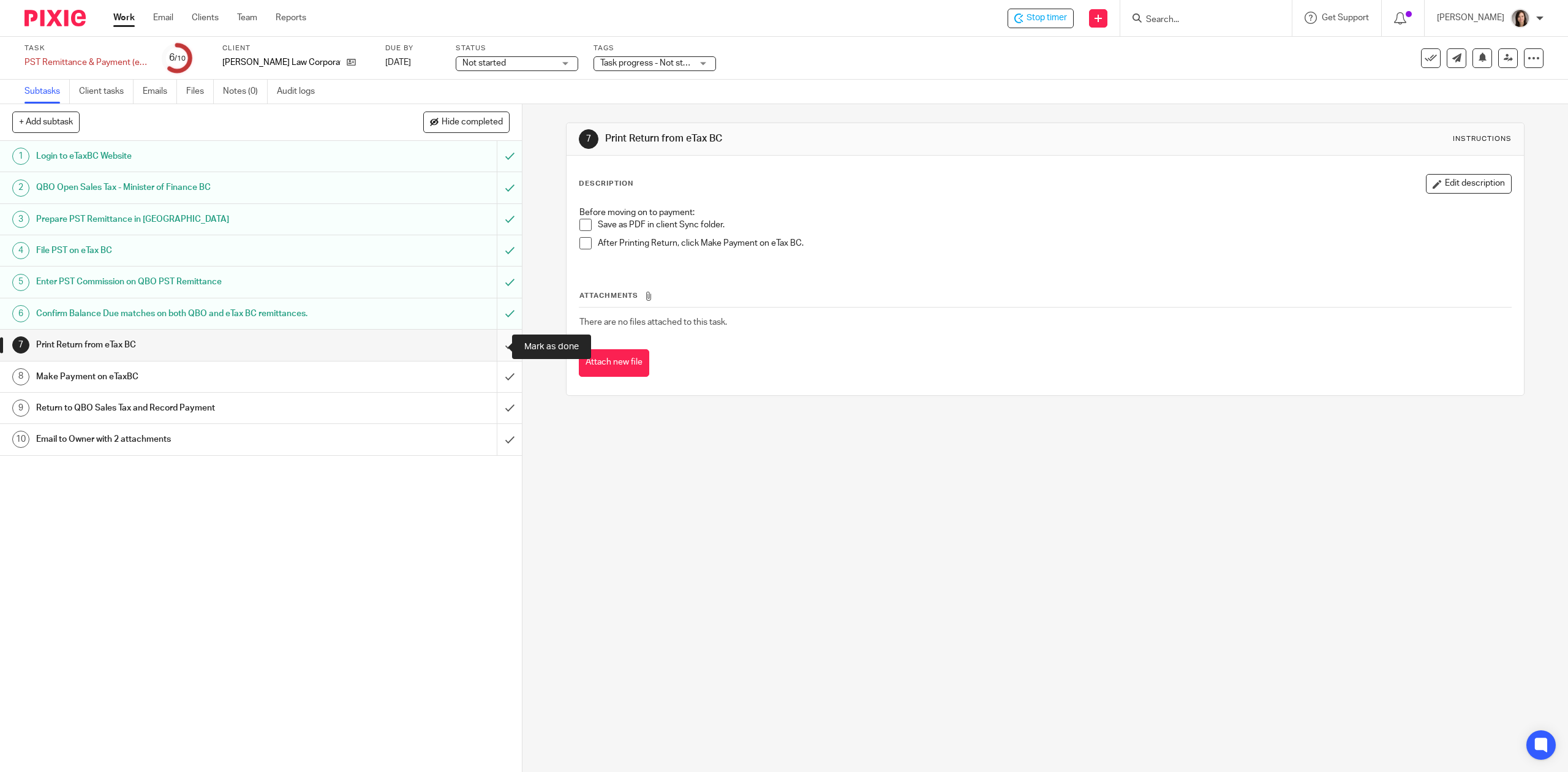
click at [487, 353] on input "submit" at bounding box center [261, 344] width 522 height 30
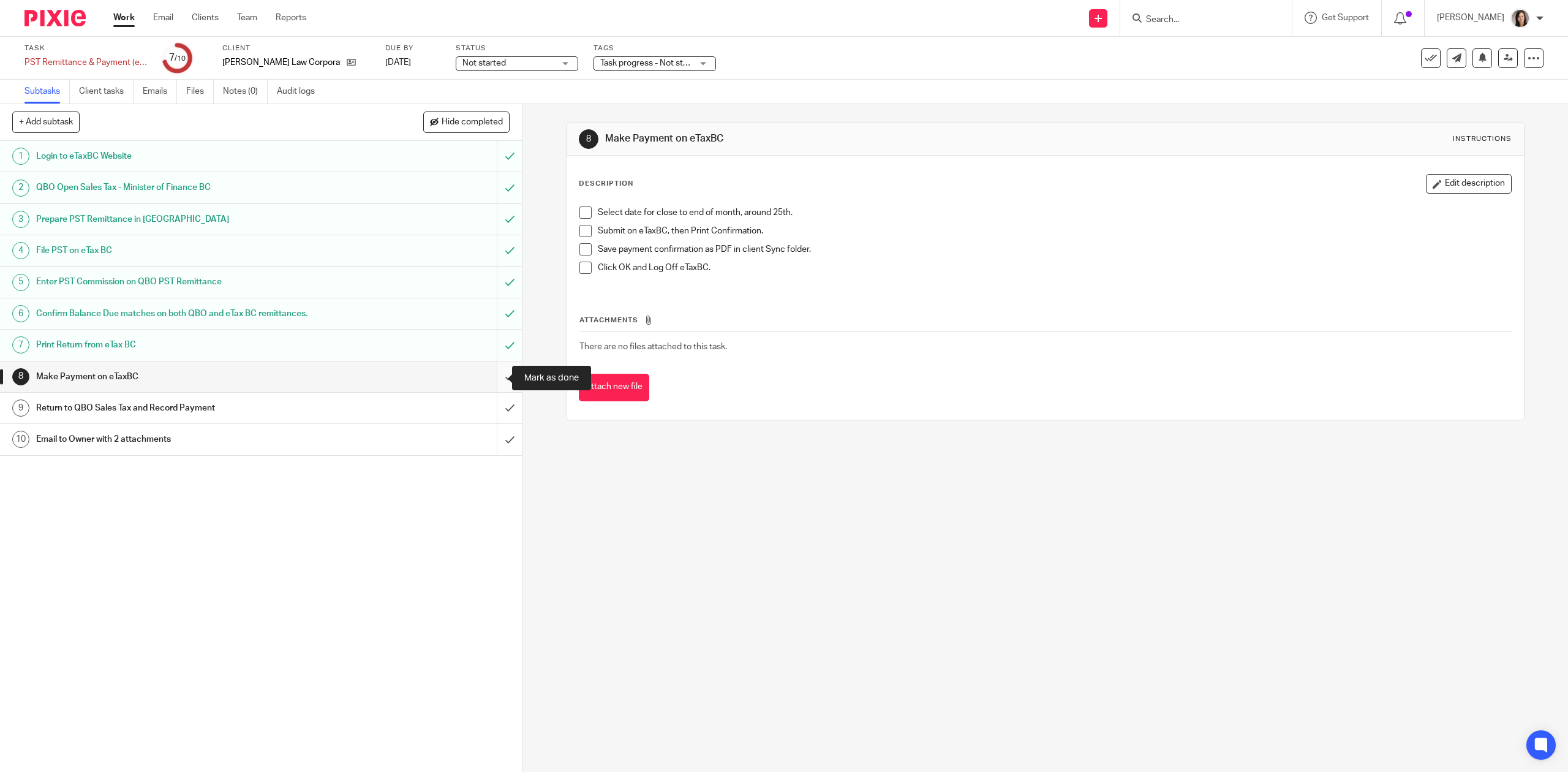
click at [495, 371] on input "submit" at bounding box center [261, 376] width 522 height 30
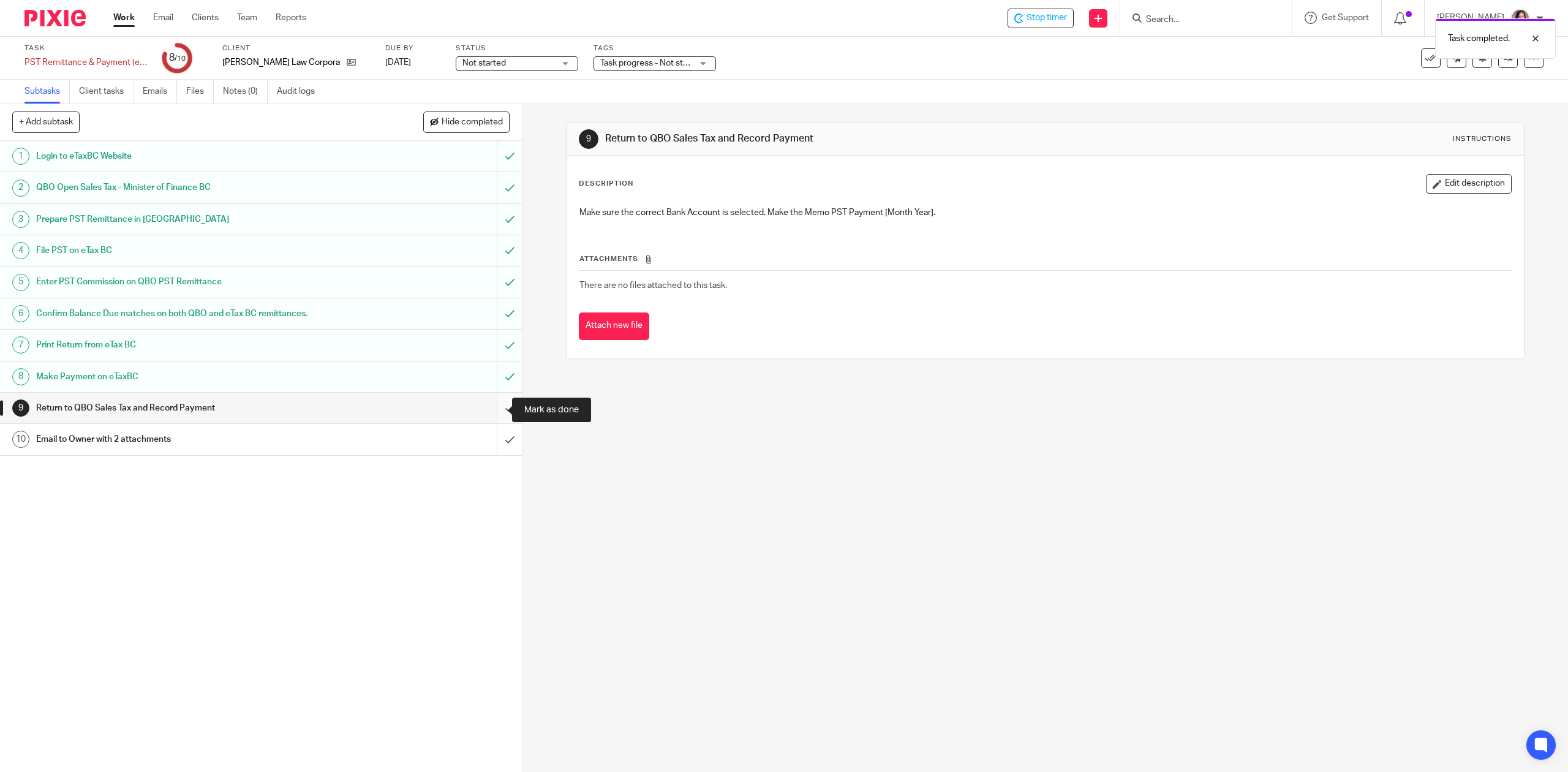
click at [497, 413] on input "submit" at bounding box center [261, 407] width 522 height 30
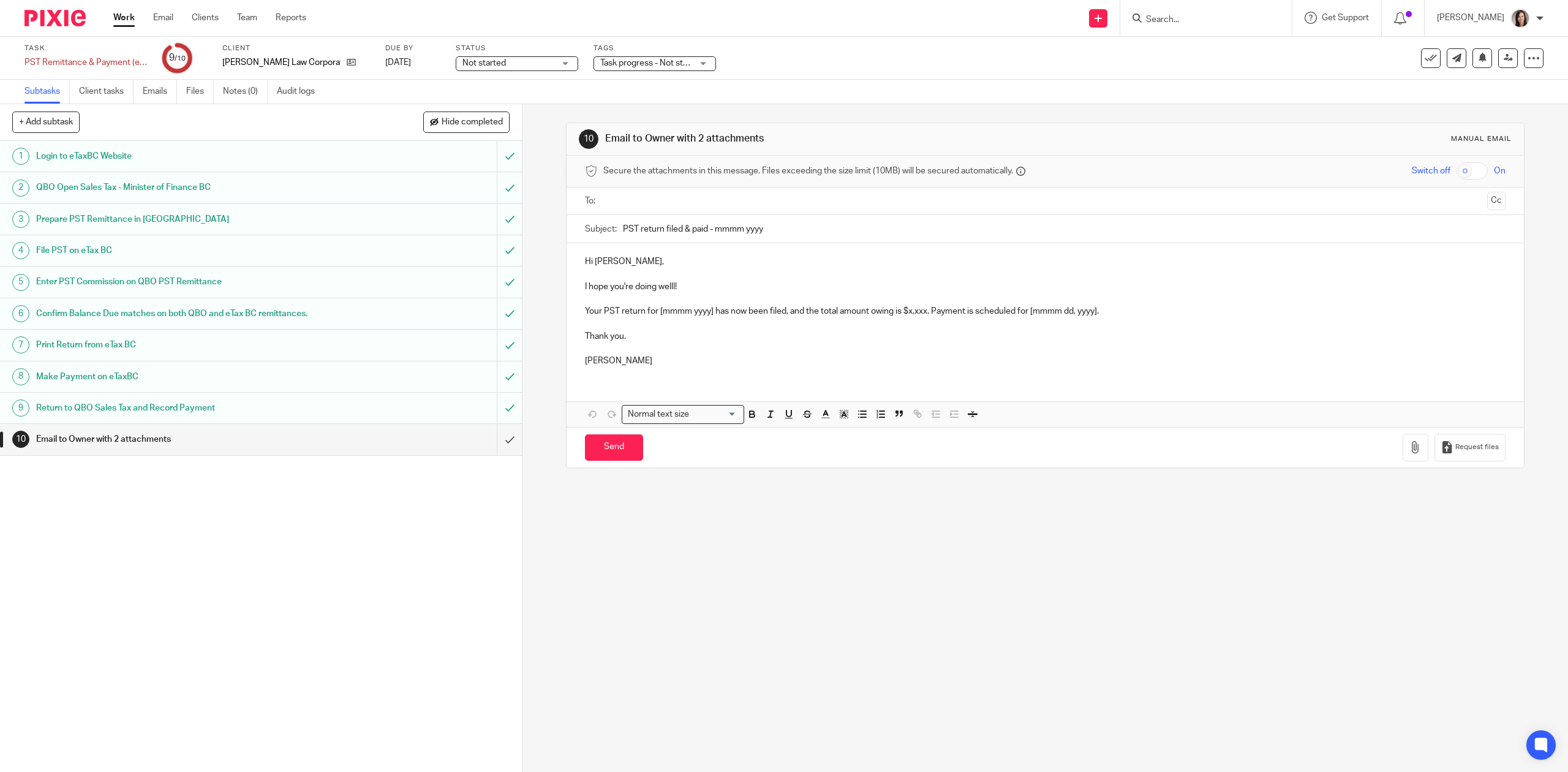
click at [103, 443] on h1 "Email to Owner with 2 attachments" at bounding box center [185, 439] width 299 height 18
drag, startPoint x: 773, startPoint y: 224, endPoint x: 709, endPoint y: 230, distance: 64.3
click at [709, 230] on input "PST return filed & paid - mmmm yyyy" at bounding box center [1063, 229] width 882 height 28
type input "PST return filed & paid - [DATE]"
click at [723, 199] on input "text" at bounding box center [1045, 201] width 874 height 14
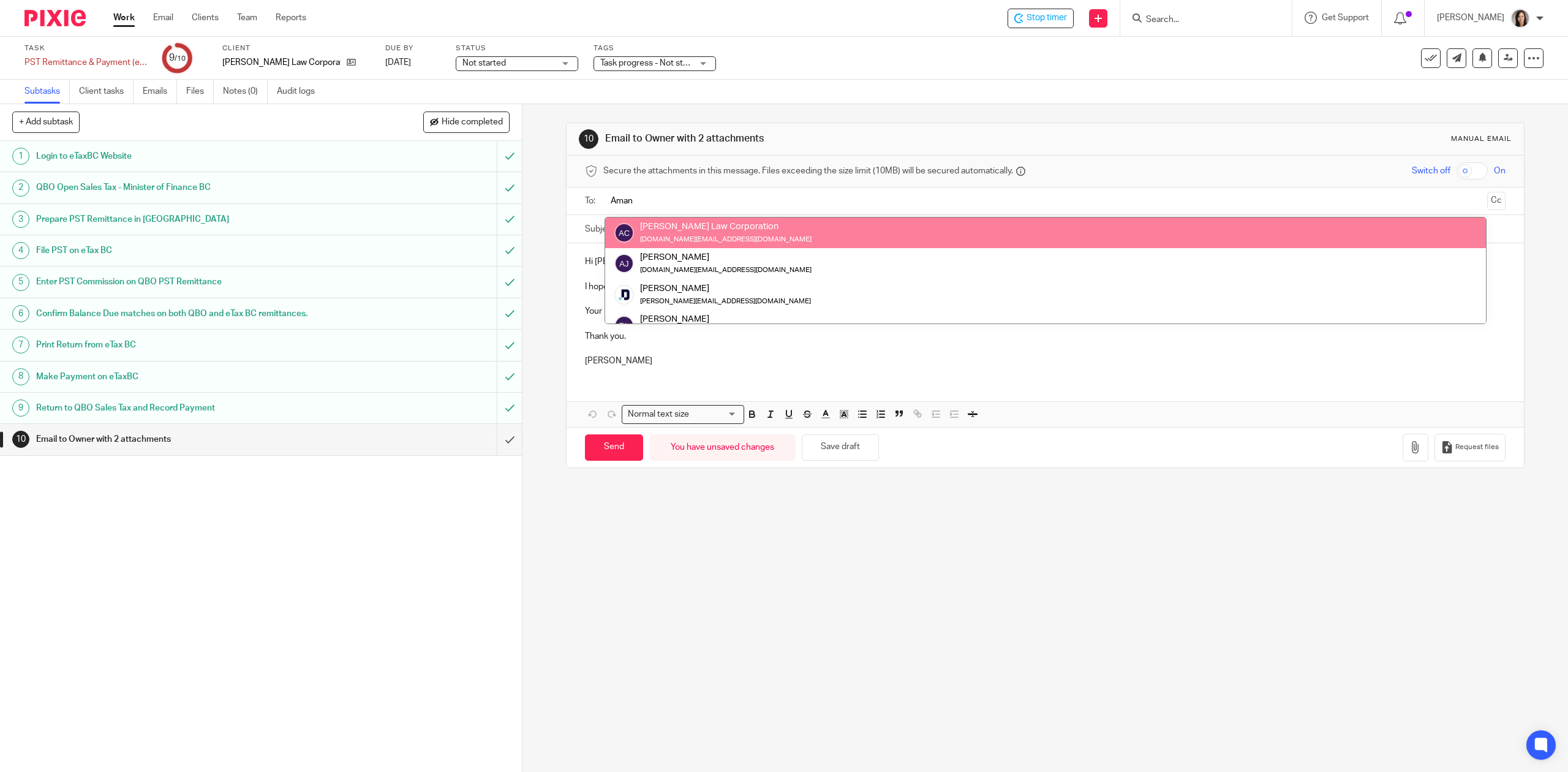
type input "Aman"
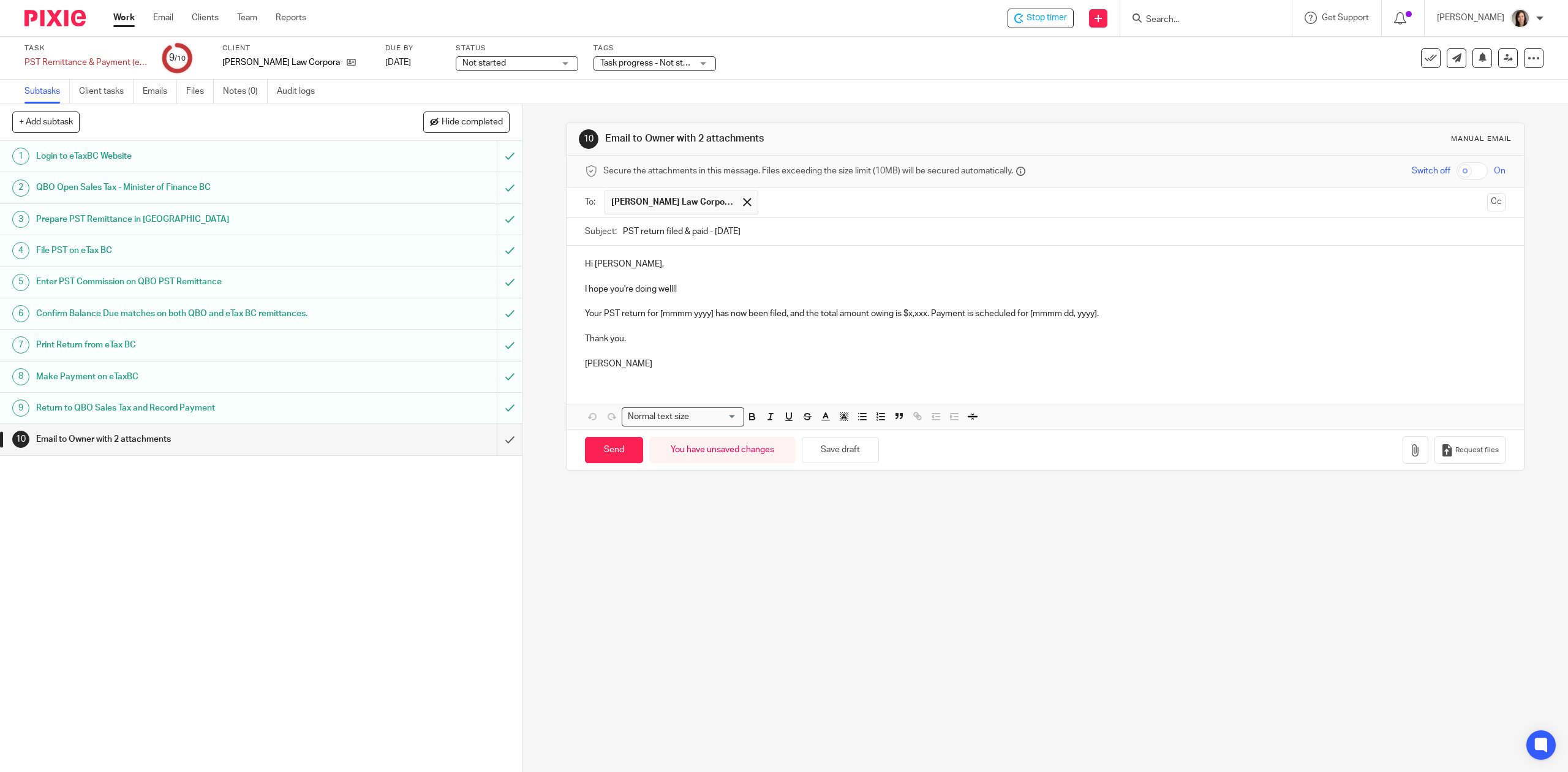
click at [662, 261] on p "Hi Aman," at bounding box center [1045, 264] width 920 height 12
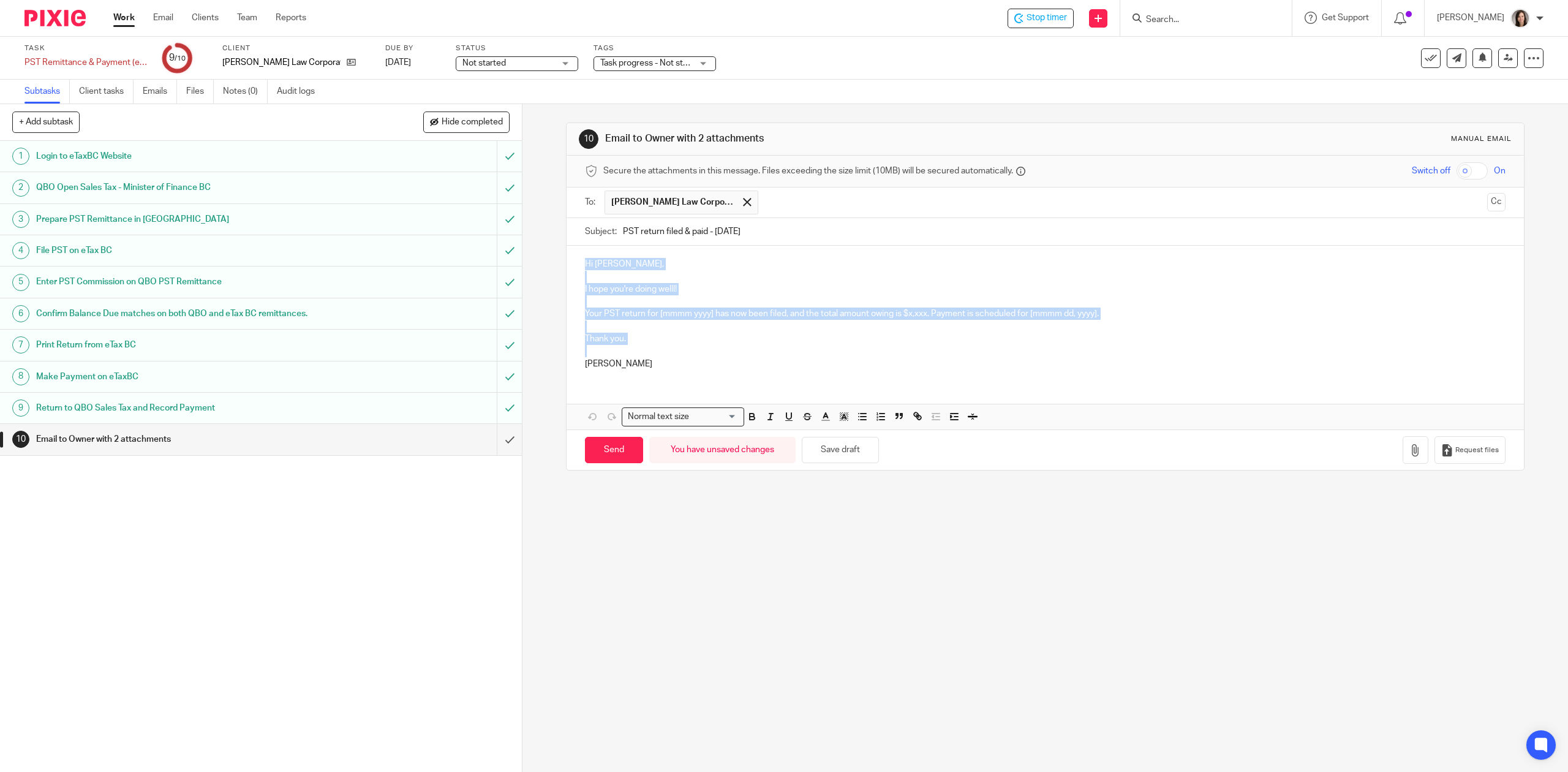
drag, startPoint x: 620, startPoint y: 356, endPoint x: 556, endPoint y: 266, distance: 110.4
click at [556, 266] on div "10 Email to Owner with 2 attachments Manual email Secure the attachments in thi…" at bounding box center [1045, 438] width 1045 height 668
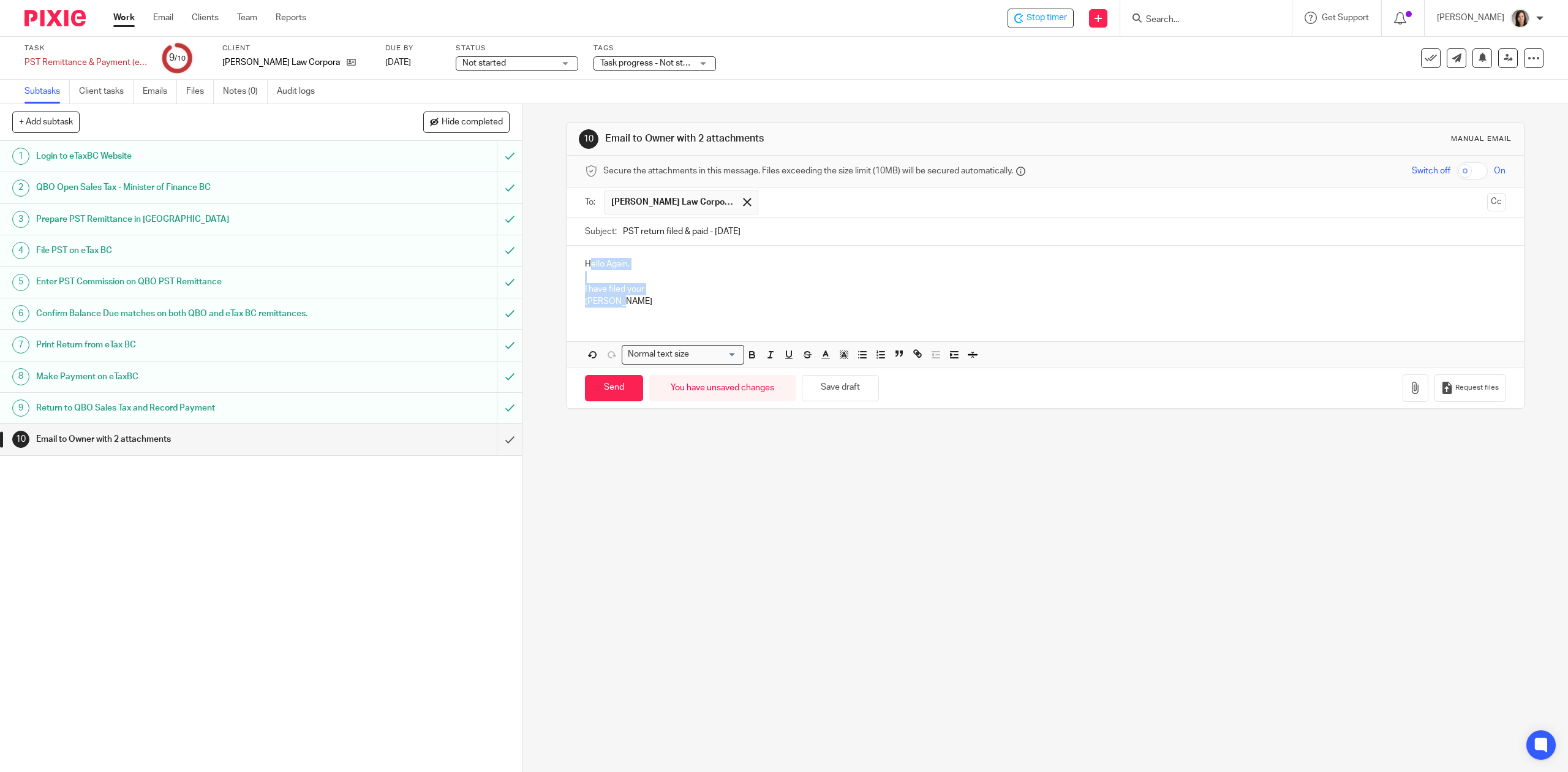
drag, startPoint x: 623, startPoint y: 302, endPoint x: 584, endPoint y: 270, distance: 50.4
click at [584, 270] on div "Hello Again, I have filed your Danielle" at bounding box center [1045, 281] width 957 height 71
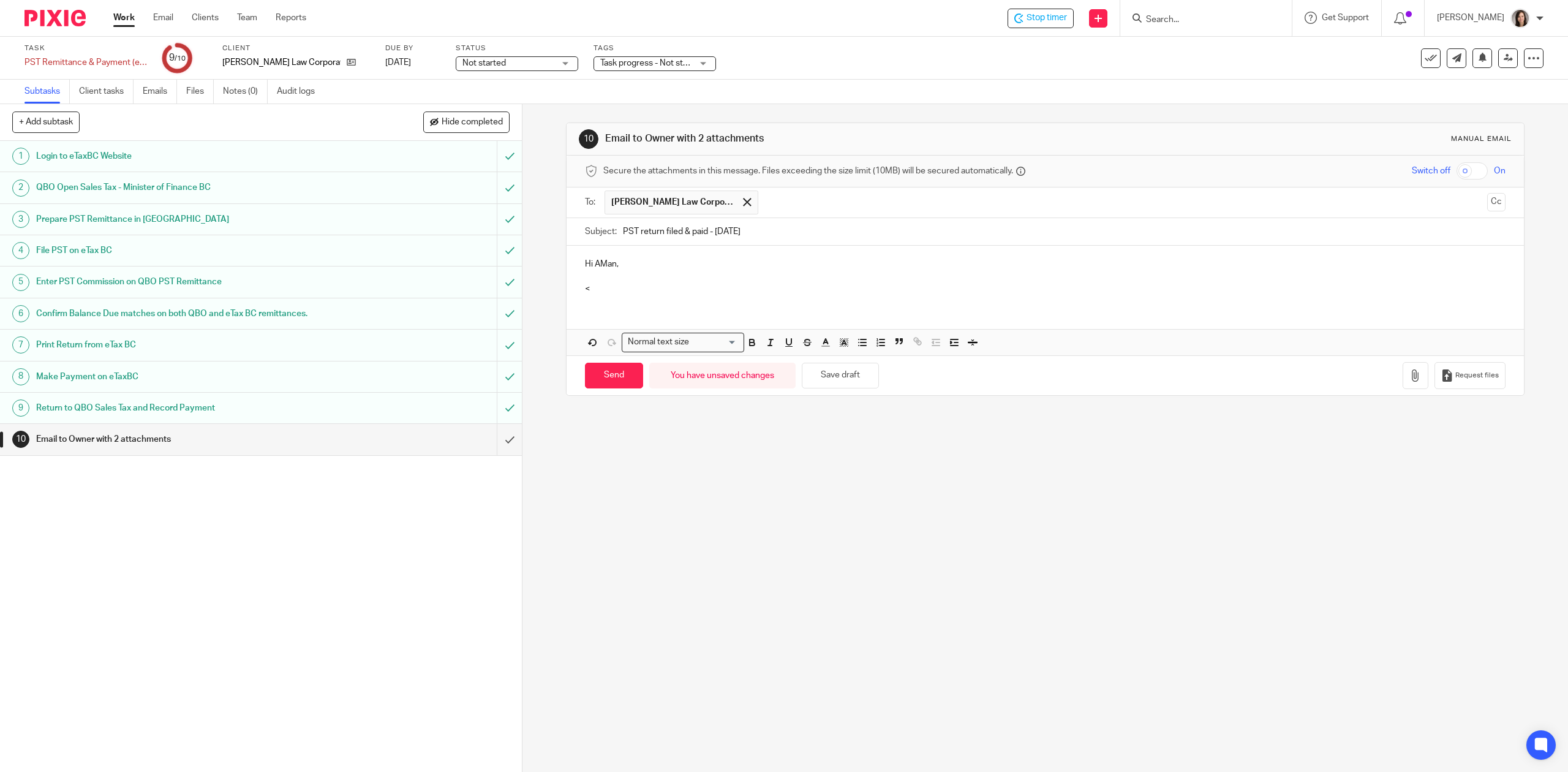
click at [603, 262] on p "Hi AMan," at bounding box center [1045, 264] width 920 height 12
click at [609, 285] on p "<" at bounding box center [1045, 288] width 920 height 12
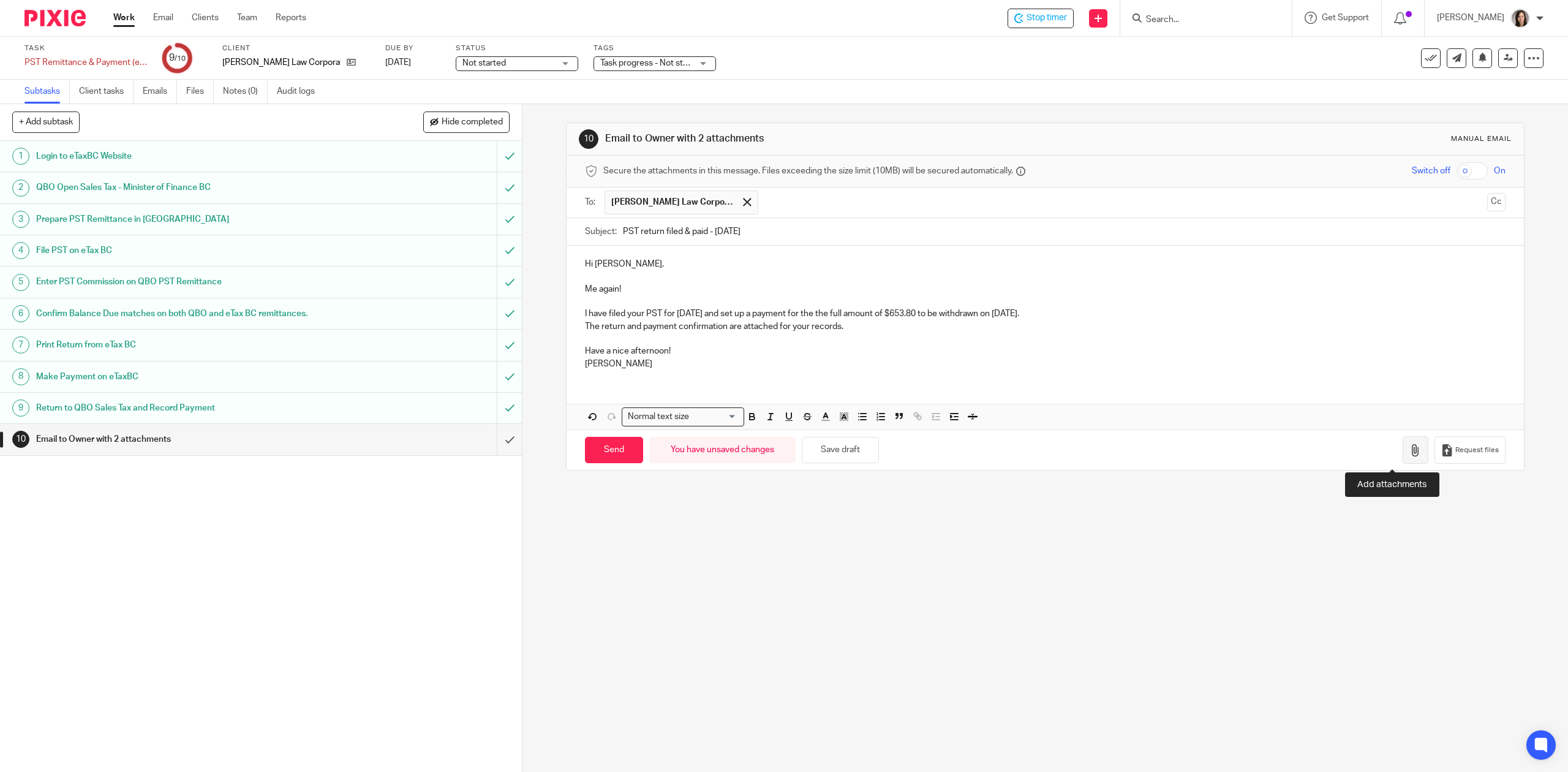
click at [1403, 456] on button "button" at bounding box center [1415, 450] width 25 height 28
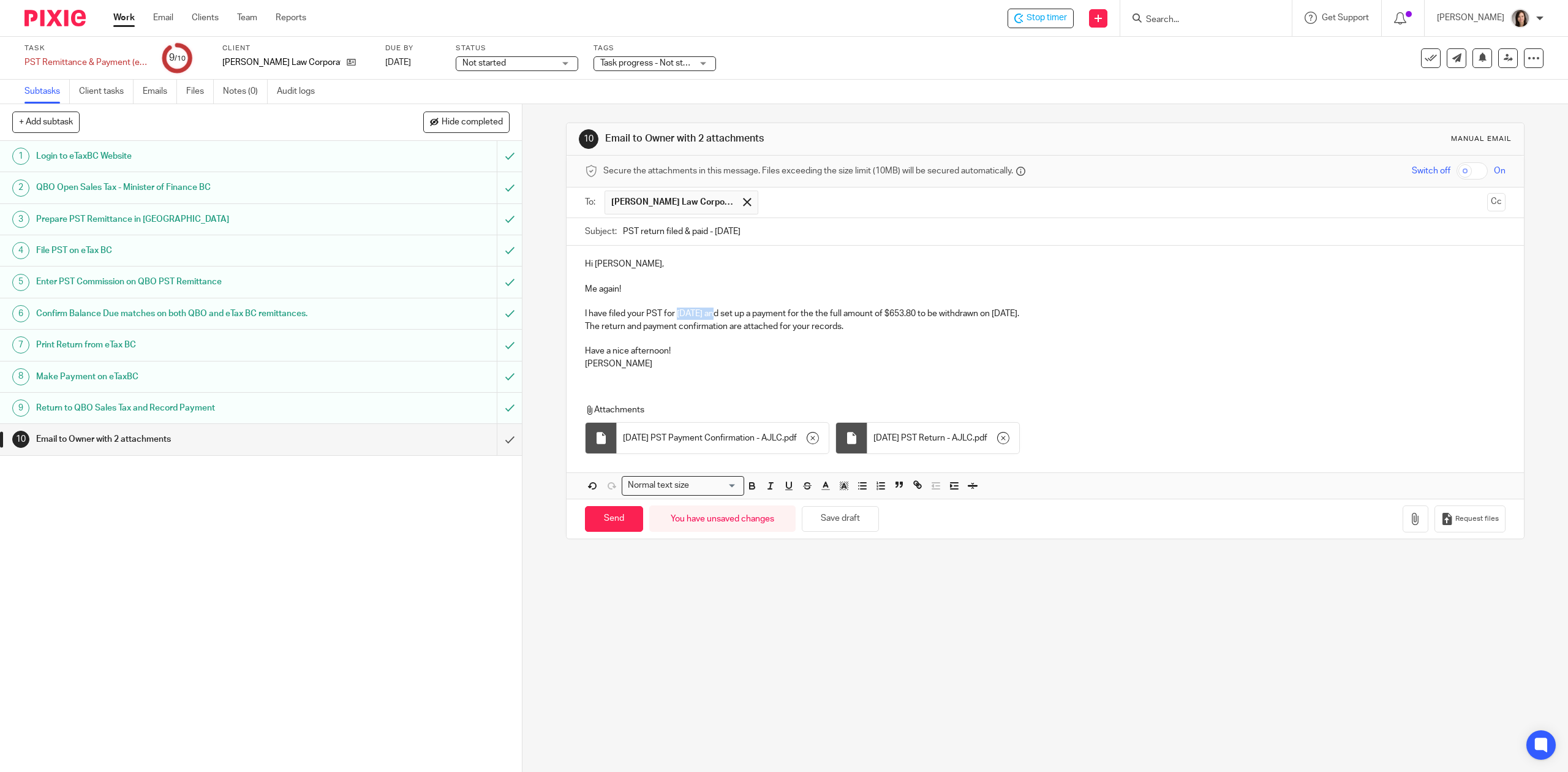
drag, startPoint x: 709, startPoint y: 315, endPoint x: 674, endPoint y: 315, distance: 35.0
click at [674, 315] on p "I have filed your PST for July 2025 and set up a payment for the the full amoun…" at bounding box center [1045, 313] width 920 height 12
drag, startPoint x: 929, startPoint y: 317, endPoint x: 895, endPoint y: 317, distance: 34.0
click at [895, 317] on p "I have filed your PST for July 2025 and set up a payment for the the full amoun…" at bounding box center [1045, 313] width 920 height 12
click at [990, 325] on p "The return and payment confirmation are attached for your records." at bounding box center [1045, 326] width 920 height 12
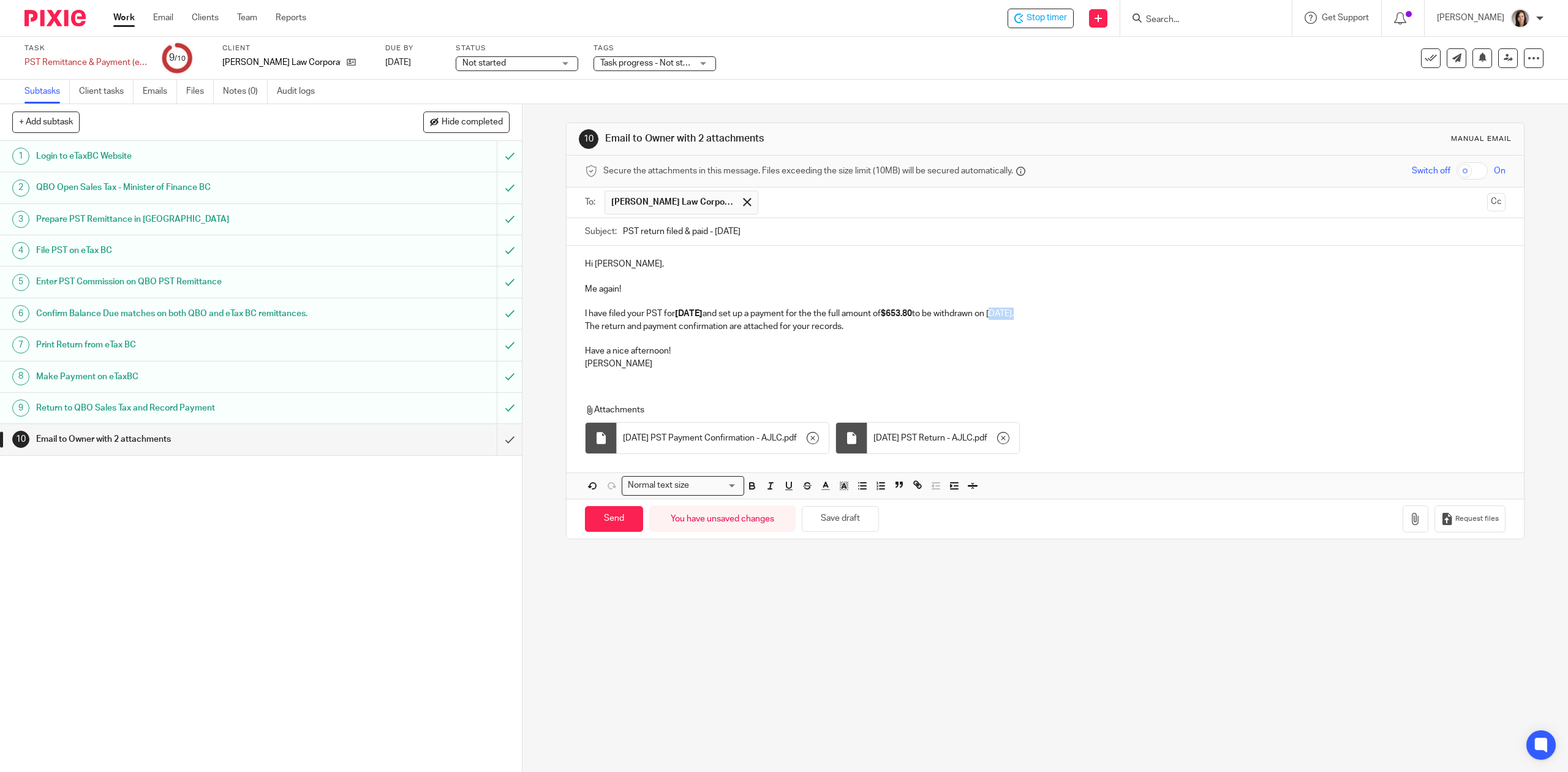
drag, startPoint x: 1031, startPoint y: 315, endPoint x: 1005, endPoint y: 317, distance: 26.1
click at [1005, 317] on p "I have filed your PST for July 2025 and set up a payment for the the full amoun…" at bounding box center [1045, 313] width 920 height 12
click at [838, 332] on p "The return and payment confirmation are attached for your records." at bounding box center [1045, 326] width 920 height 12
click at [623, 522] on input "Send" at bounding box center [614, 520] width 58 height 26
type input "Sent"
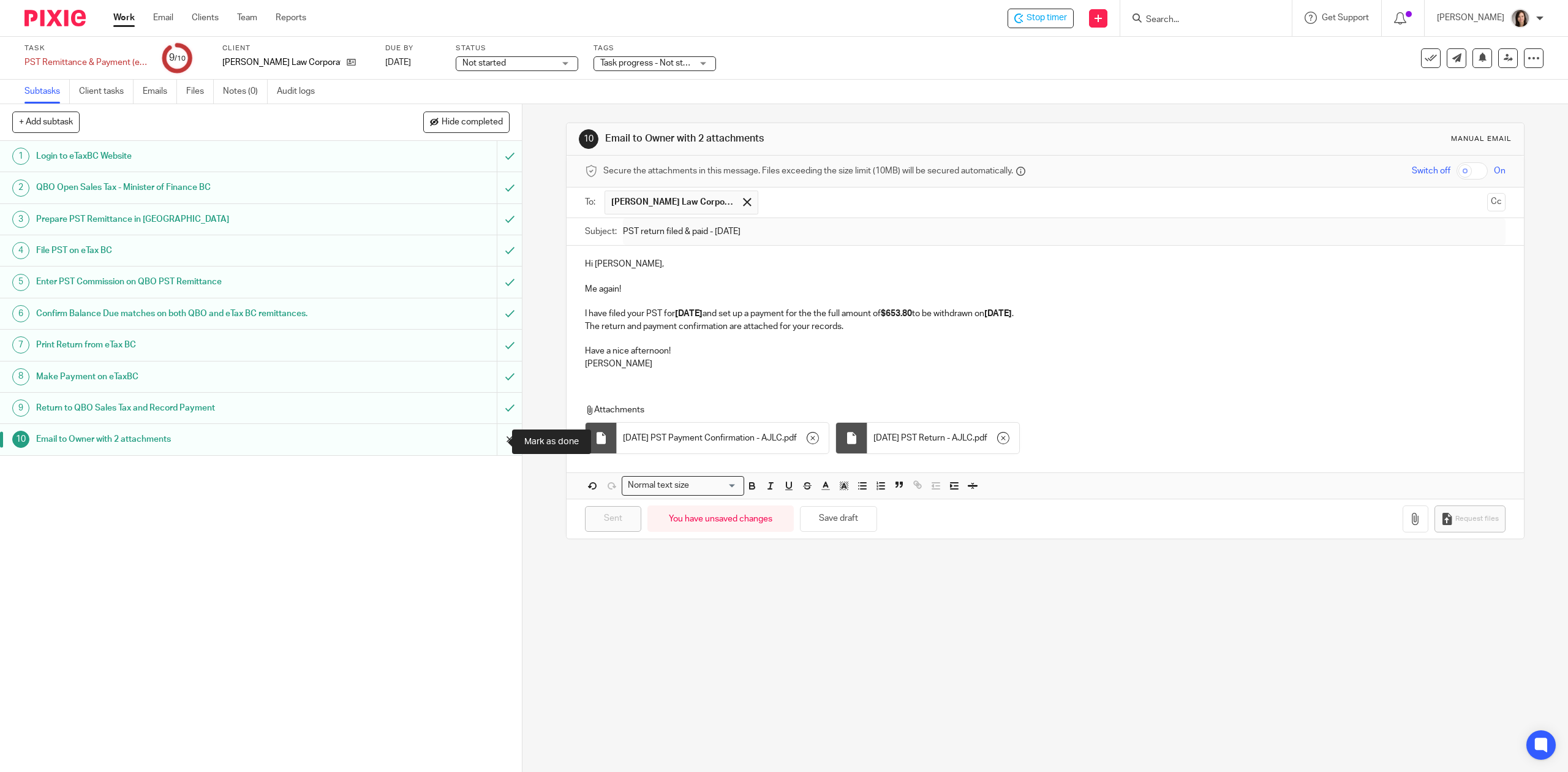
click at [485, 450] on input "submit" at bounding box center [261, 438] width 522 height 30
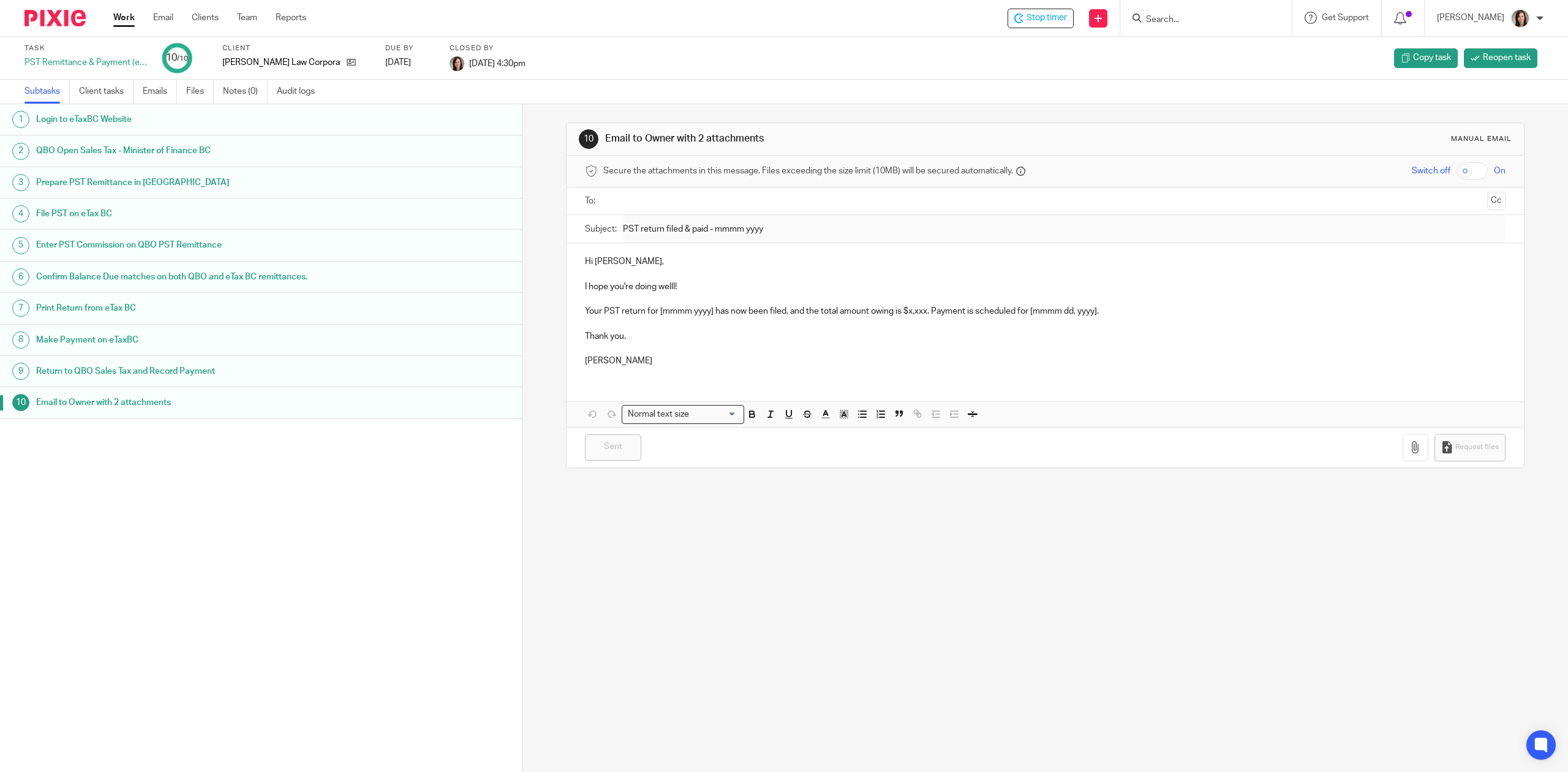
click at [120, 16] on link "Work" at bounding box center [124, 17] width 21 height 12
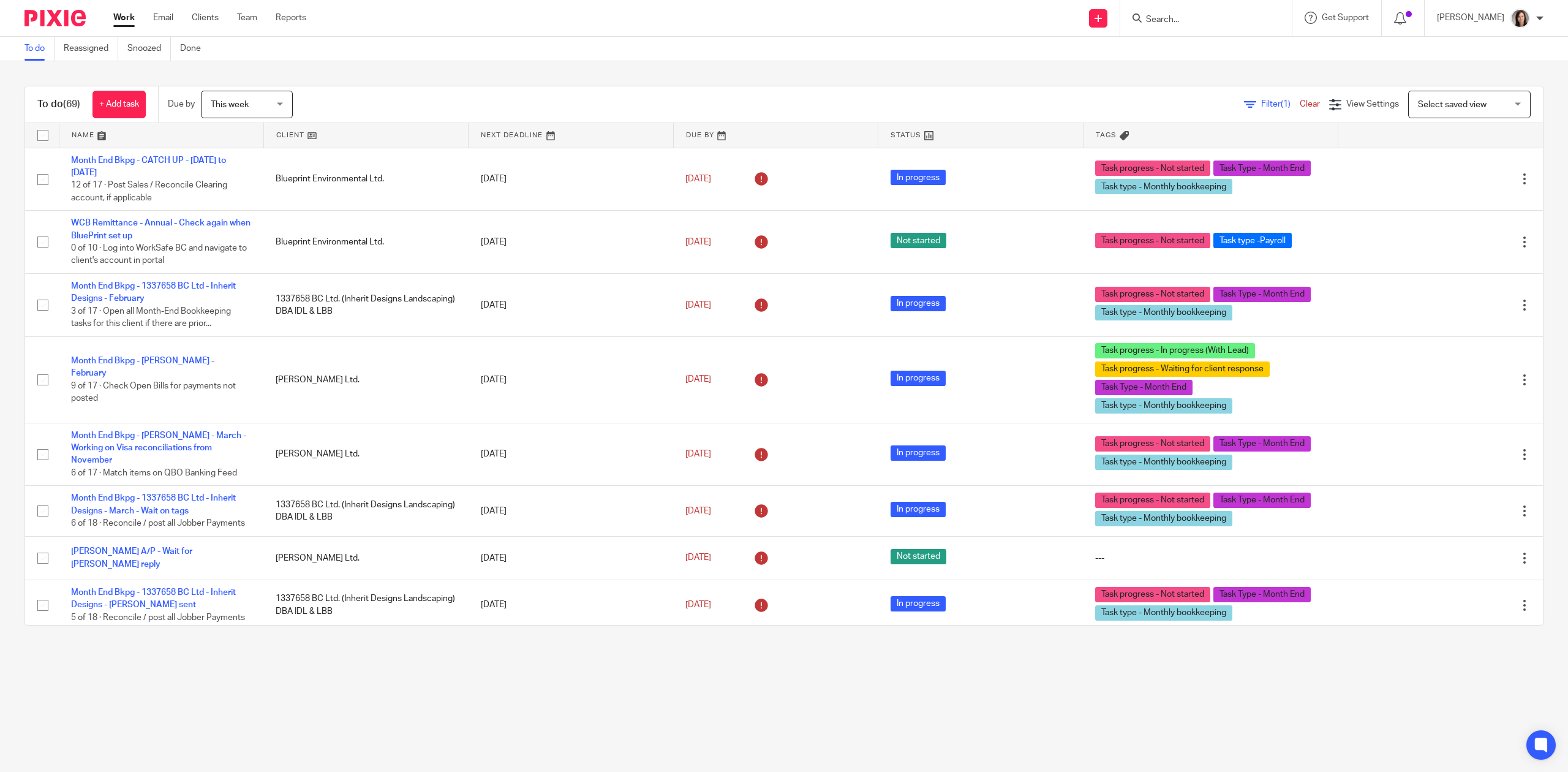
click at [1179, 7] on div at bounding box center [1206, 18] width 171 height 36
click at [1175, 20] on input "Search" at bounding box center [1200, 20] width 111 height 11
type input "synlawn"
click at [1212, 67] on link at bounding box center [1274, 57] width 263 height 38
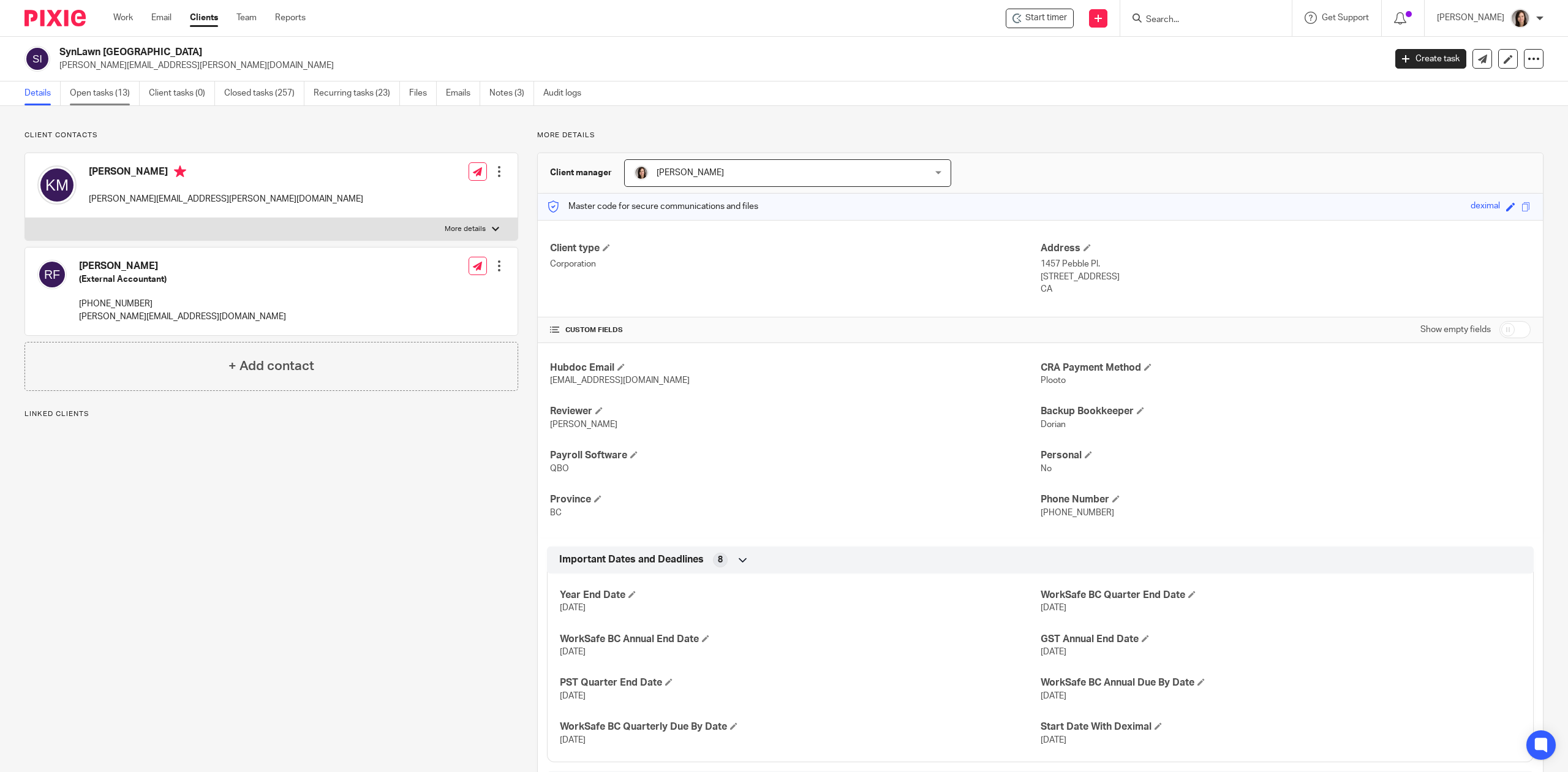
click at [94, 98] on link "Open tasks (13)" at bounding box center [104, 93] width 70 height 24
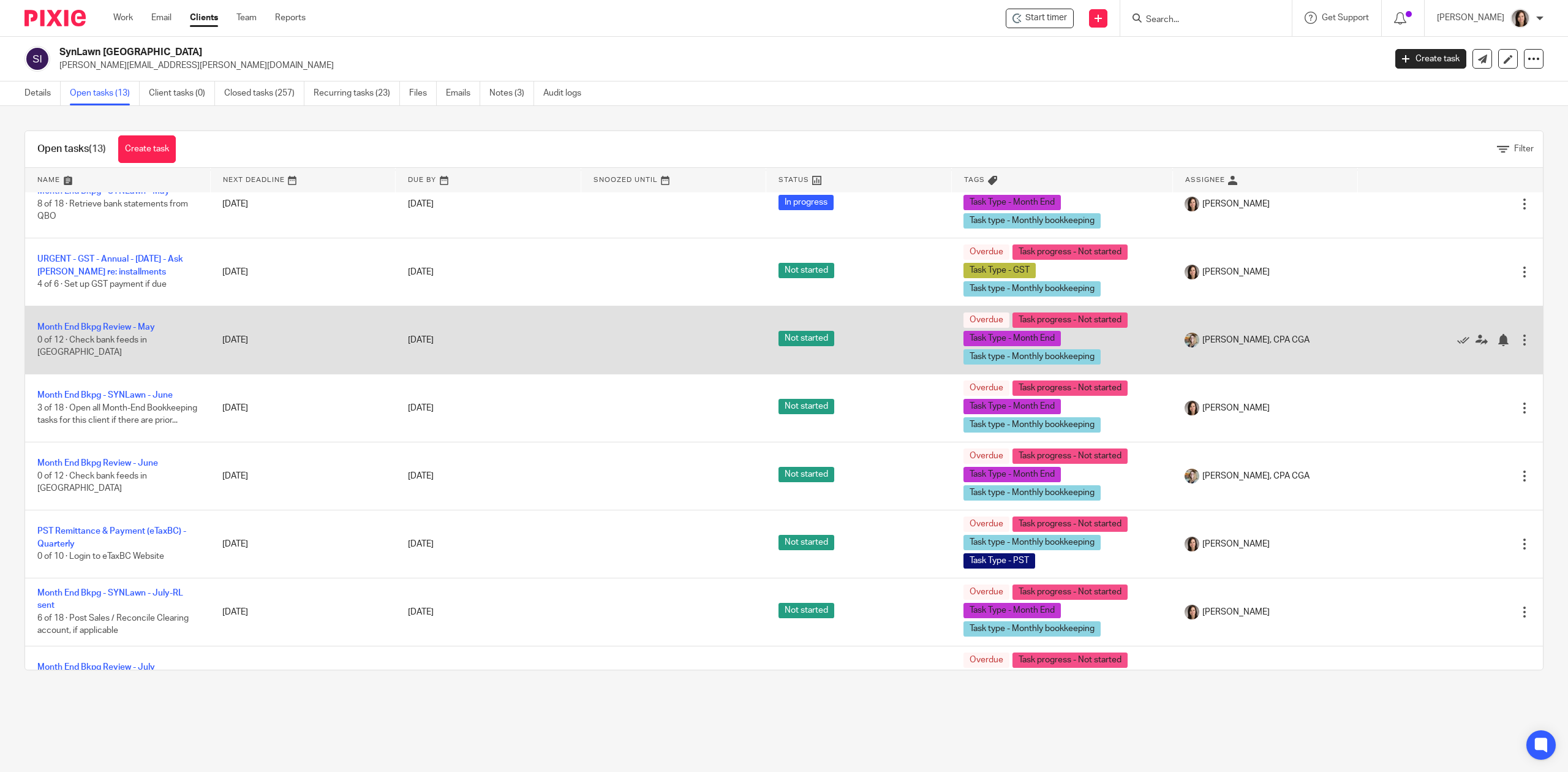
scroll to position [373, 0]
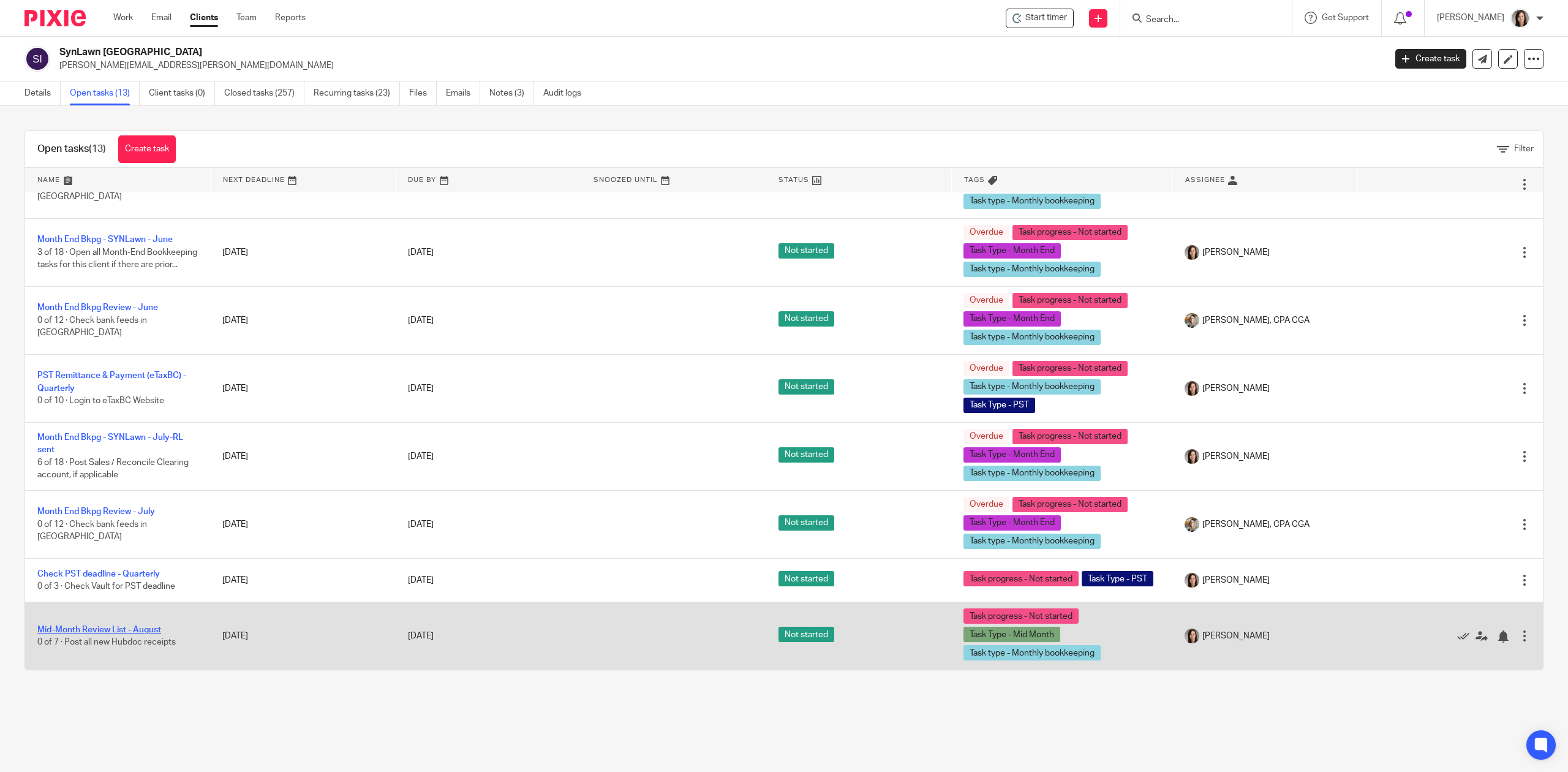
click at [111, 628] on link "Mid-Month Review List - August" at bounding box center [99, 629] width 124 height 8
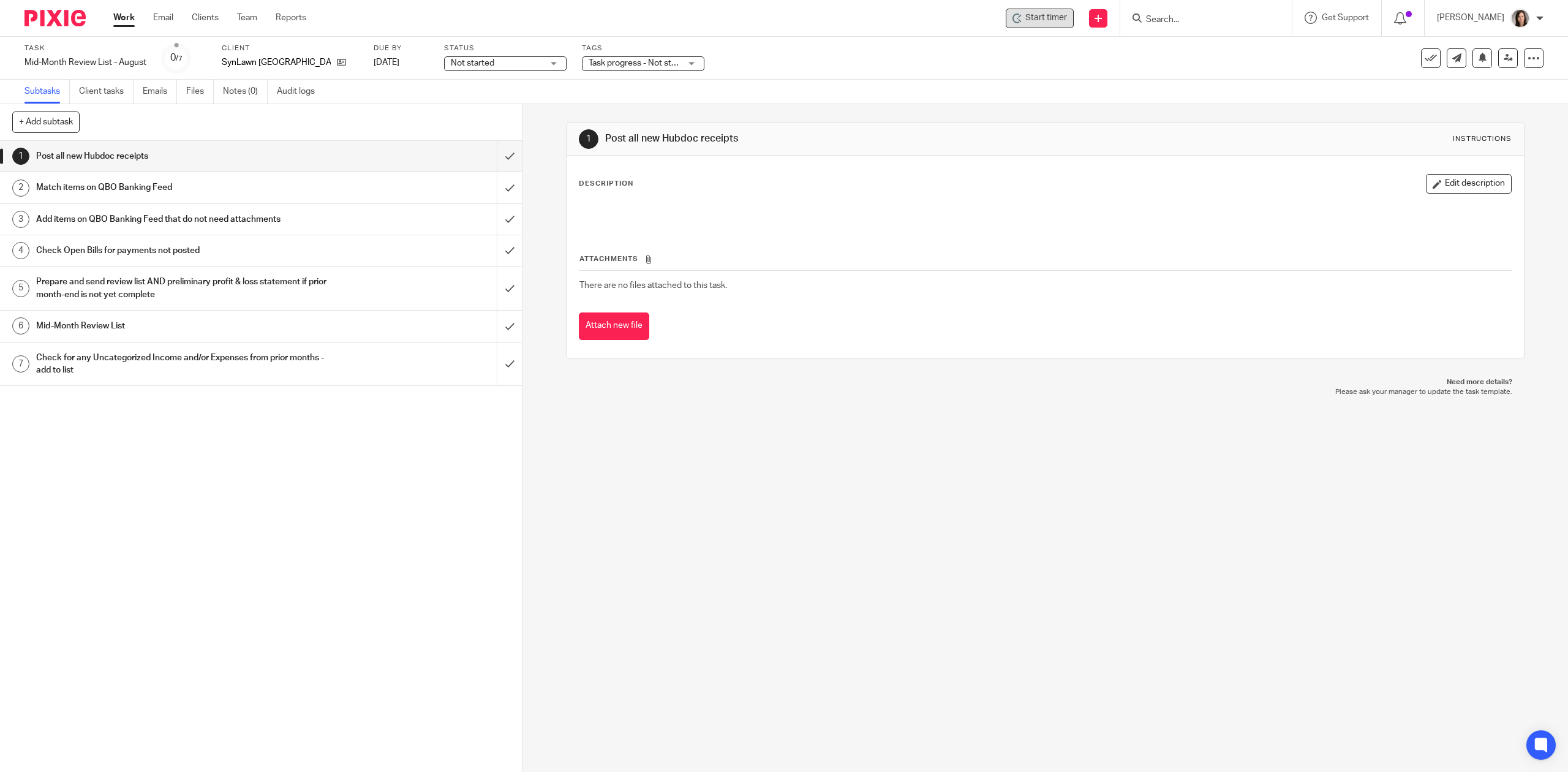
click at [1040, 17] on span "Start timer" at bounding box center [1046, 18] width 42 height 13
click at [1044, 16] on p "Clockify: reload page" at bounding box center [1026, 18] width 81 height 13
click at [846, 633] on div "1 Post all new Hubdoc receipts Instructions Description Edit description Attach…" at bounding box center [1045, 438] width 1045 height 668
